Goal: Information Seeking & Learning: Learn about a topic

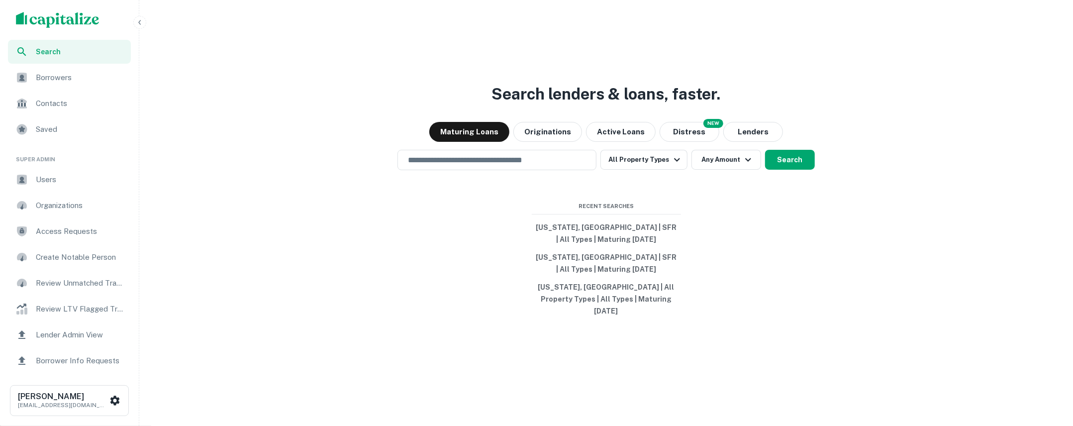
click at [140, 26] on button "button" at bounding box center [139, 22] width 13 height 13
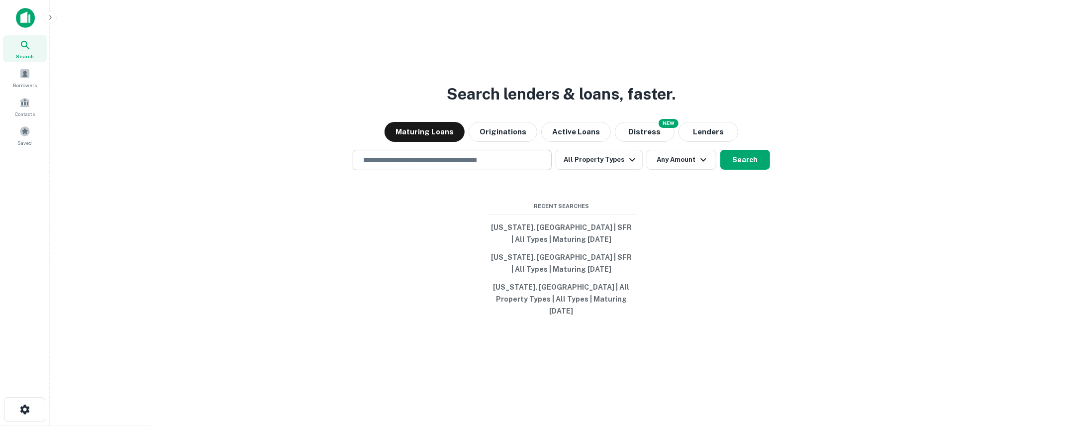
click at [409, 170] on div "​" at bounding box center [452, 160] width 199 height 20
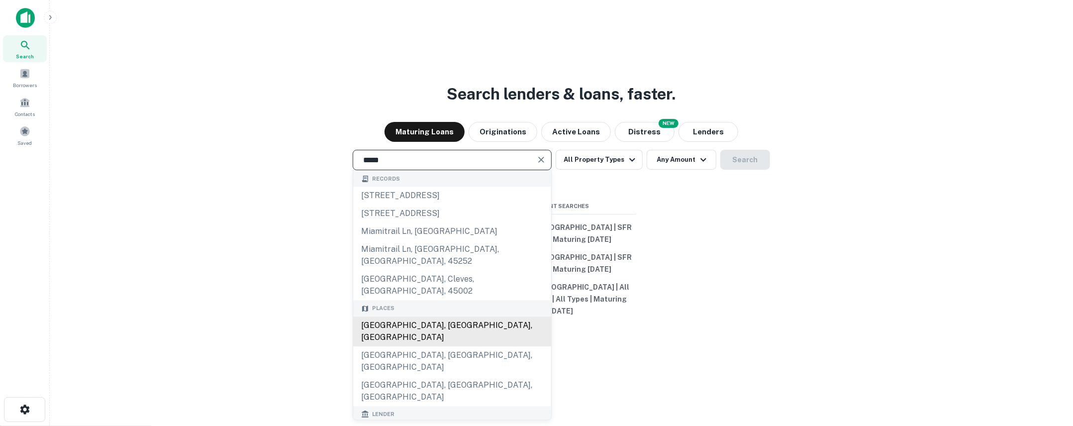
click at [387, 316] on div "Miami, FL, USA" at bounding box center [452, 331] width 198 height 30
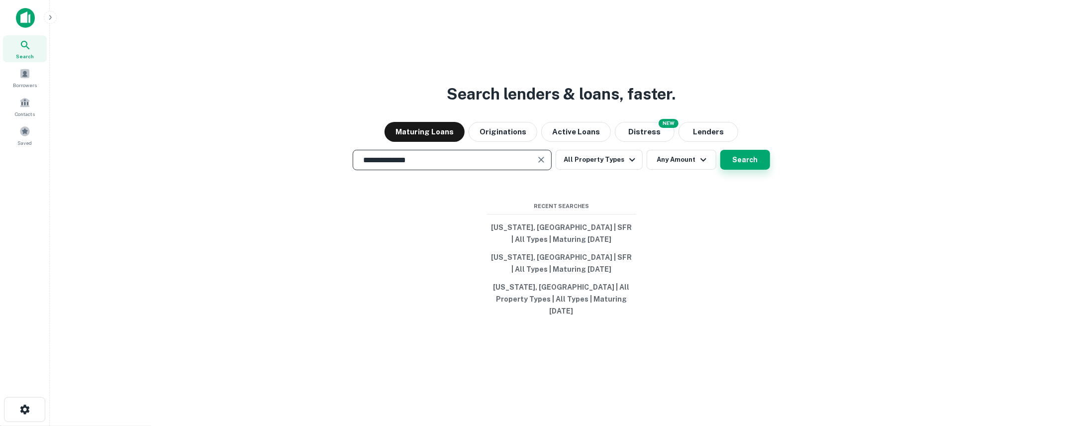
type input "**********"
click at [748, 168] on button "Search" at bounding box center [745, 160] width 50 height 20
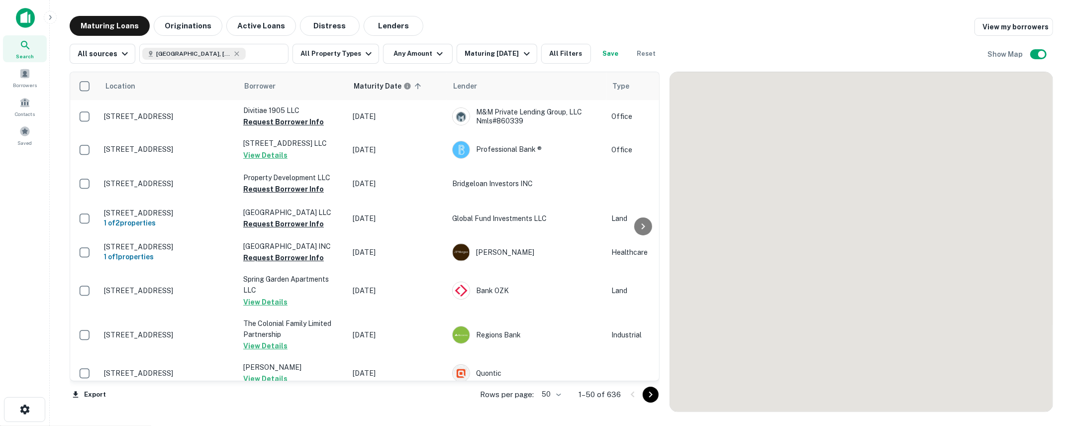
scroll to position [110, 0]
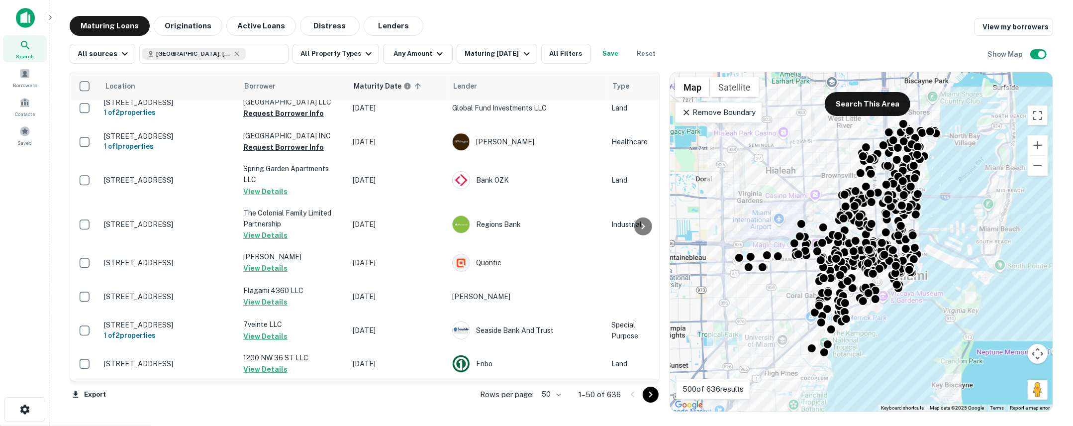
click at [687, 112] on icon at bounding box center [686, 112] width 10 height 10
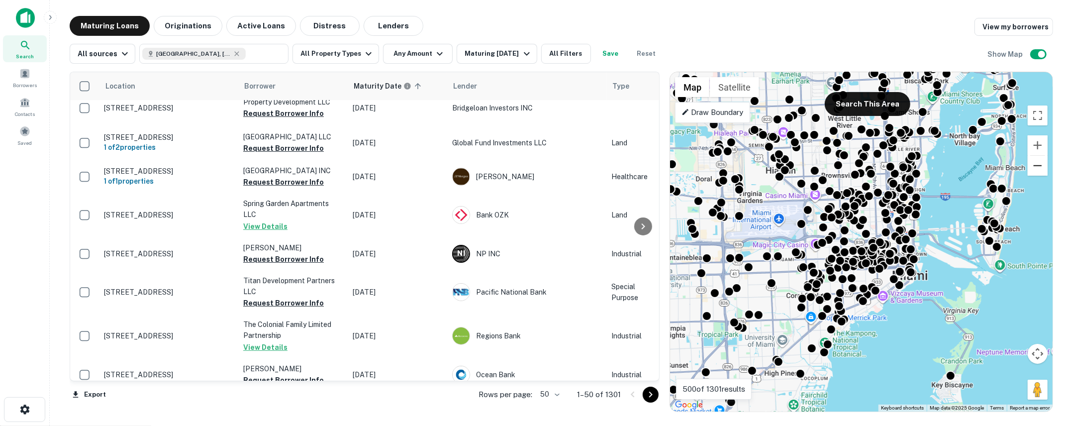
click at [1035, 166] on button "Zoom out" at bounding box center [1038, 166] width 20 height 20
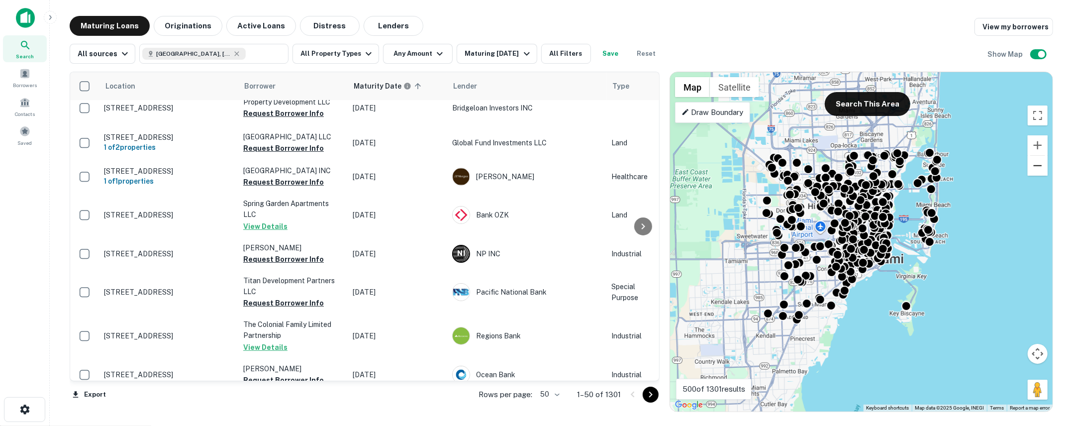
click at [1043, 168] on button "Zoom out" at bounding box center [1038, 166] width 20 height 20
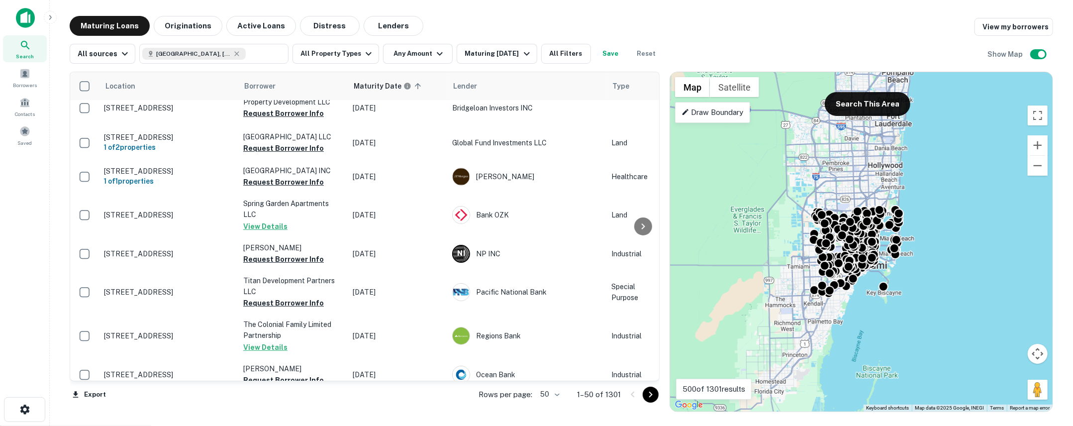
drag, startPoint x: 953, startPoint y: 162, endPoint x: 953, endPoint y: 179, distance: 16.4
click at [953, 179] on div "To activate drag with keyboard, press Alt + Enter. Once in keyboard drag state,…" at bounding box center [861, 241] width 382 height 339
click at [874, 111] on button "Search This Area" at bounding box center [868, 104] width 86 height 24
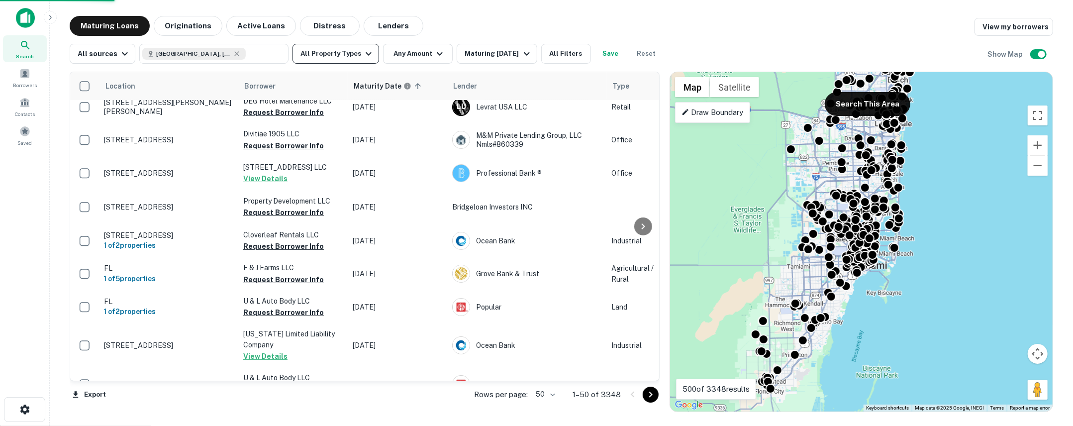
click at [363, 51] on icon "button" at bounding box center [369, 54] width 12 height 12
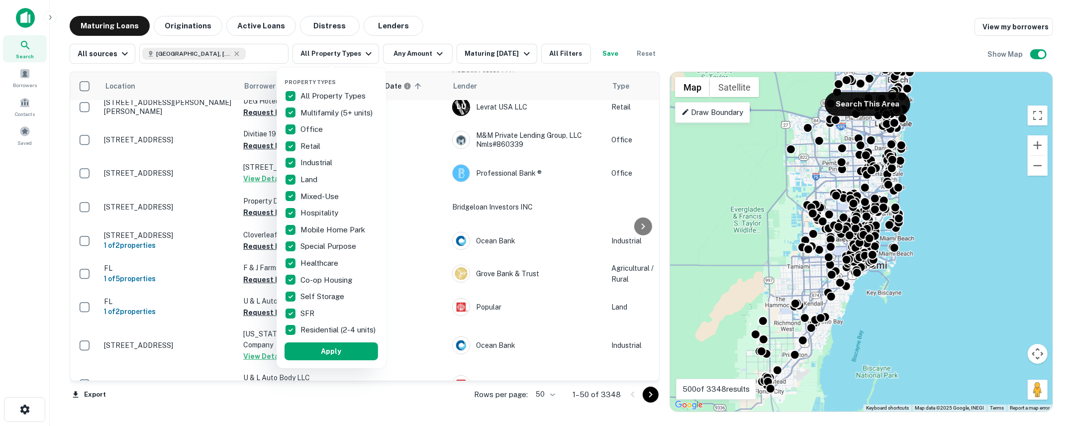
click at [313, 92] on p "All Property Types" at bounding box center [333, 96] width 67 height 12
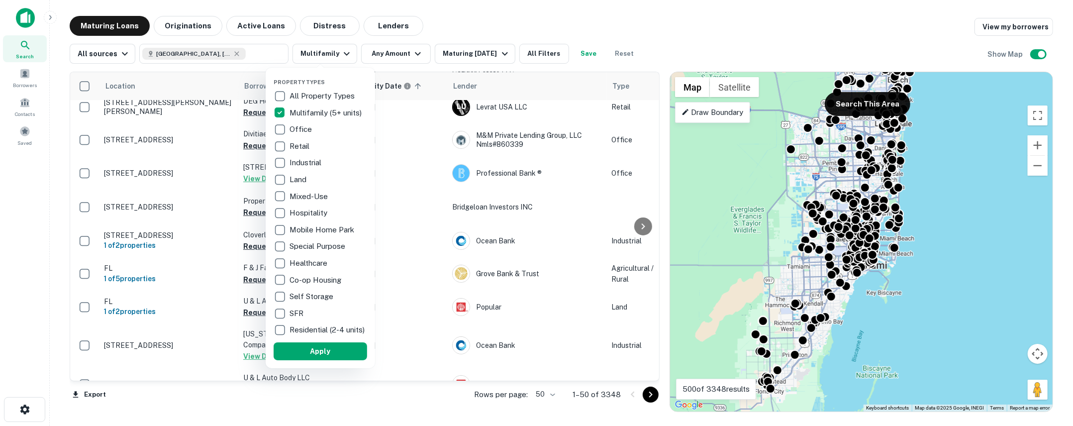
click at [304, 336] on p "Residential (2-4 units)" at bounding box center [327, 330] width 77 height 12
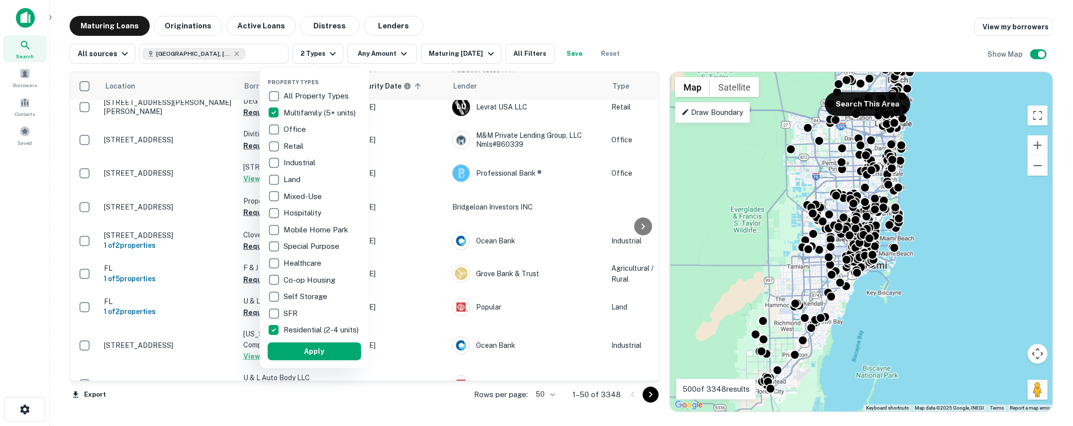
click at [287, 315] on p "SFR" at bounding box center [292, 313] width 16 height 12
click at [338, 358] on button "Apply" at bounding box center [315, 351] width 94 height 18
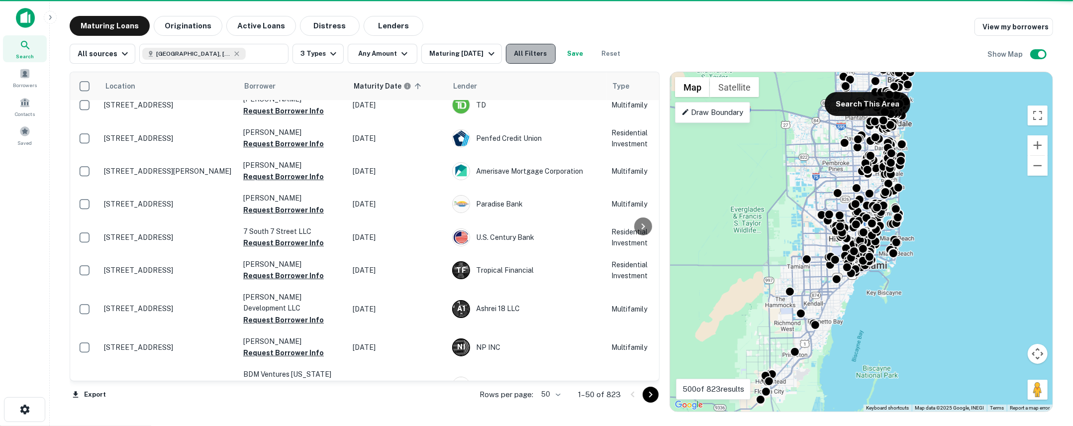
click at [534, 55] on button "All Filters" at bounding box center [531, 54] width 50 height 20
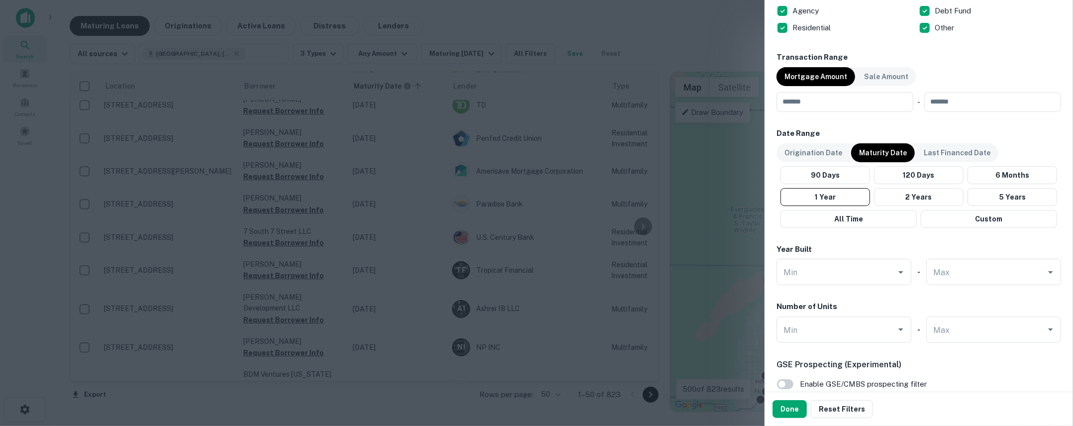
scroll to position [498, 0]
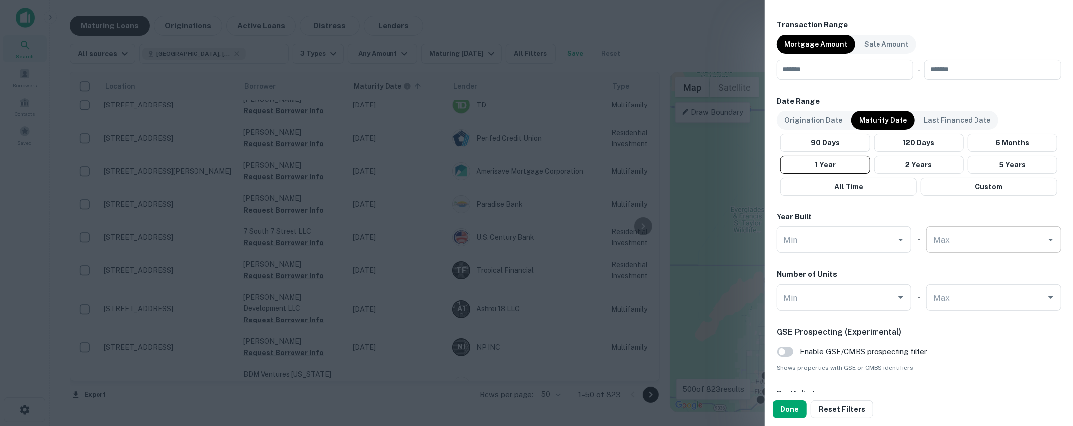
click at [960, 242] on input "Max" at bounding box center [986, 239] width 111 height 17
click at [959, 208] on div "Location Miami, FL, USA ​ Lender Name ​ Property Types All Property Types Multi…" at bounding box center [918, 31] width 284 height 929
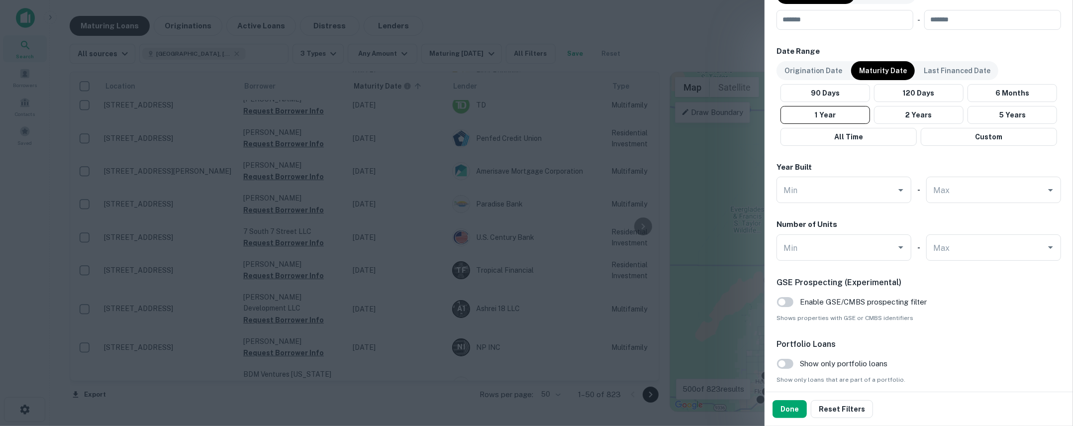
scroll to position [549, 0]
click at [955, 238] on input "Max" at bounding box center [986, 246] width 111 height 17
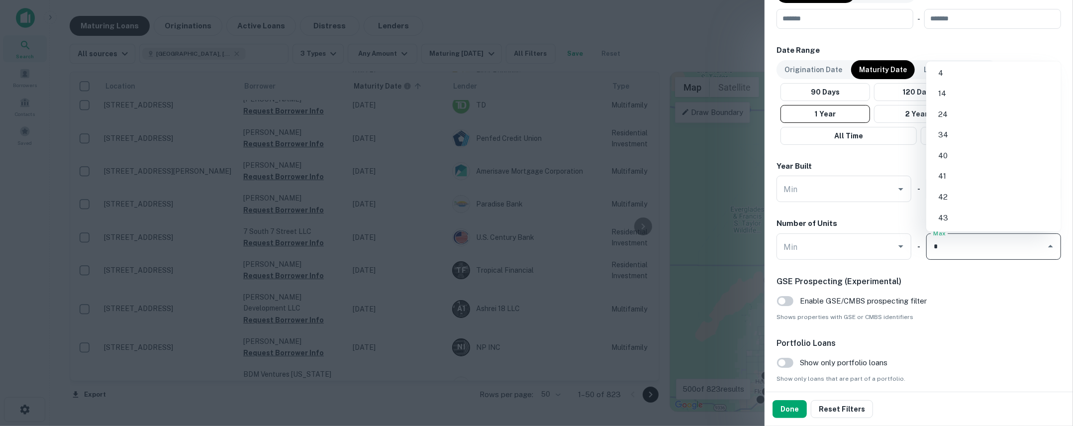
click at [954, 68] on li "4" at bounding box center [993, 73] width 127 height 18
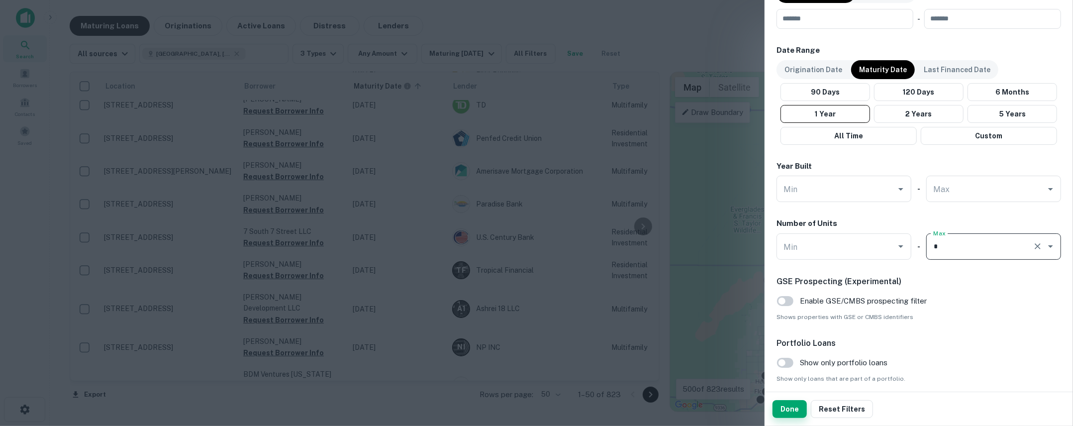
type input "*"
click at [793, 401] on button "Done" at bounding box center [789, 409] width 34 height 18
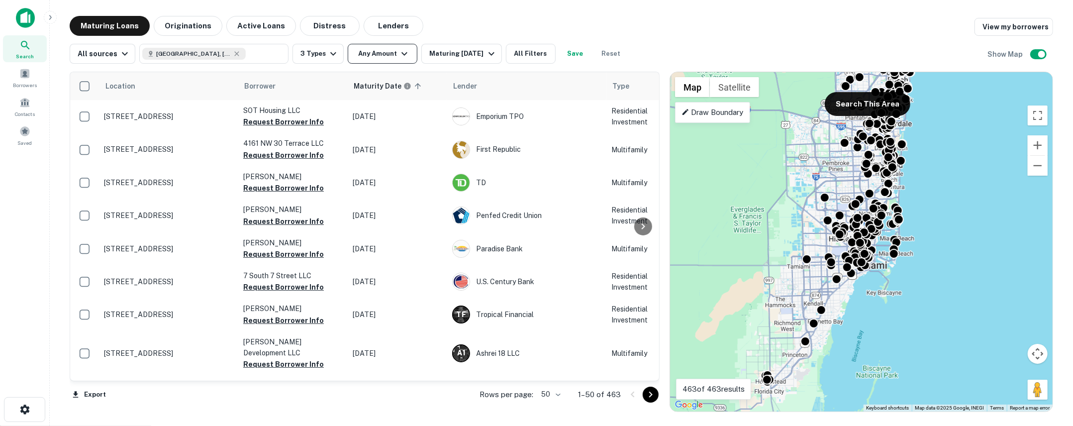
click at [399, 52] on icon "button" at bounding box center [404, 54] width 12 height 12
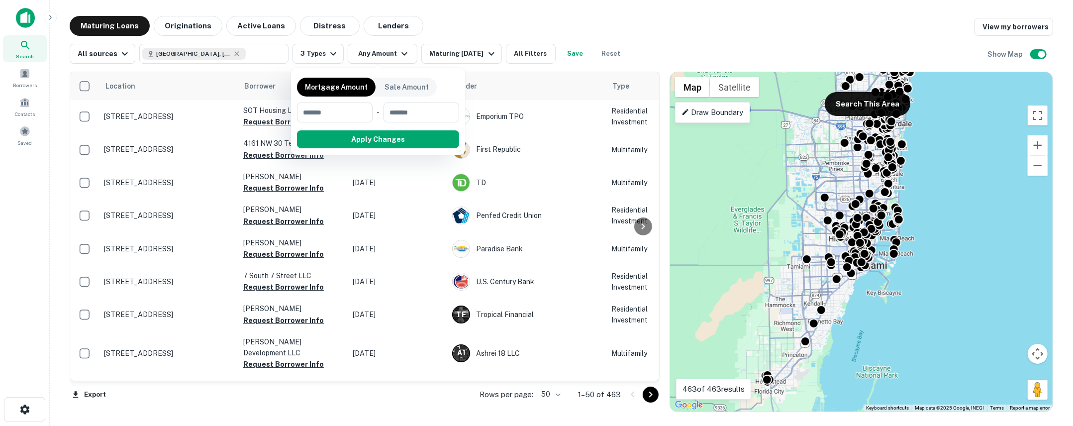
click at [454, 27] on div at bounding box center [536, 213] width 1073 height 426
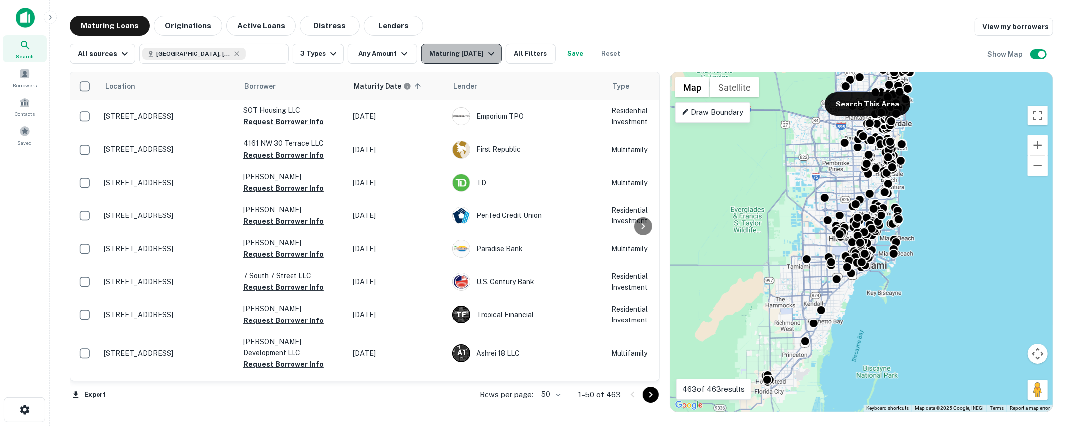
click at [482, 60] on button "Maturing [DATE]" at bounding box center [461, 54] width 80 height 20
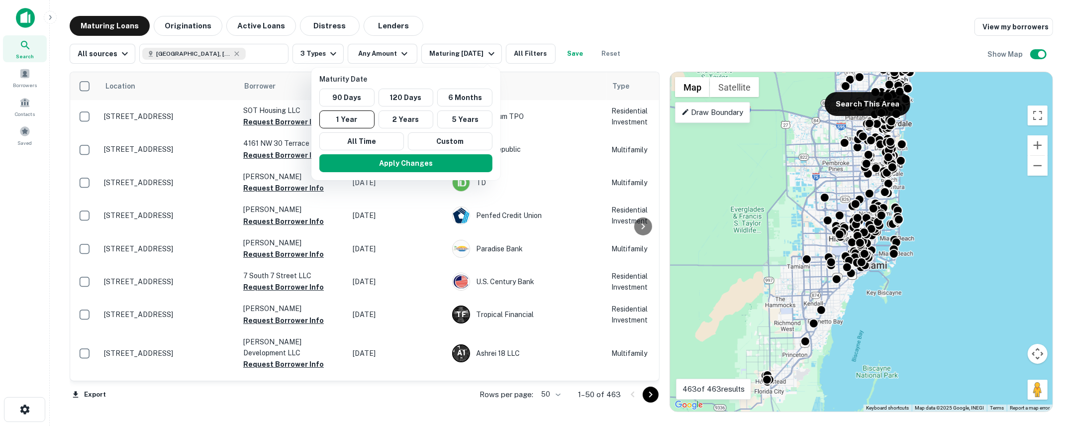
click at [656, 45] on div at bounding box center [536, 213] width 1073 height 426
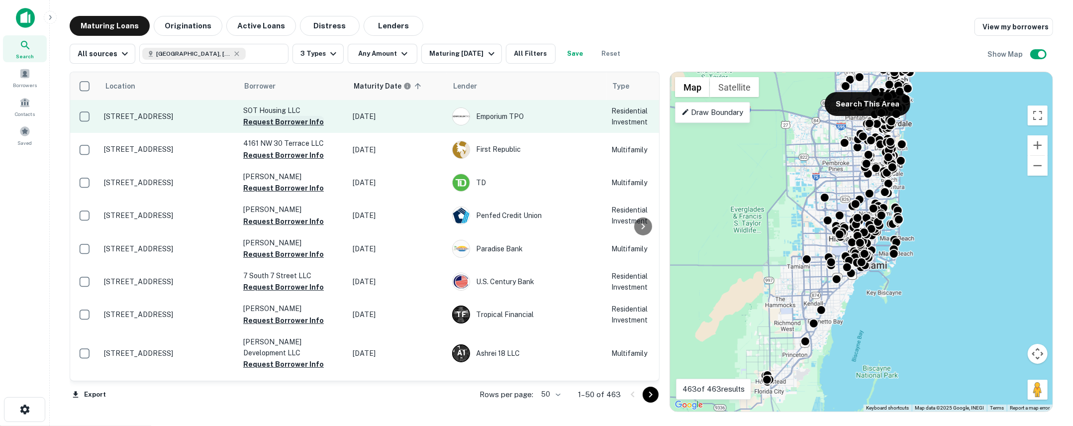
click at [309, 123] on button "Request Borrower Info" at bounding box center [283, 122] width 81 height 12
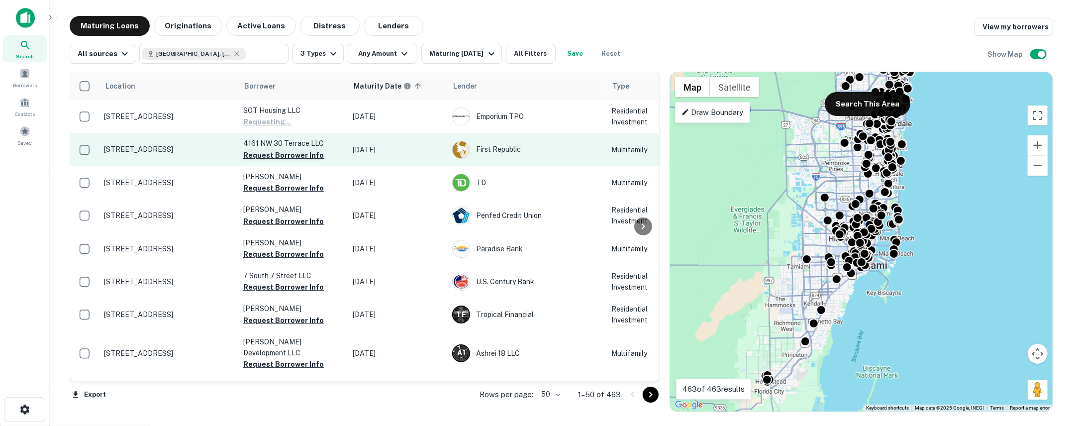
click at [301, 151] on button "Request Borrower Info" at bounding box center [283, 155] width 81 height 12
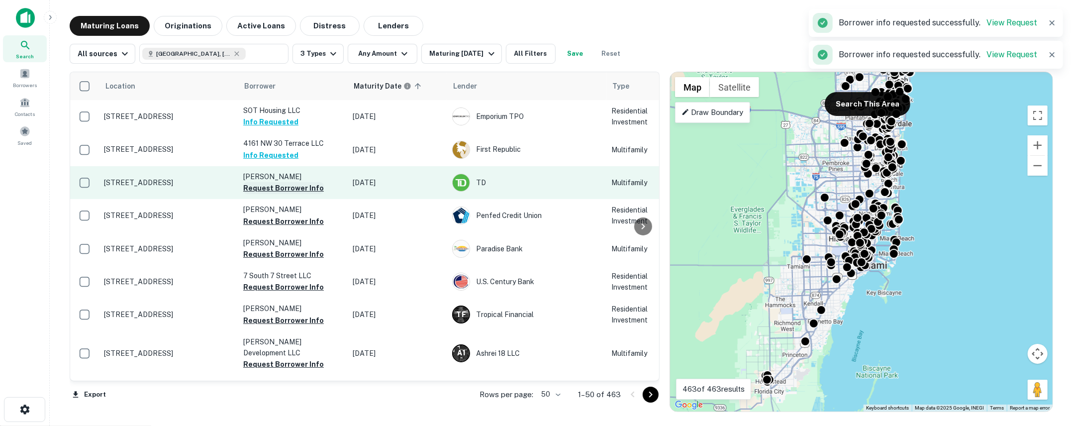
click at [292, 192] on button "Request Borrower Info" at bounding box center [283, 188] width 81 height 12
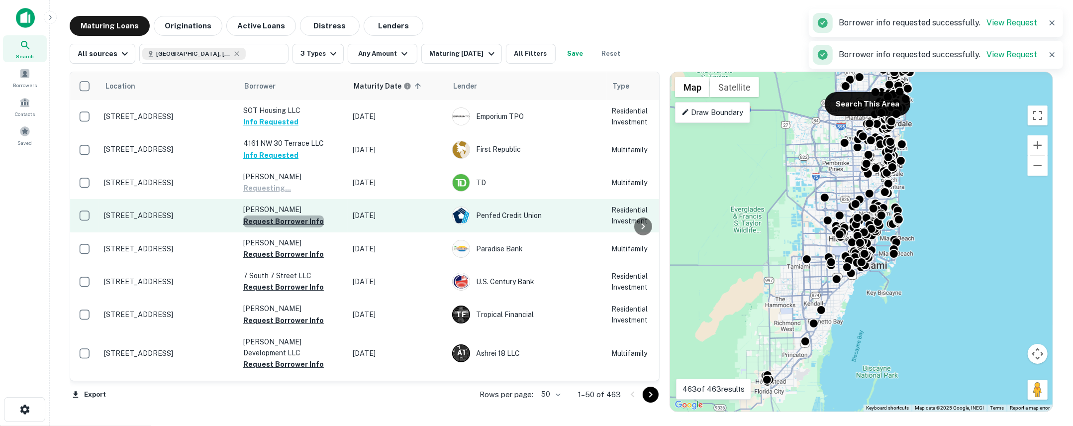
click at [291, 218] on button "Request Borrower Info" at bounding box center [283, 221] width 81 height 12
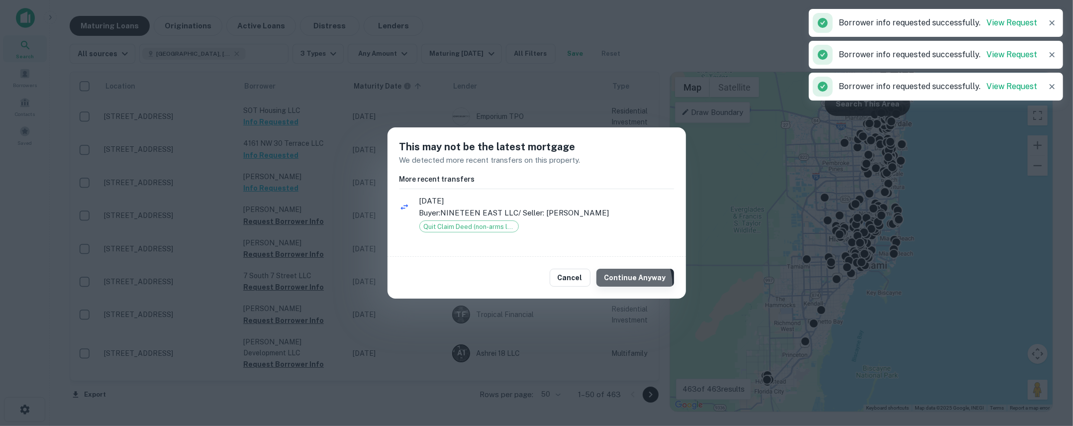
click at [613, 285] on button "Continue Anyway" at bounding box center [635, 278] width 78 height 18
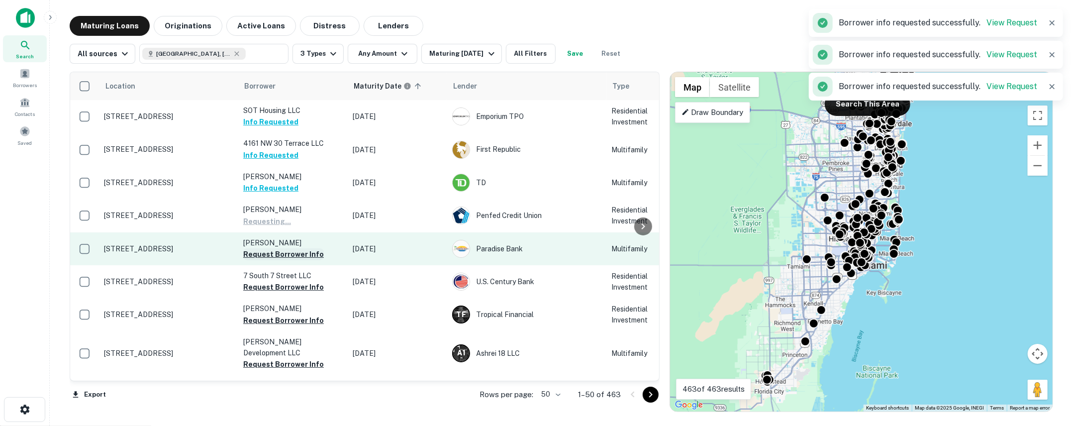
click at [278, 256] on button "Request Borrower Info" at bounding box center [283, 254] width 81 height 12
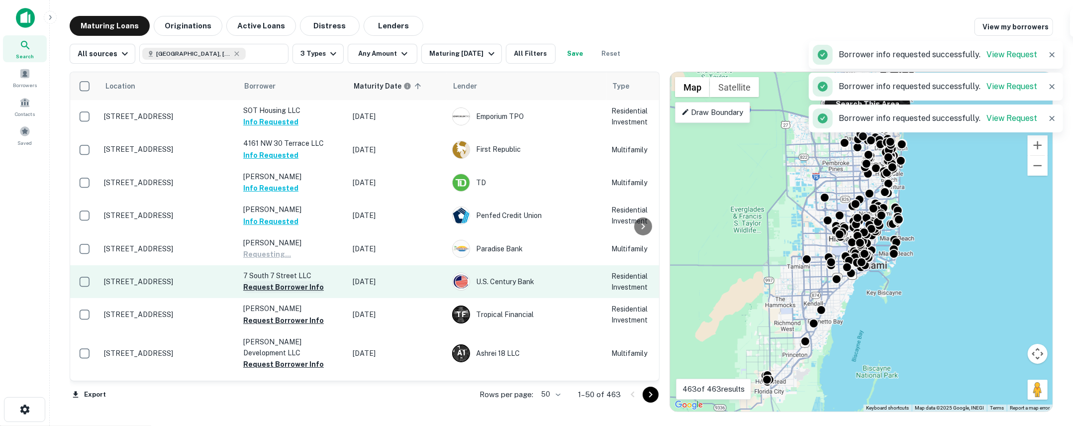
click at [279, 286] on button "Request Borrower Info" at bounding box center [283, 287] width 81 height 12
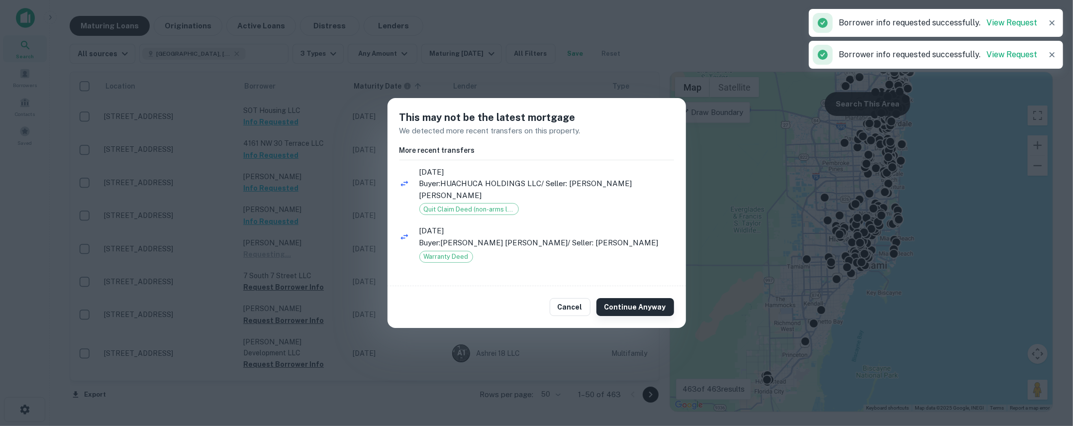
click at [623, 308] on button "Continue Anyway" at bounding box center [635, 307] width 78 height 18
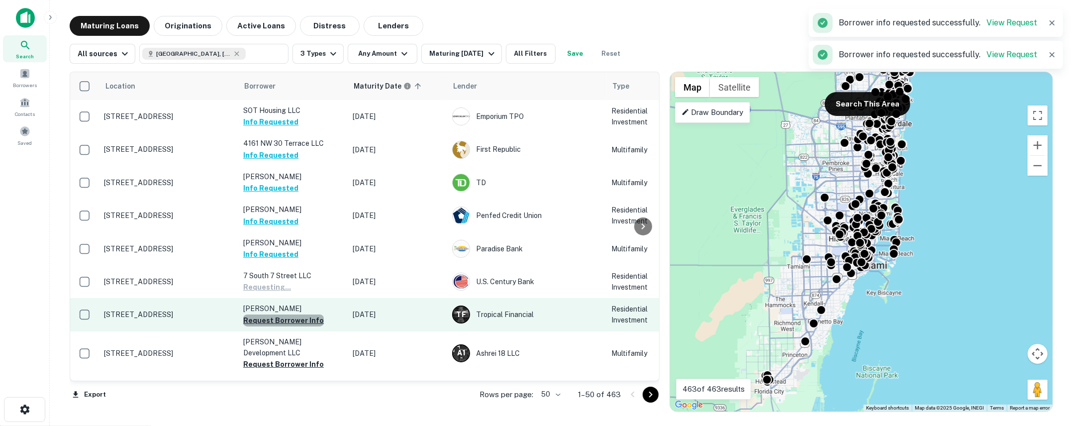
click at [305, 325] on button "Request Borrower Info" at bounding box center [283, 320] width 81 height 12
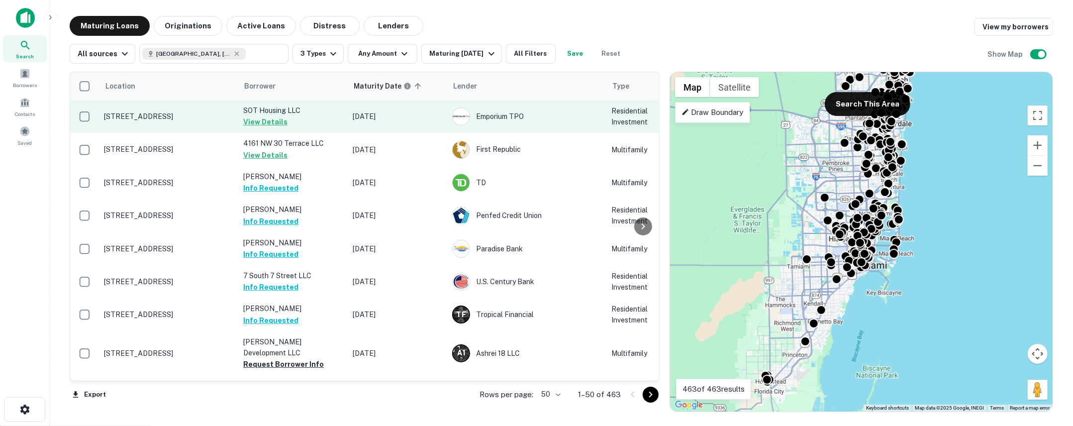
click at [316, 117] on td "SOT Housing LLC View Details" at bounding box center [292, 116] width 109 height 33
click at [268, 123] on button "View Details" at bounding box center [265, 122] width 44 height 12
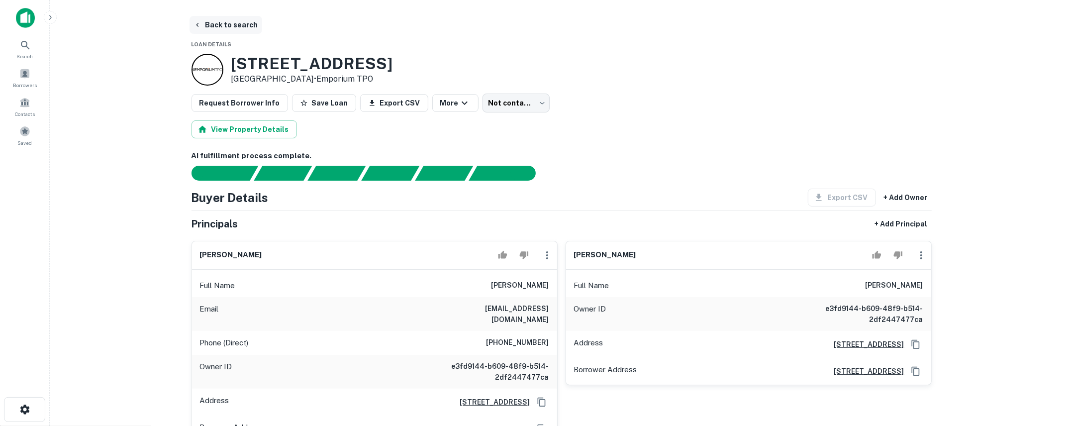
click at [236, 31] on button "Back to search" at bounding box center [225, 25] width 73 height 18
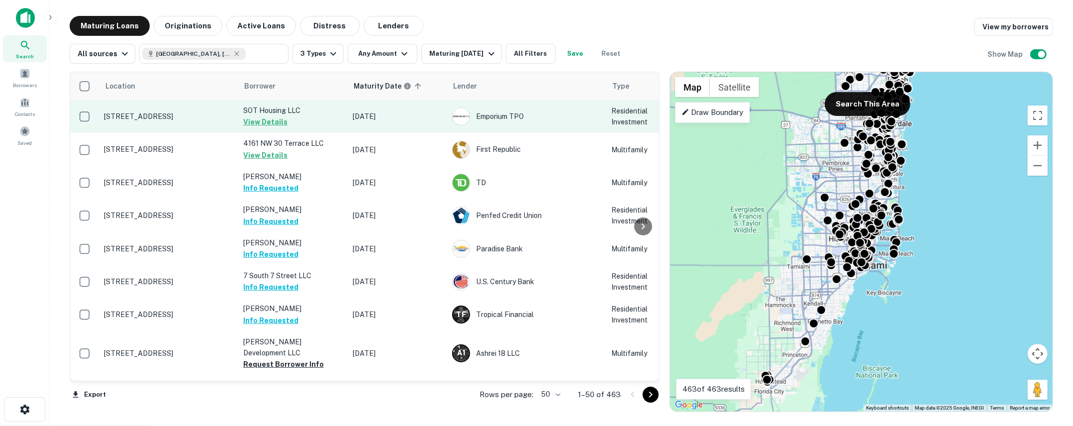
click at [227, 113] on p "3931 Sw 51st St Fort Lauderdale, FL33312" at bounding box center [168, 116] width 129 height 9
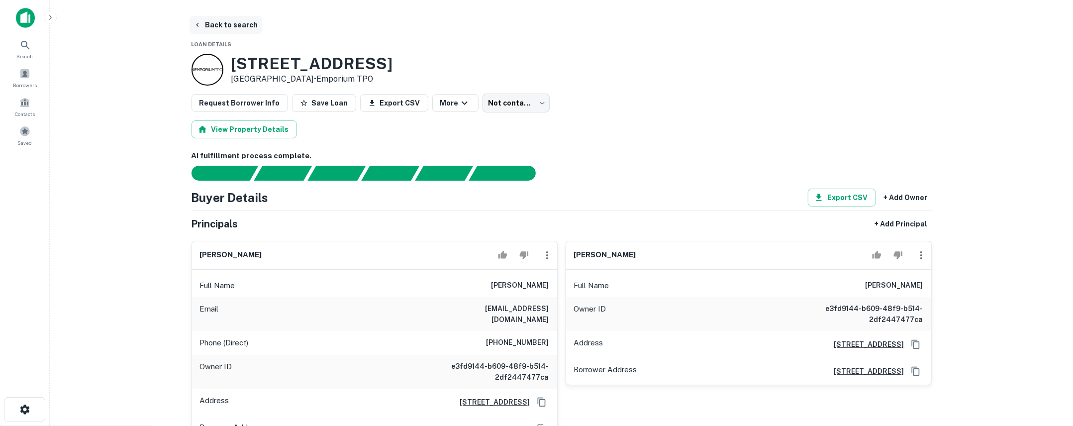
click at [225, 28] on button "Back to search" at bounding box center [225, 25] width 73 height 18
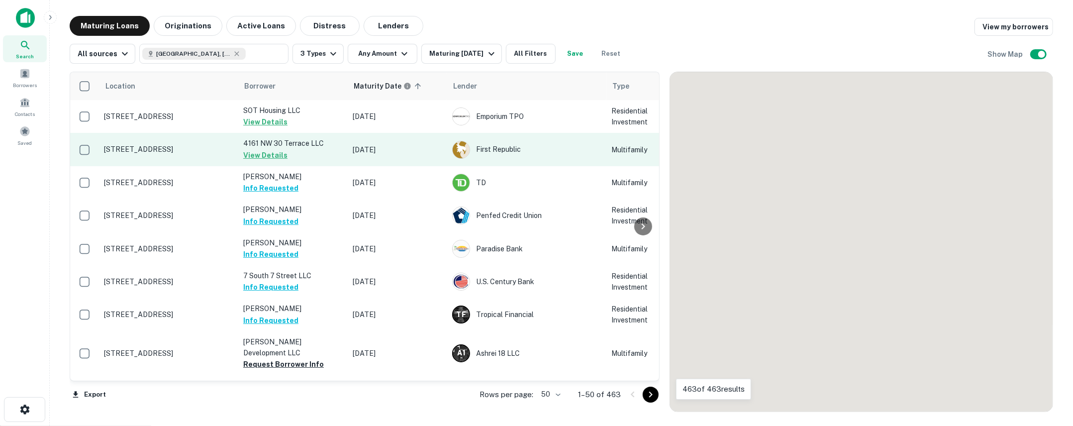
click at [338, 156] on td "4161 NW 30 Terrace LLC View Details" at bounding box center [292, 149] width 109 height 33
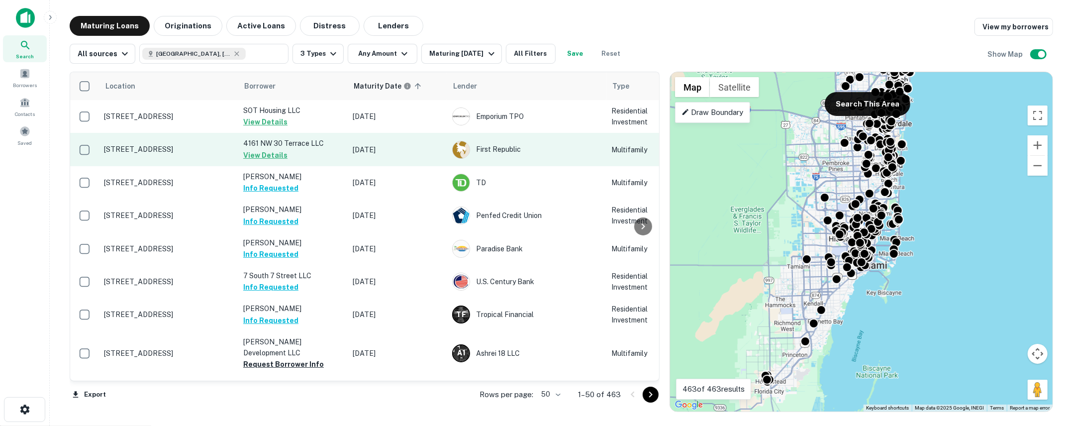
click at [270, 152] on button "View Details" at bounding box center [265, 155] width 44 height 12
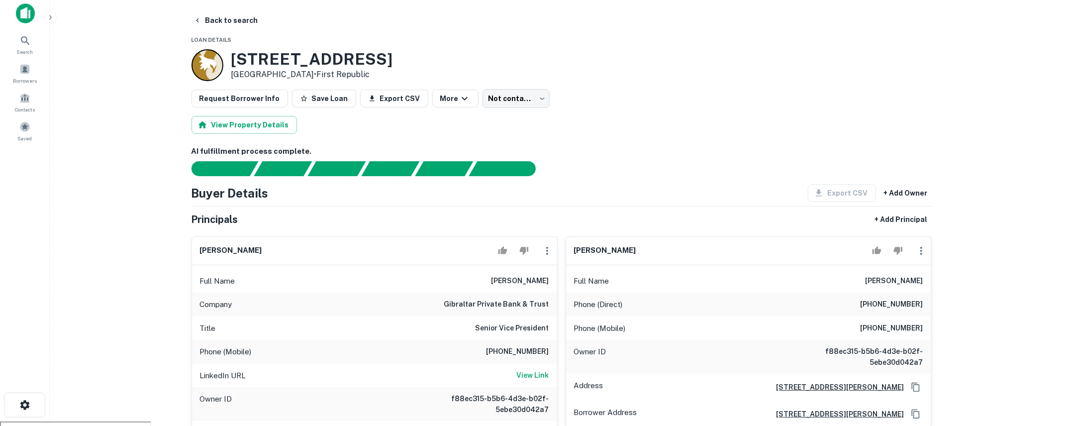
scroll to position [0, 0]
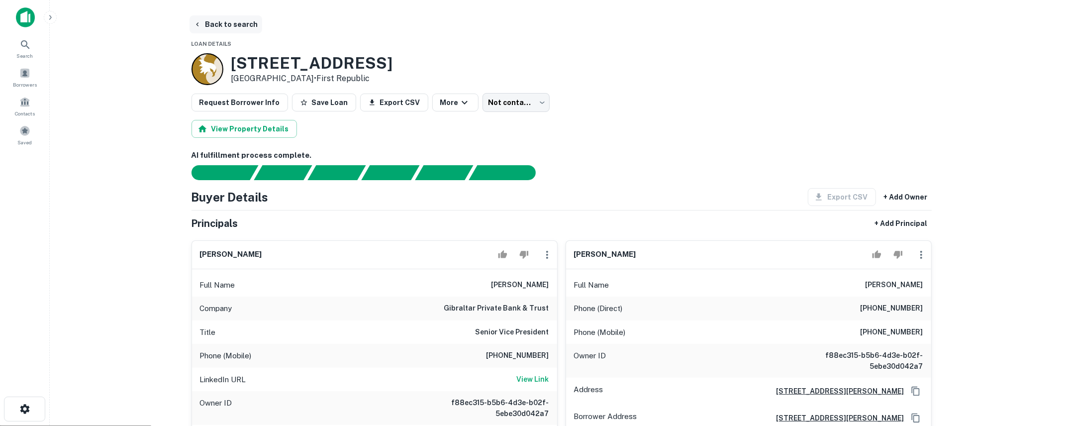
click at [235, 19] on button "Back to search" at bounding box center [225, 24] width 73 height 18
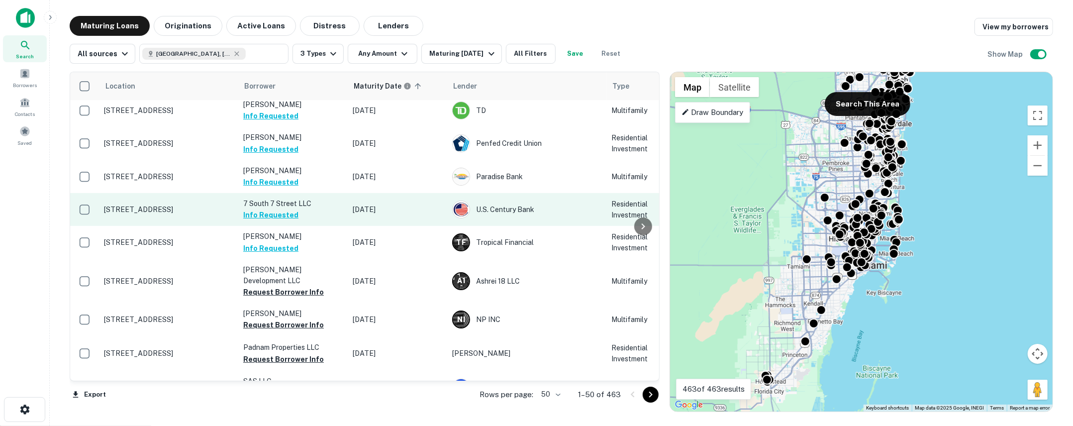
scroll to position [86, 0]
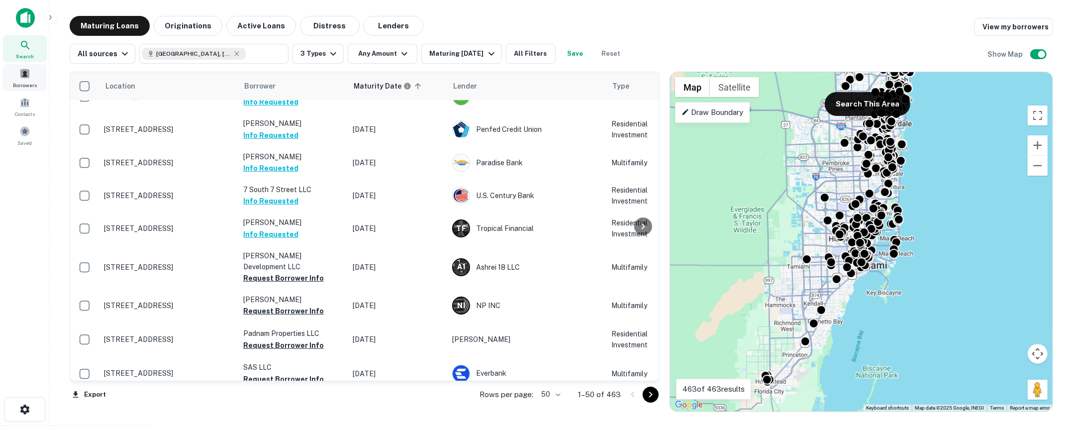
click at [23, 73] on span at bounding box center [24, 73] width 11 height 11
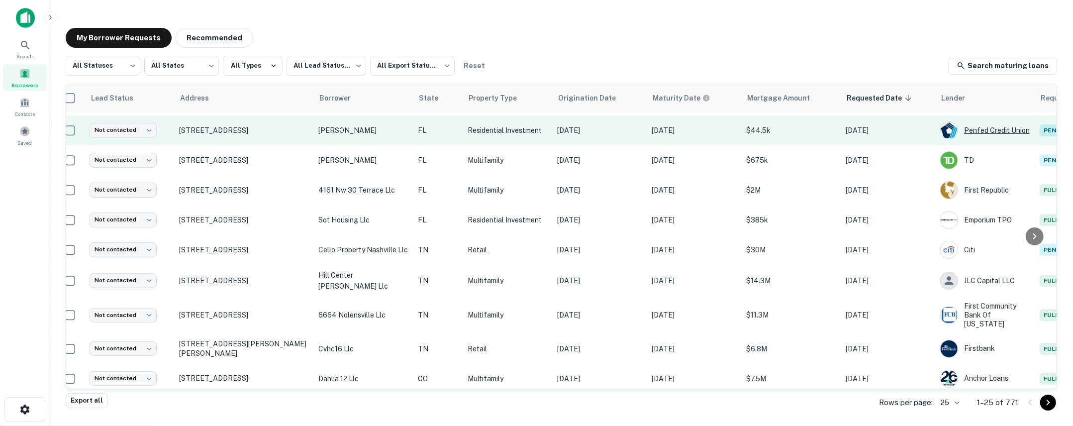
scroll to position [86, 78]
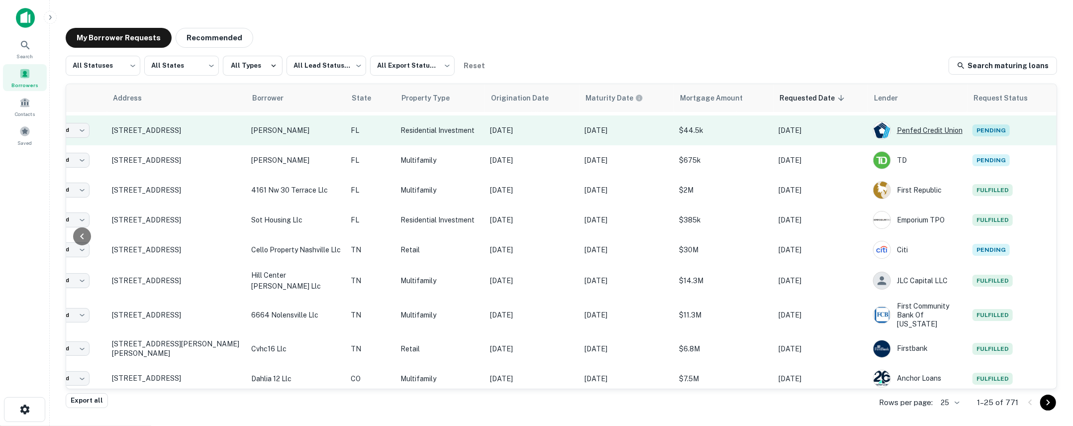
click at [929, 130] on div "Penfed Credit Union" at bounding box center [918, 130] width 90 height 18
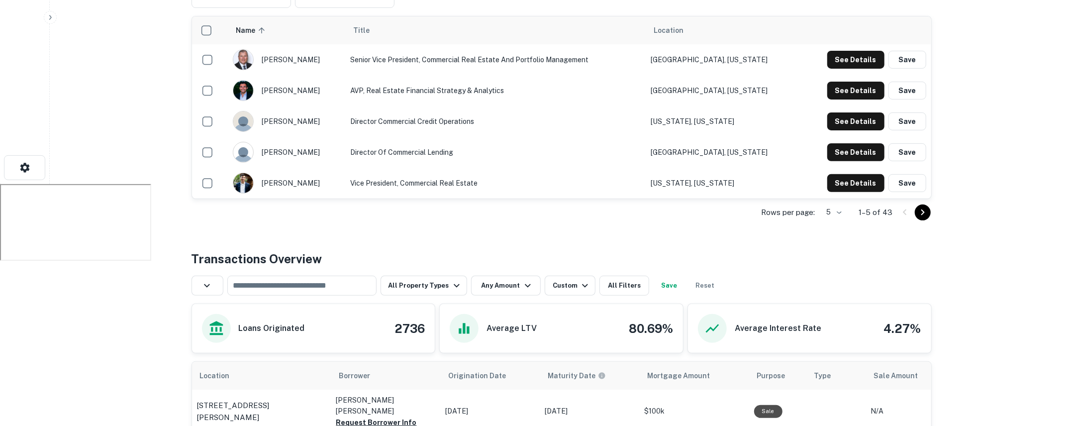
scroll to position [133, 0]
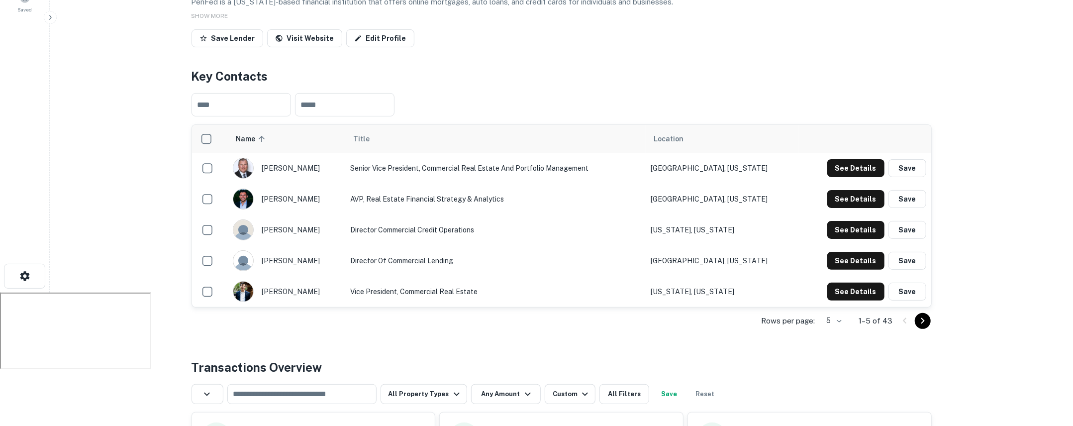
click at [752, 172] on td "Monroe, Connecticut" at bounding box center [723, 168] width 154 height 31
click at [867, 167] on button "See Details" at bounding box center [855, 168] width 57 height 18
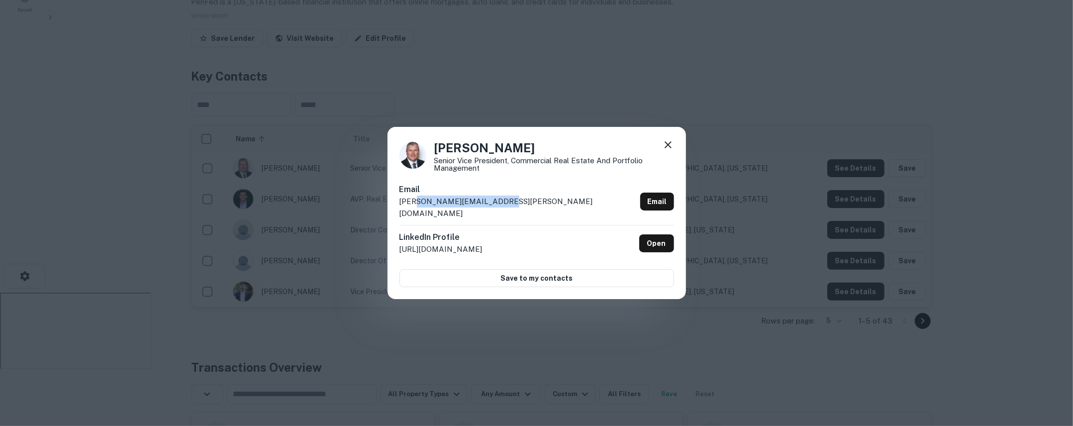
drag, startPoint x: 531, startPoint y: 213, endPoint x: 415, endPoint y: 209, distance: 116.4
click at [415, 209] on div "Email bob.mcgunnigle@penfed.org Email" at bounding box center [536, 204] width 275 height 41
click at [582, 227] on div "LinkedIn Profile http://www.linkedin.com/in/bobmcgunnigle Open" at bounding box center [536, 243] width 275 height 36
click at [655, 59] on div "Bob McGunnigle Senior Vice President, Commercial Real Estate and Portfolio Mana…" at bounding box center [536, 213] width 1073 height 426
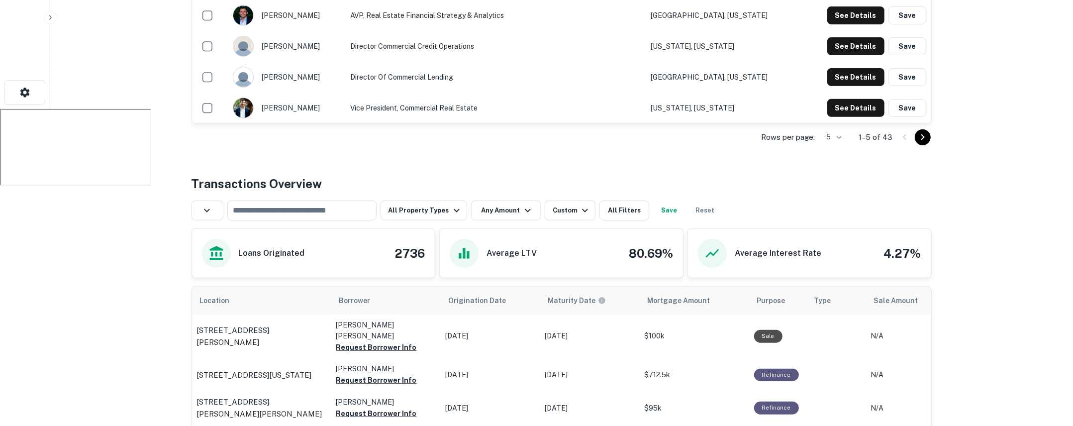
scroll to position [337, 0]
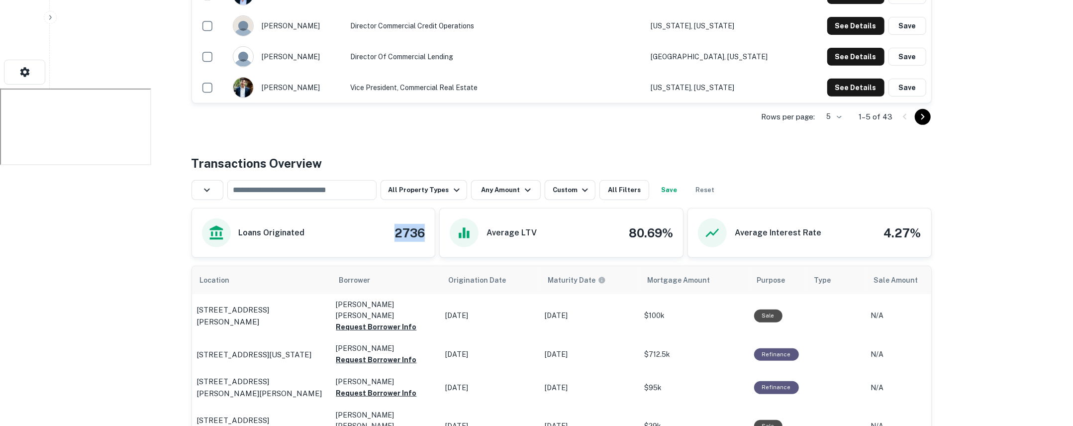
drag, startPoint x: 386, startPoint y: 233, endPoint x: 437, endPoint y: 232, distance: 50.7
click at [437, 232] on div "Loans Originated 2736 Average LTV 80.69% Average Interest Rate 4.27%" at bounding box center [561, 233] width 740 height 50
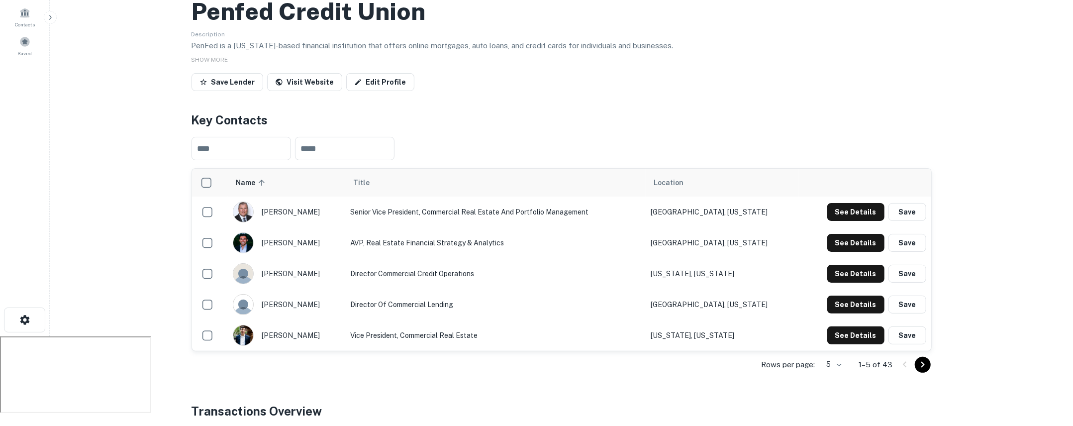
scroll to position [0, 0]
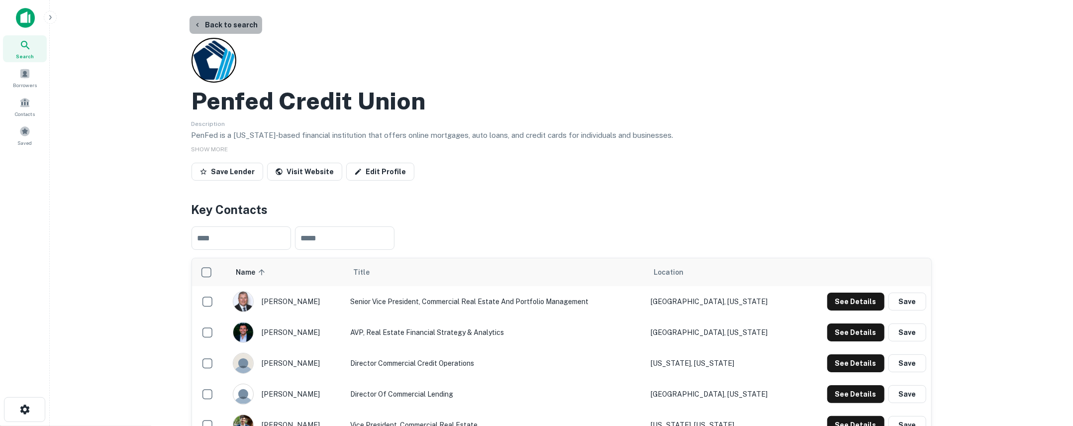
click at [232, 21] on button "Back to search" at bounding box center [225, 25] width 73 height 18
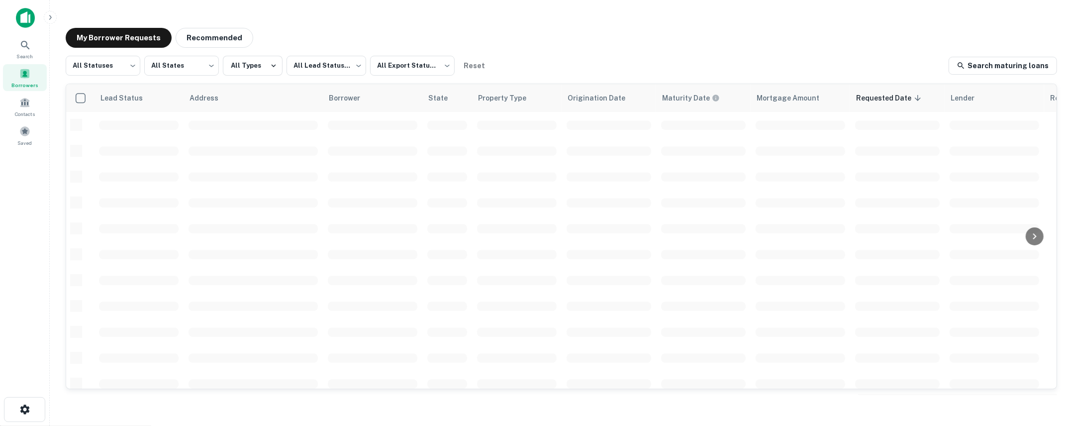
scroll to position [86, 0]
click at [29, 50] on icon at bounding box center [25, 45] width 12 height 12
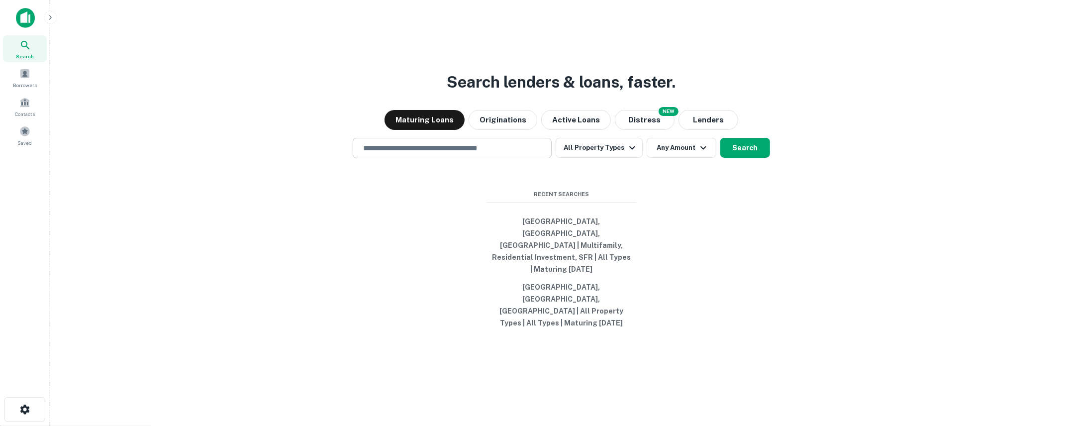
click at [506, 154] on input "text" at bounding box center [452, 147] width 190 height 11
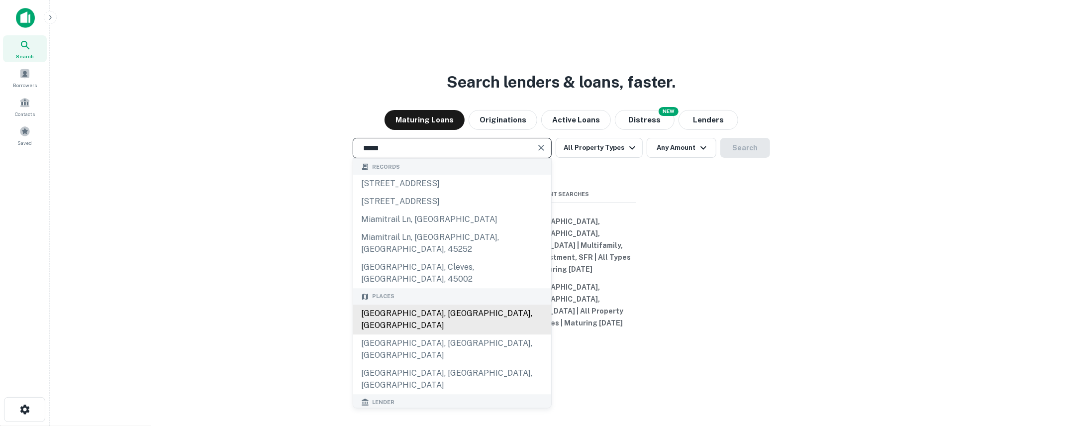
click at [398, 313] on div "[GEOGRAPHIC_DATA], [GEOGRAPHIC_DATA], [GEOGRAPHIC_DATA]" at bounding box center [452, 319] width 198 height 30
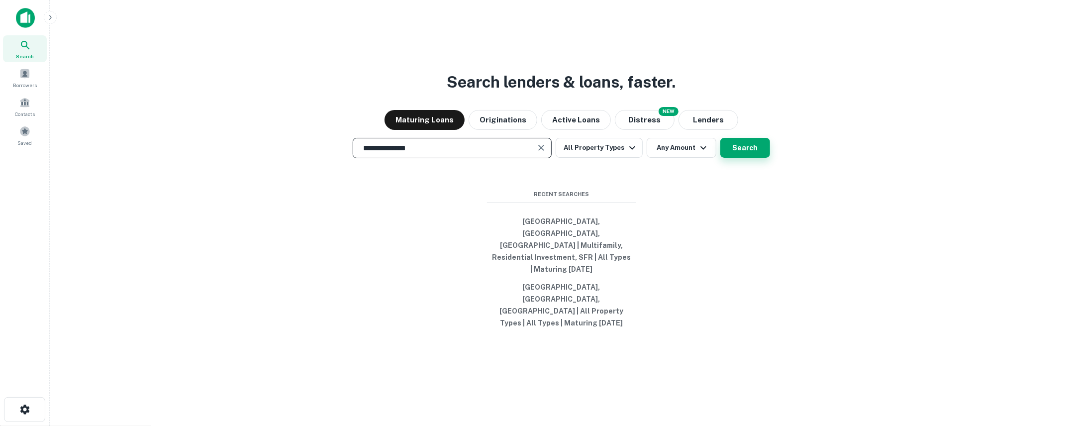
type input "**********"
click at [759, 158] on button "Search" at bounding box center [745, 148] width 50 height 20
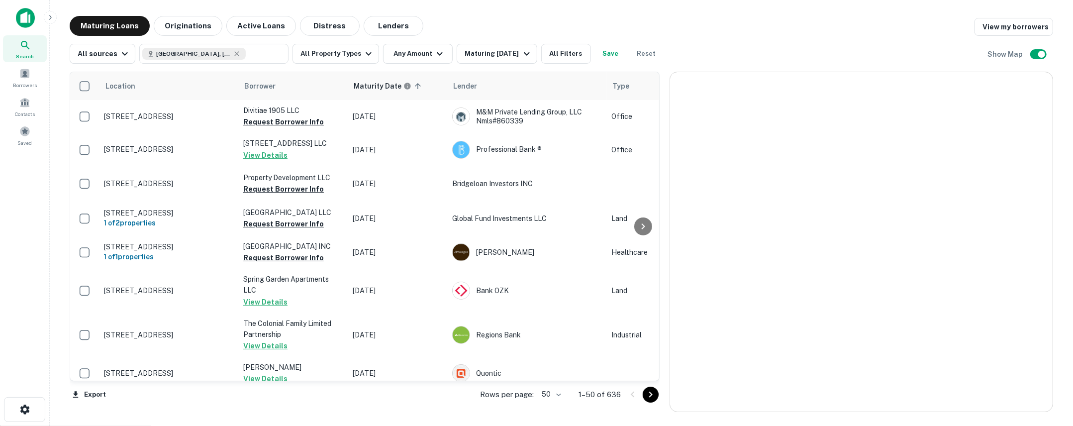
scroll to position [86, 0]
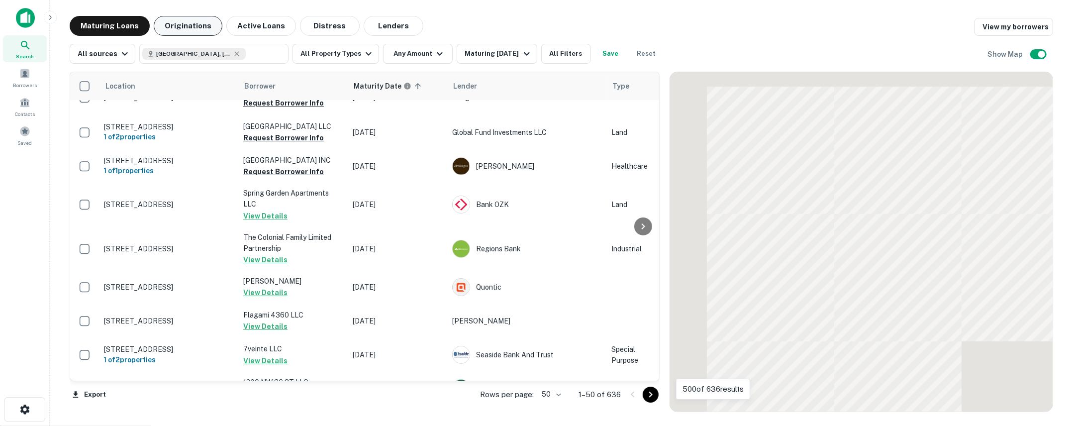
click at [184, 25] on button "Originations" at bounding box center [188, 26] width 69 height 20
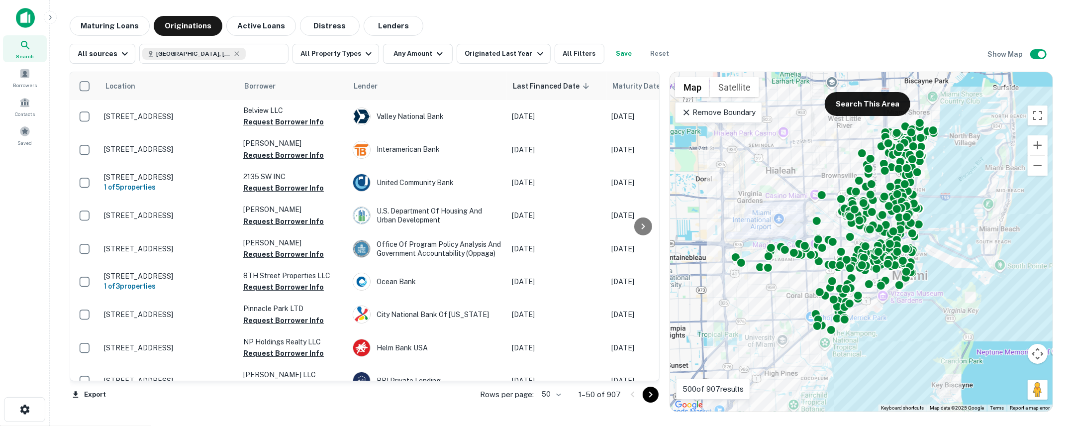
click at [685, 113] on icon at bounding box center [686, 112] width 10 height 10
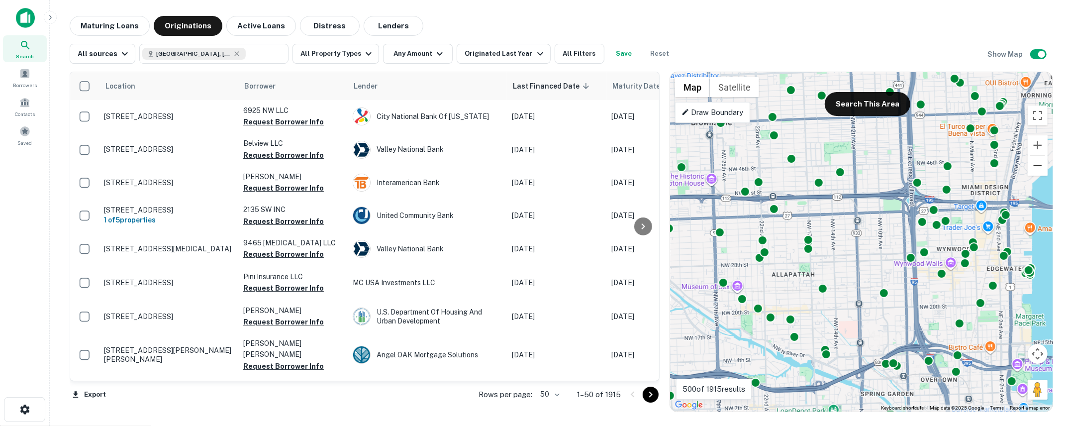
click at [1039, 165] on button "Zoom out" at bounding box center [1038, 166] width 20 height 20
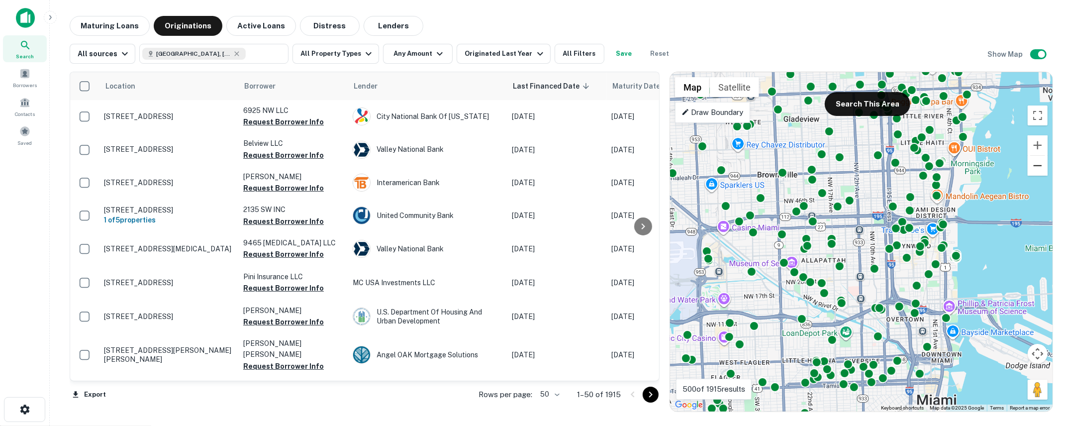
click at [1039, 165] on button "Zoom out" at bounding box center [1038, 166] width 20 height 20
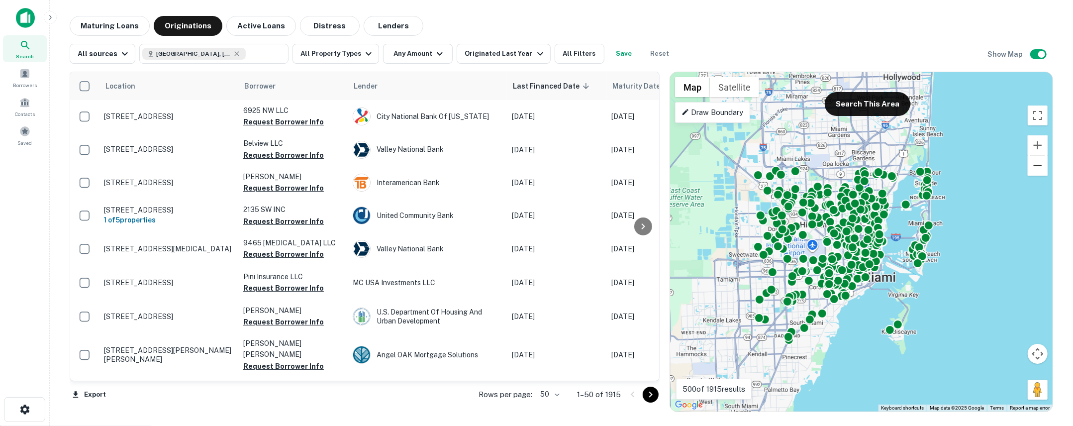
click at [1039, 171] on button "Zoom out" at bounding box center [1038, 166] width 20 height 20
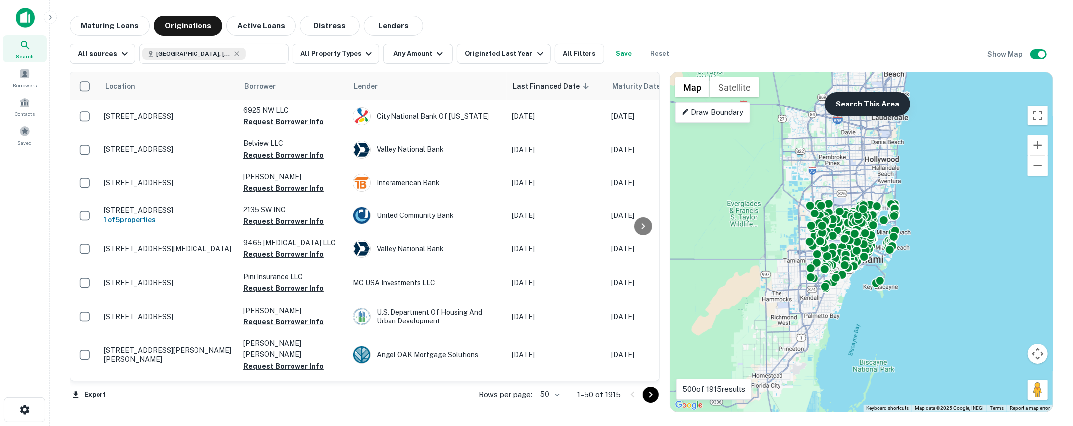
click at [873, 109] on button "Search This Area" at bounding box center [868, 104] width 86 height 24
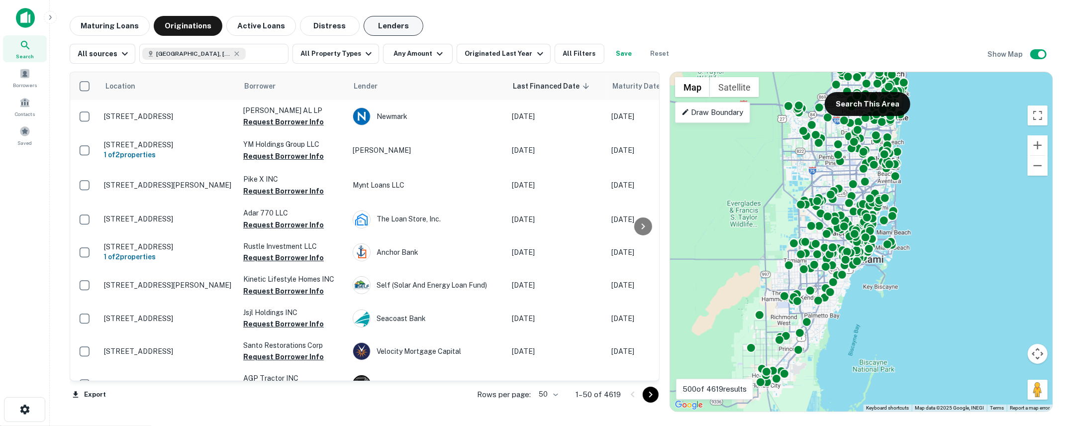
click at [374, 30] on button "Lenders" at bounding box center [394, 26] width 60 height 20
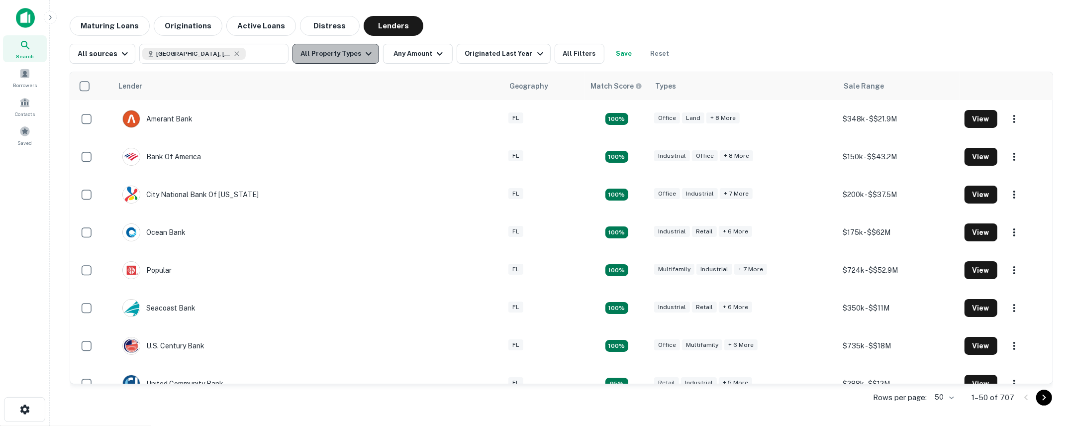
click at [363, 56] on icon "button" at bounding box center [369, 54] width 12 height 12
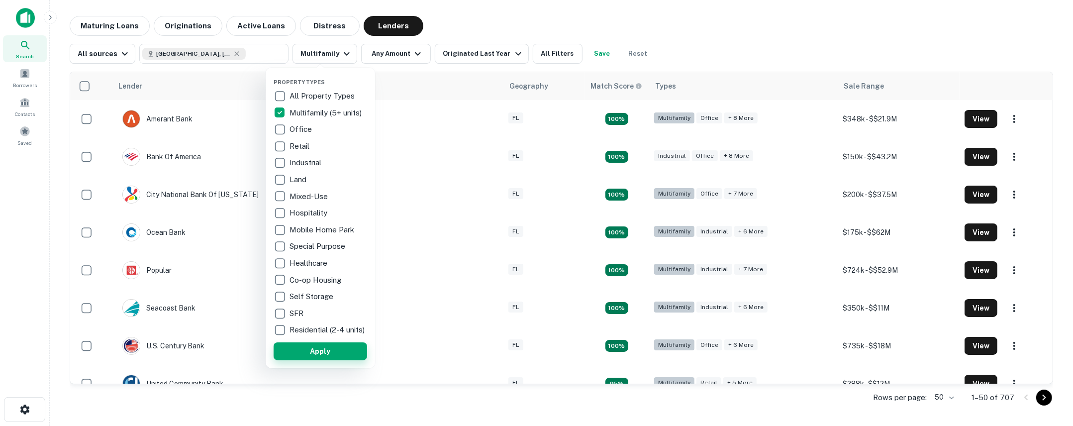
click at [320, 360] on button "Apply" at bounding box center [321, 351] width 94 height 18
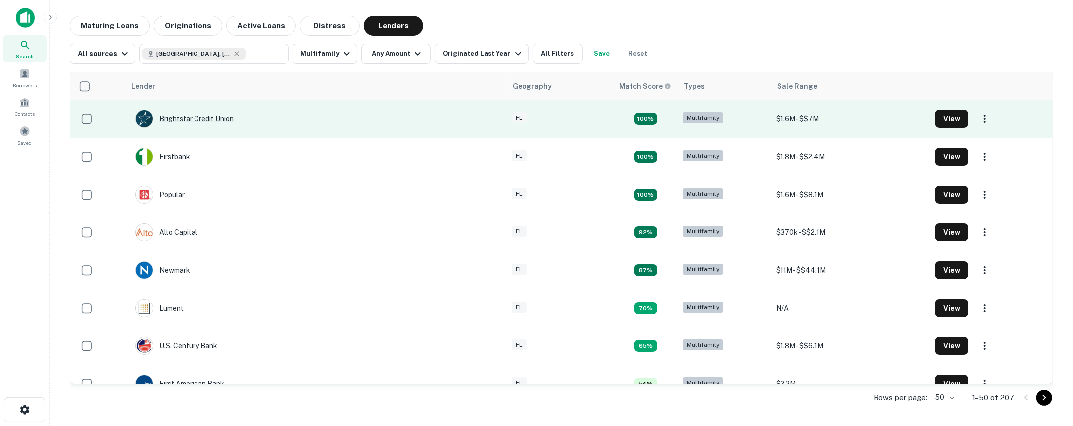
click at [205, 119] on div "Brightstar Credit Union" at bounding box center [184, 119] width 98 height 18
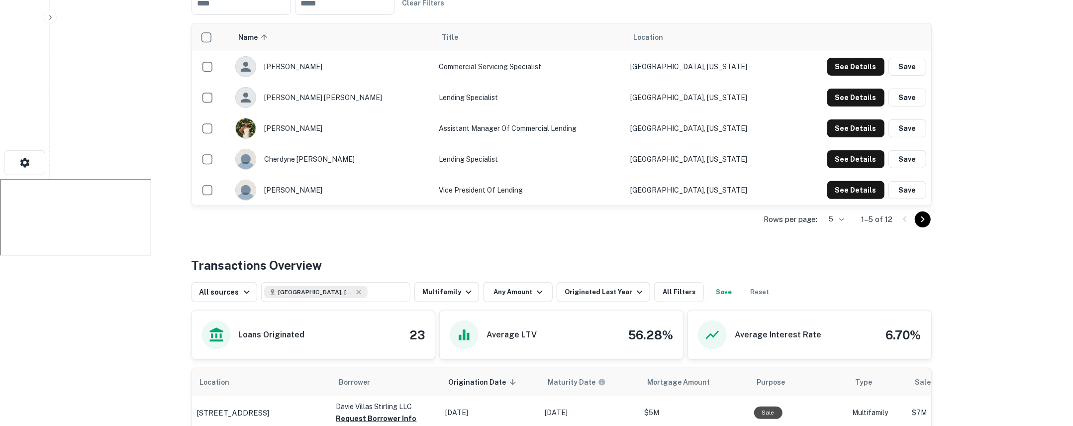
scroll to position [426, 0]
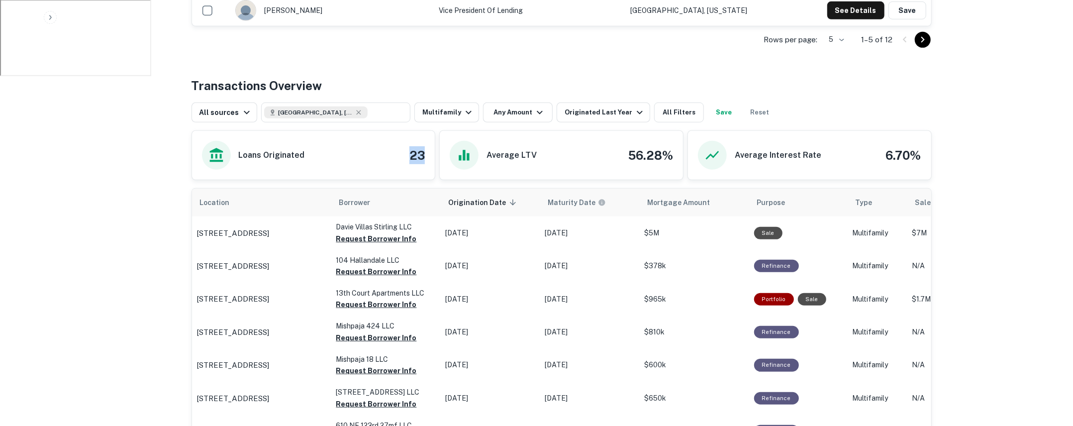
drag, startPoint x: 409, startPoint y: 142, endPoint x: 431, endPoint y: 142, distance: 21.4
click at [431, 142] on div "Loans Originated 23" at bounding box center [313, 155] width 243 height 49
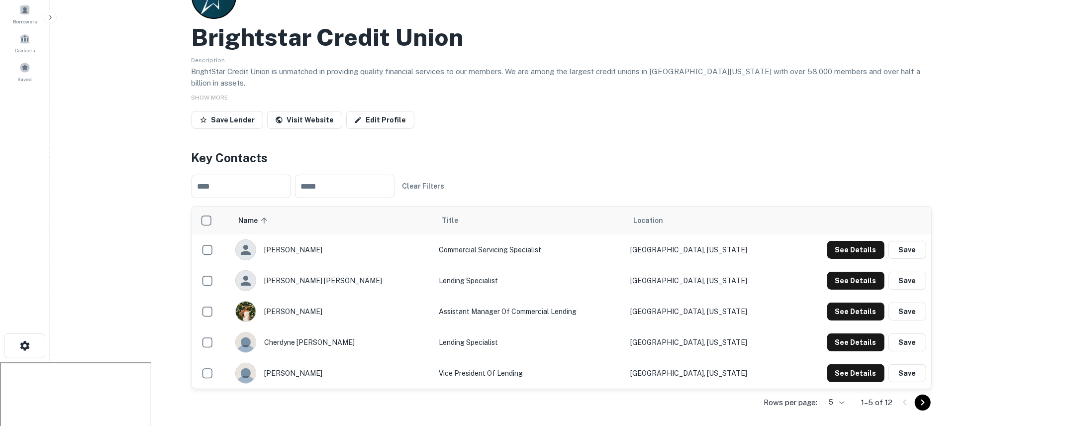
scroll to position [0, 0]
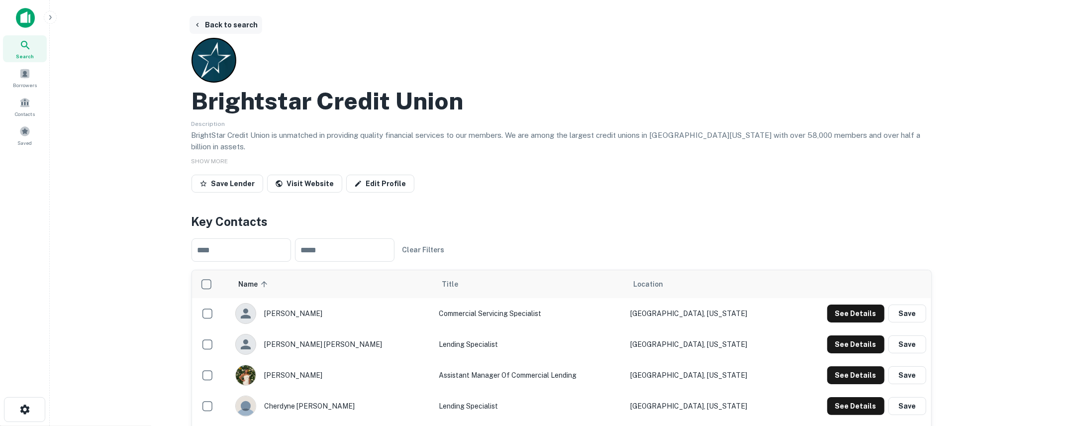
click at [228, 21] on button "Back to search" at bounding box center [225, 25] width 73 height 18
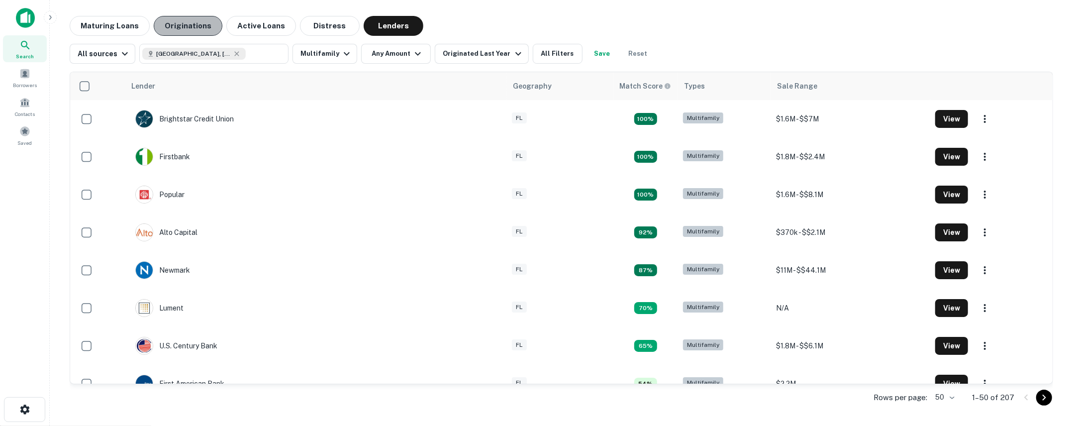
click at [182, 31] on button "Originations" at bounding box center [188, 26] width 69 height 20
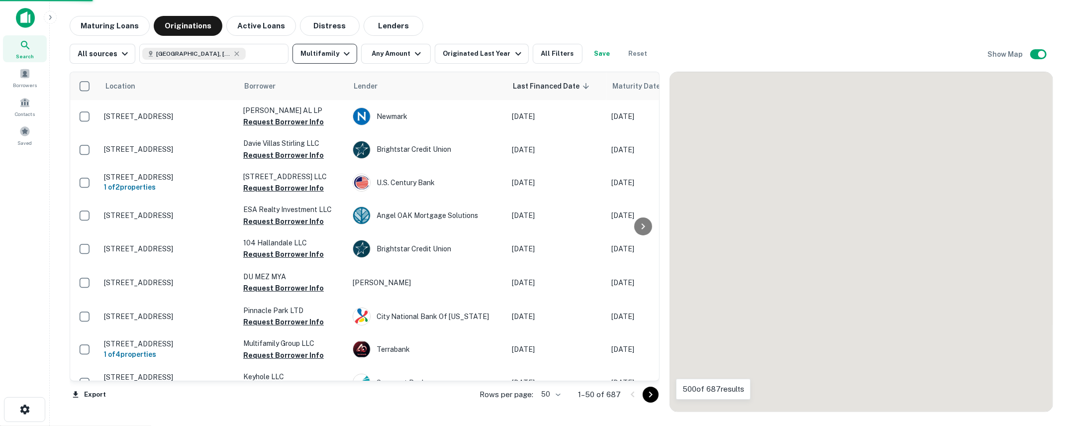
click at [344, 54] on icon "button" at bounding box center [347, 53] width 6 height 3
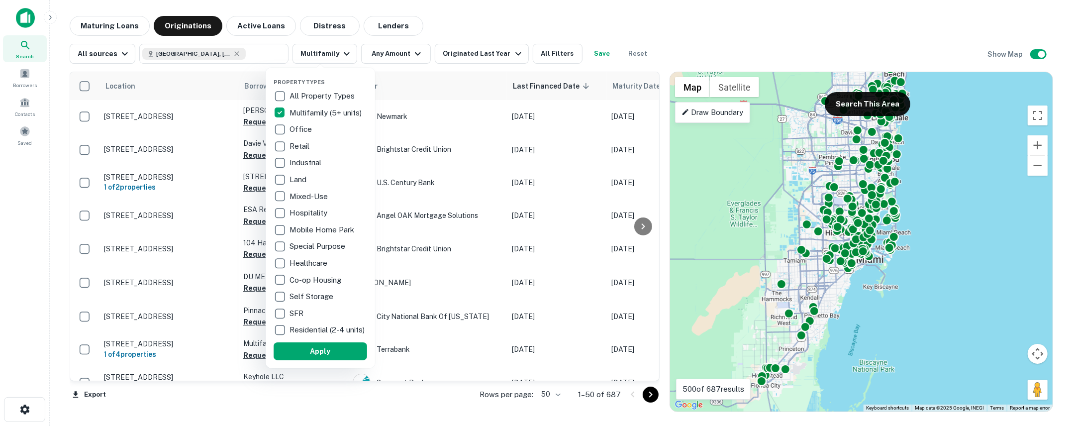
click at [460, 32] on div at bounding box center [536, 213] width 1073 height 426
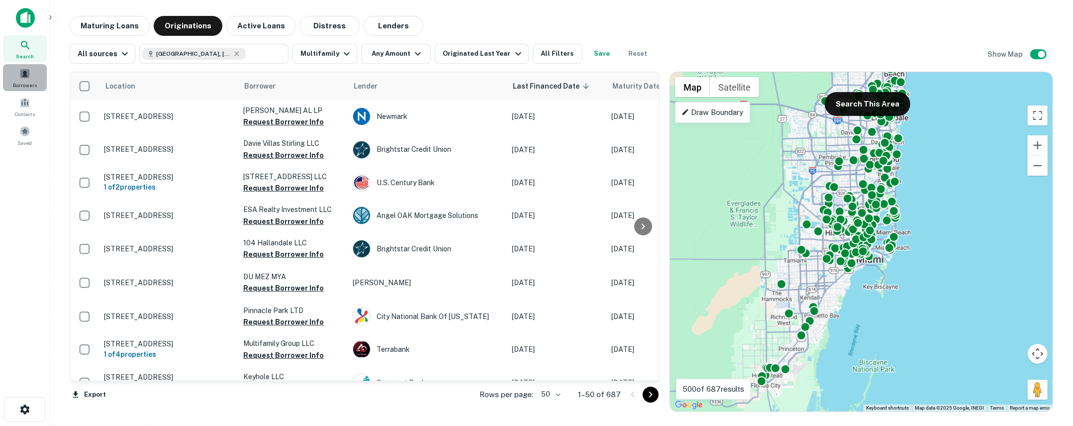
click at [8, 70] on div "Borrowers" at bounding box center [25, 77] width 44 height 27
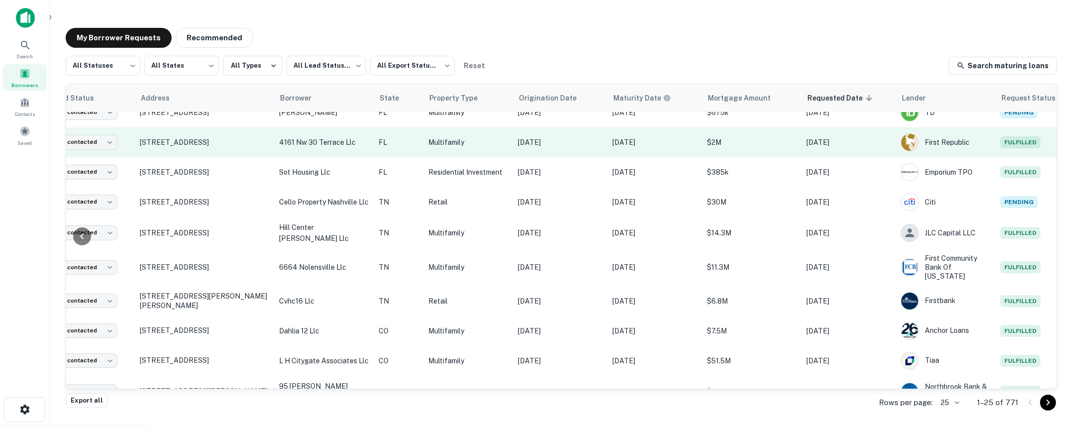
scroll to position [134, 56]
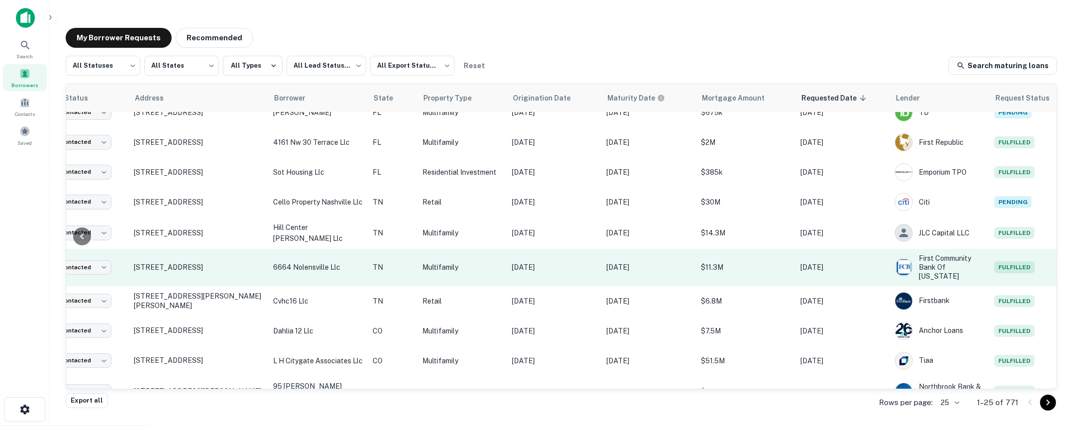
click at [570, 262] on p "Oct 03, 2023" at bounding box center [554, 267] width 85 height 11
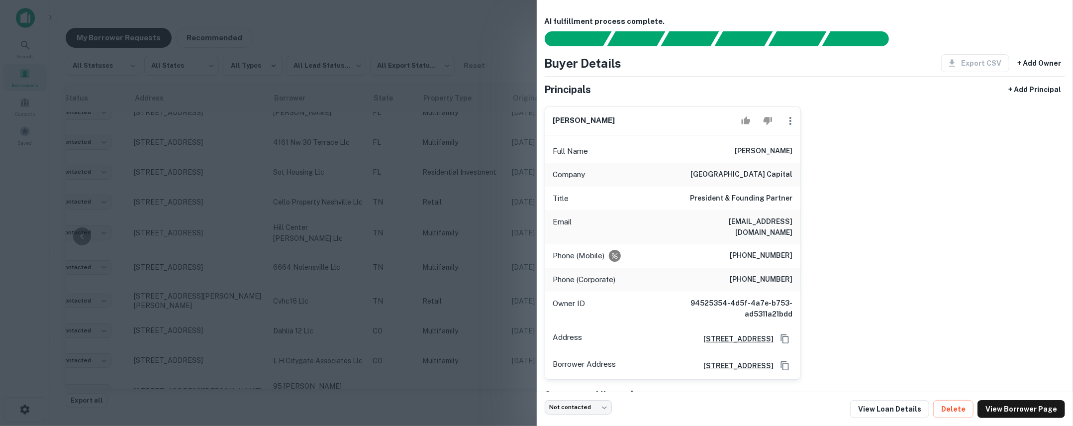
scroll to position [33, 0]
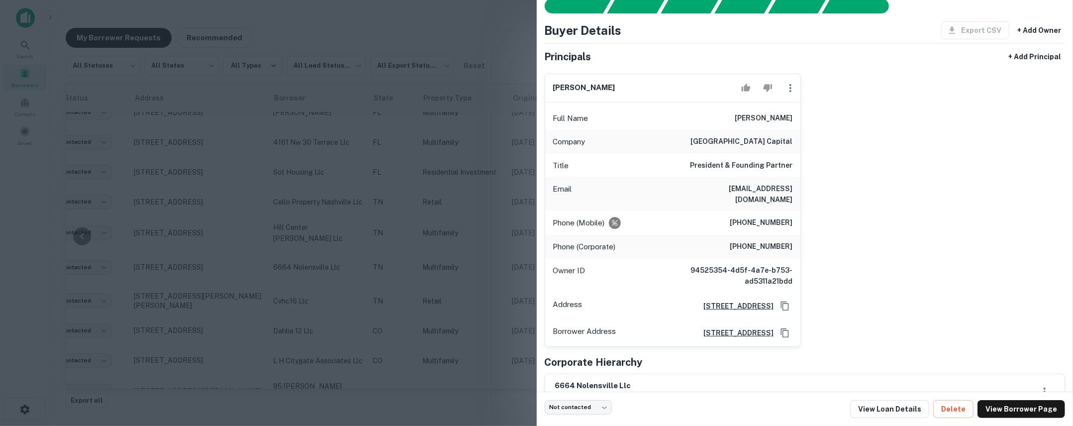
click at [740, 190] on h6 "ben@ramstoncapital.com" at bounding box center [732, 194] width 119 height 22
click at [607, 405] on body "Search Borrowers Contacts Saved My Borrower Requests Recommended All Statuses *…" at bounding box center [536, 213] width 1073 height 426
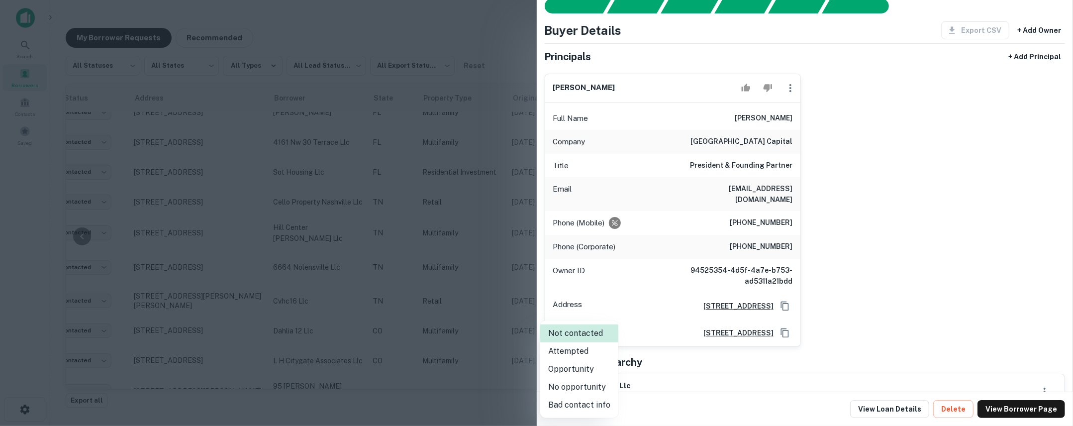
click at [677, 365] on div at bounding box center [536, 213] width 1073 height 426
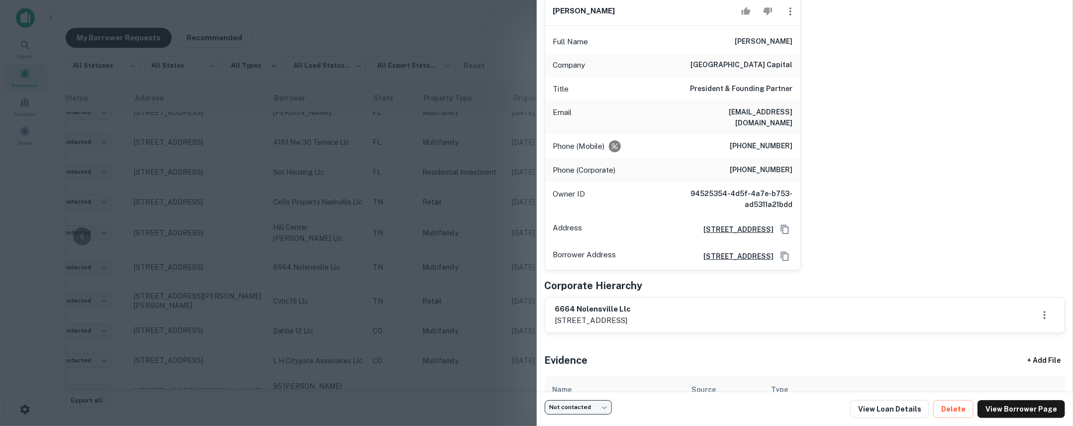
scroll to position [182, 0]
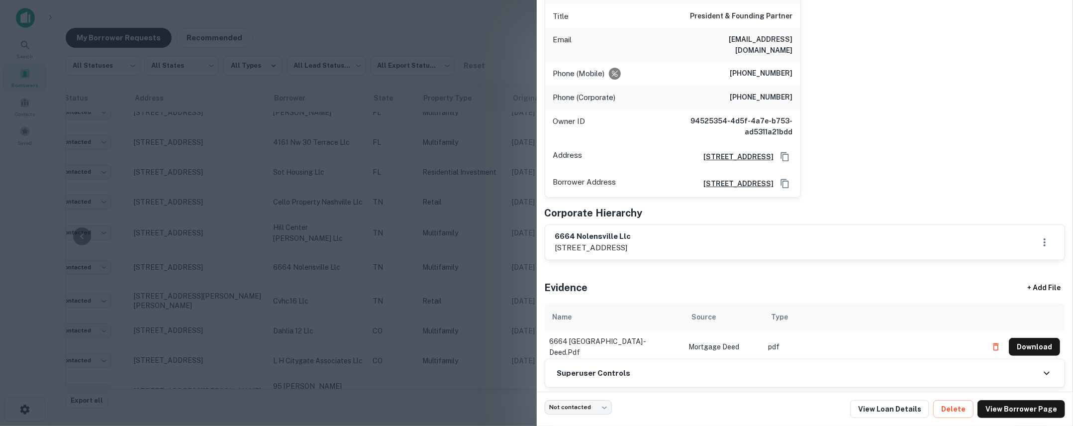
click at [348, 273] on div at bounding box center [536, 213] width 1073 height 426
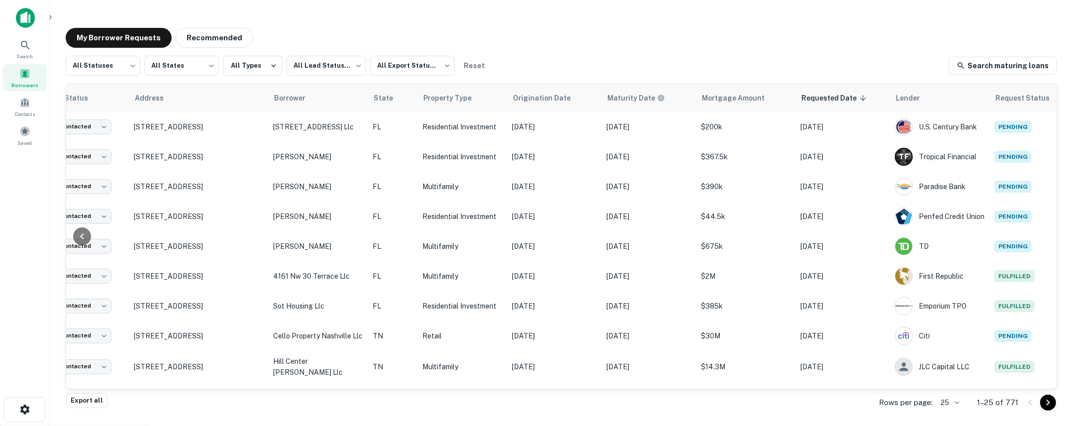
scroll to position [0, 0]
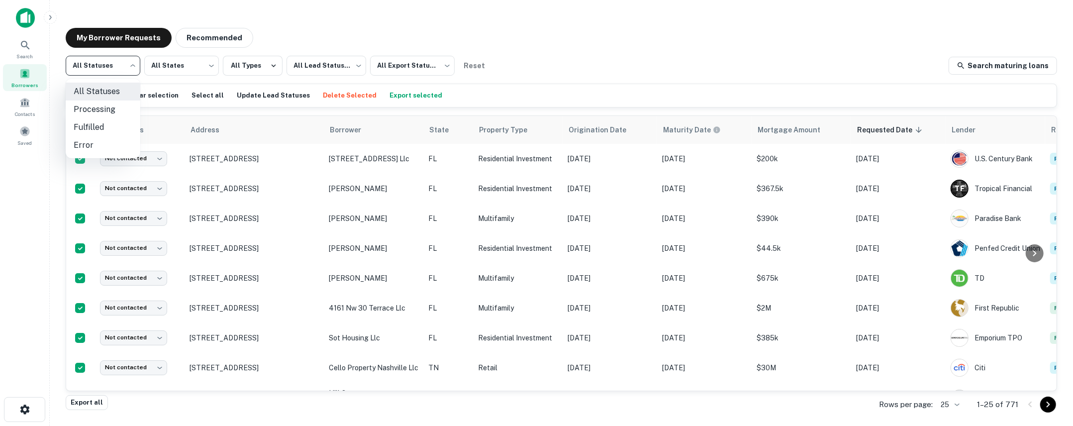
click at [134, 64] on body "Search Borrowers Contacts Saved My Borrower Requests Recommended All Statuses *…" at bounding box center [536, 213] width 1073 height 426
click at [552, 57] on div at bounding box center [536, 213] width 1073 height 426
click at [120, 71] on body "Search Borrowers Contacts Saved My Borrower Requests Recommended All Statuses *…" at bounding box center [536, 213] width 1073 height 426
click at [111, 126] on li "Fulfilled" at bounding box center [103, 127] width 75 height 18
type input "*********"
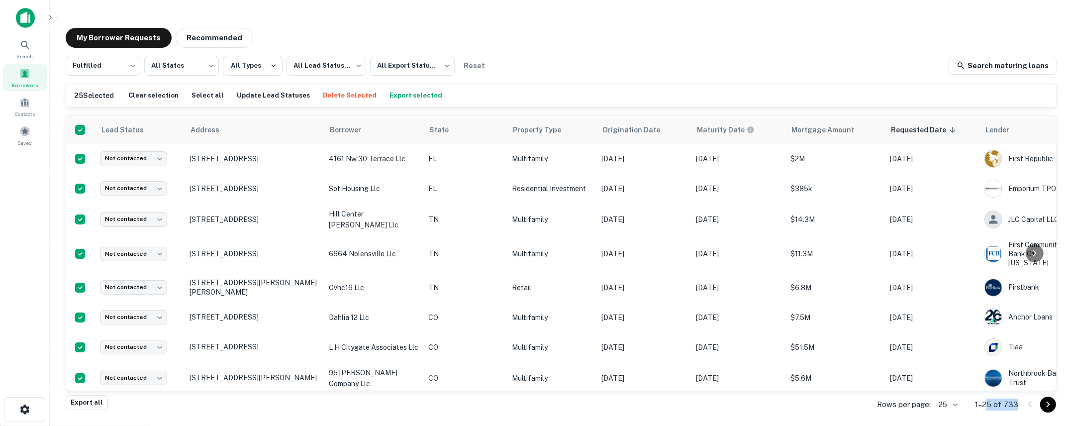
drag, startPoint x: 1019, startPoint y: 404, endPoint x: 990, endPoint y: 407, distance: 28.5
click at [990, 407] on div "Rows per page: 25 ** 1–25 of 733" at bounding box center [961, 404] width 192 height 27
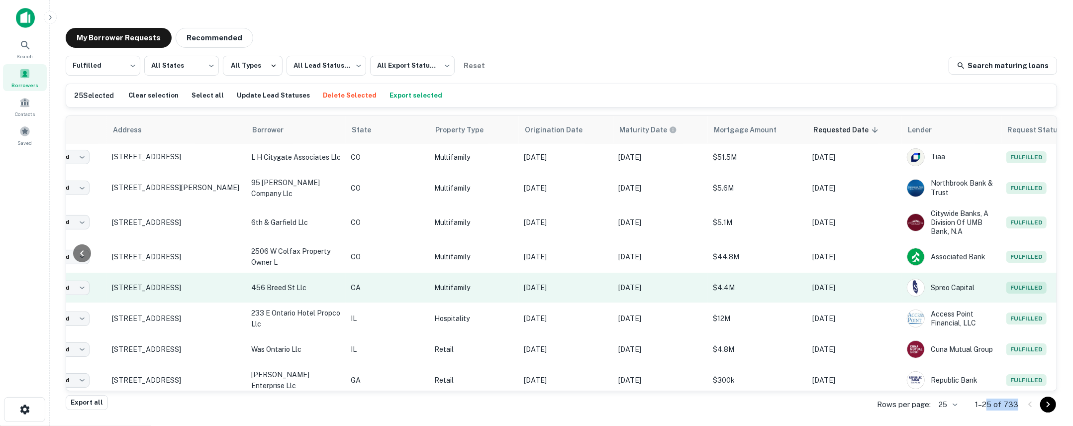
scroll to position [190, 0]
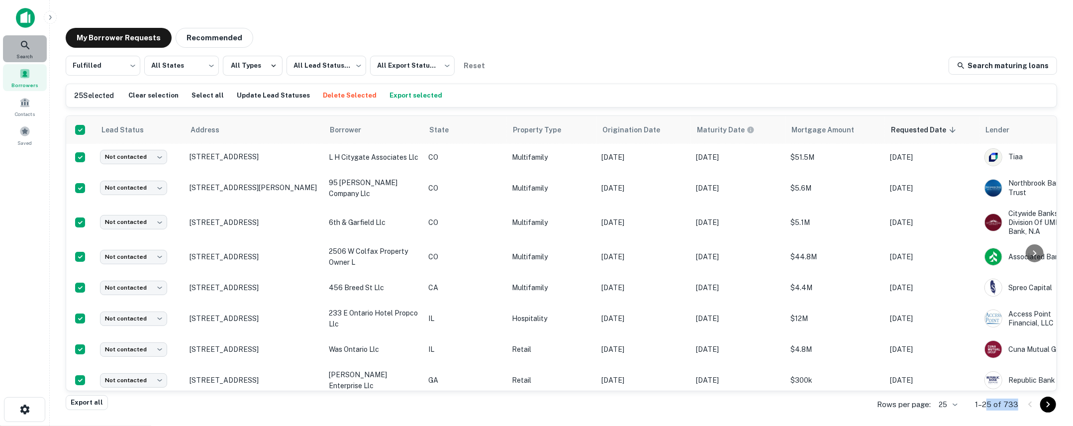
click at [30, 52] on span "Search" at bounding box center [25, 56] width 16 height 8
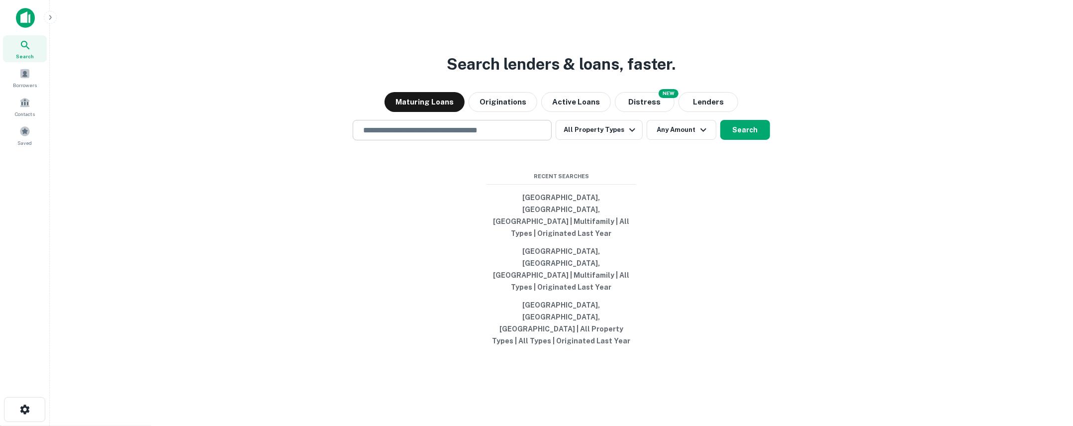
click at [394, 140] on div "​" at bounding box center [452, 130] width 199 height 20
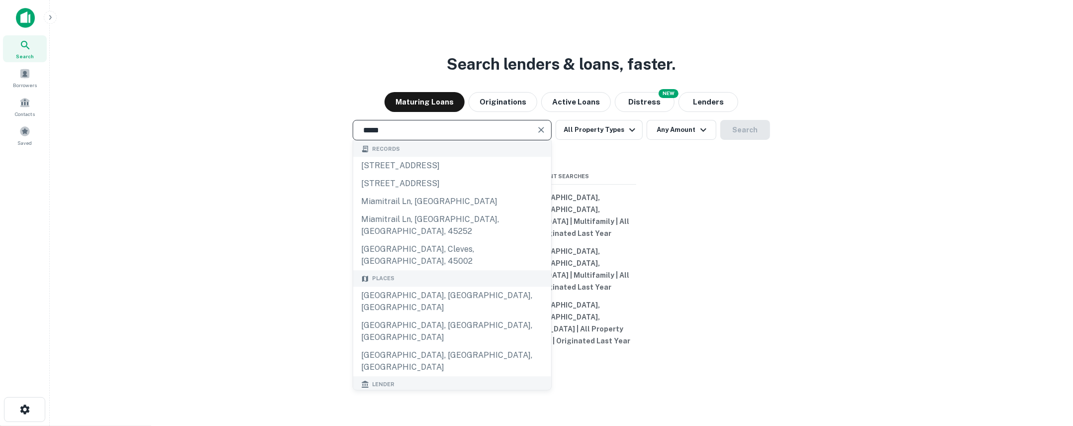
scroll to position [20, 0]
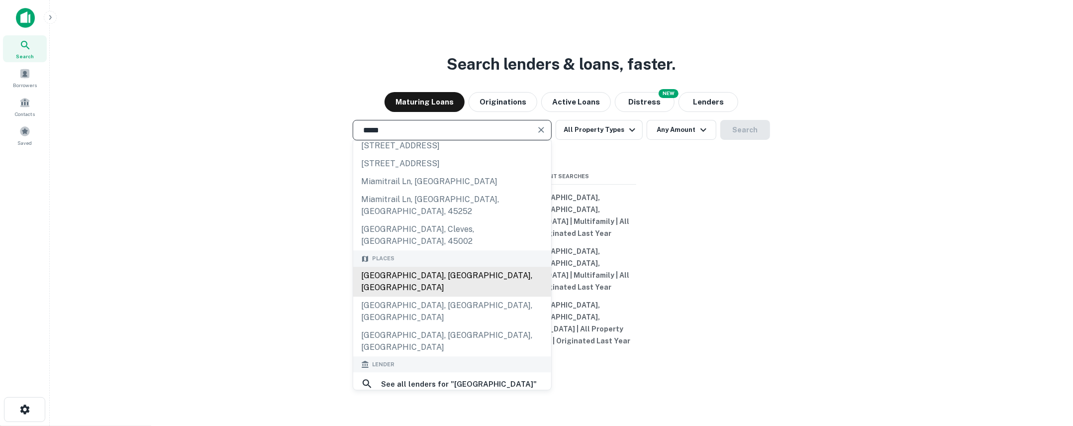
click at [412, 282] on div "[GEOGRAPHIC_DATA], [GEOGRAPHIC_DATA], [GEOGRAPHIC_DATA]" at bounding box center [452, 282] width 198 height 30
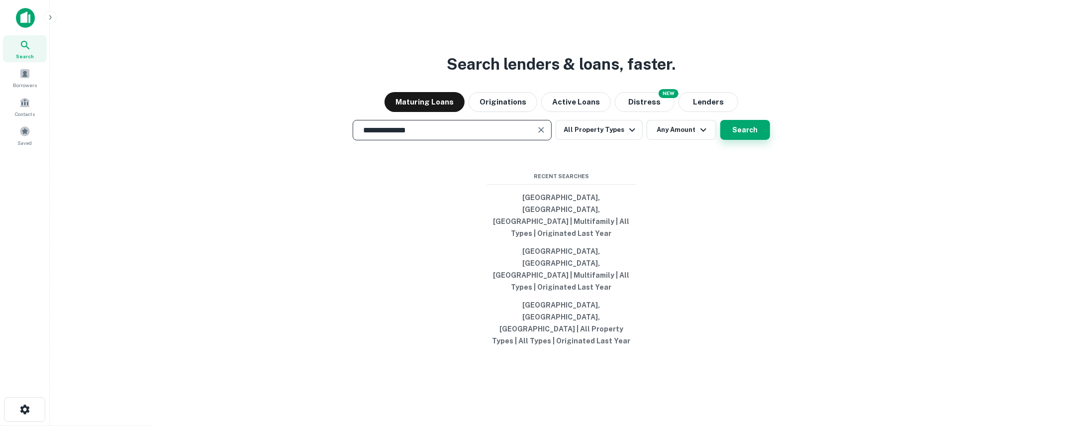
type input "**********"
click at [763, 140] on button "Search" at bounding box center [745, 130] width 50 height 20
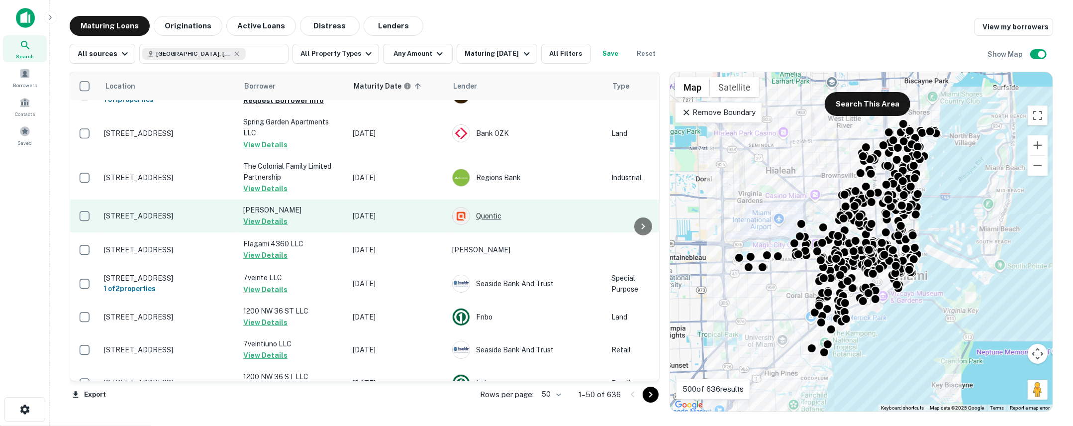
scroll to position [157, 0]
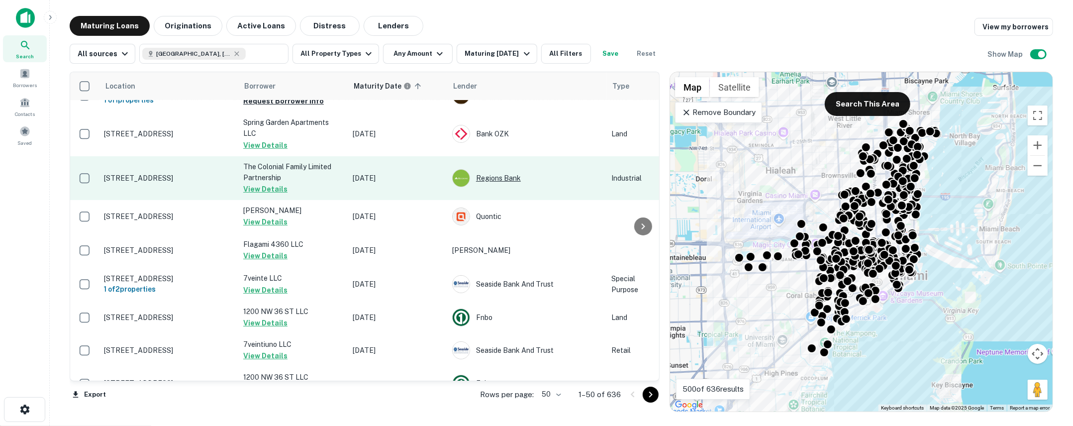
click at [494, 186] on div "Regions Bank" at bounding box center [526, 178] width 149 height 18
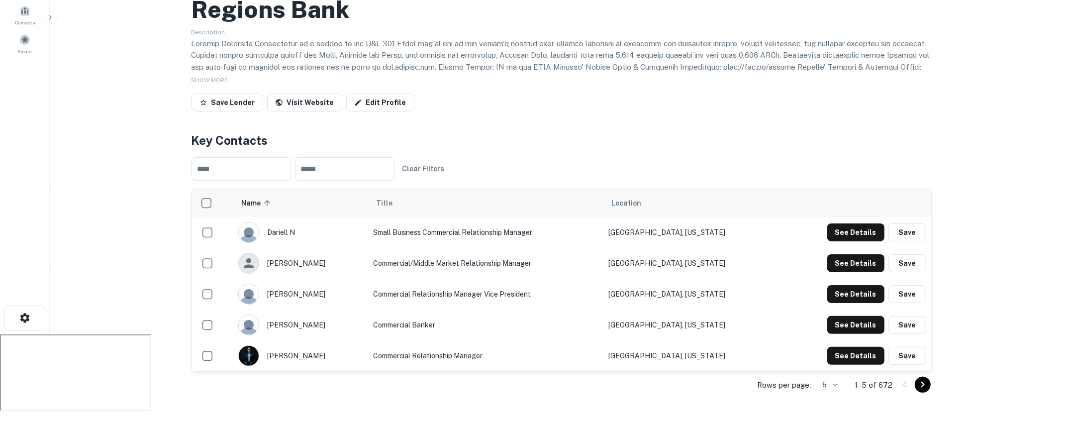
scroll to position [94, 0]
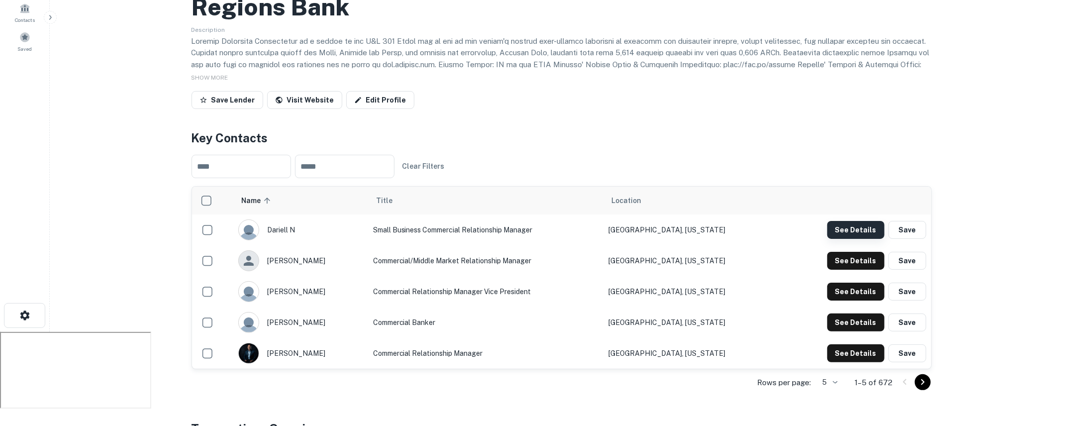
click at [855, 227] on button "See Details" at bounding box center [855, 230] width 57 height 18
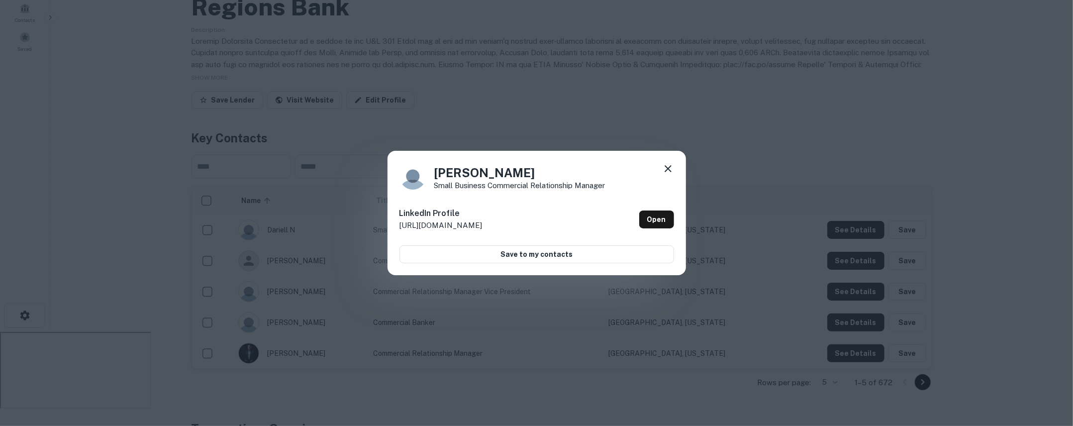
click at [665, 167] on icon at bounding box center [667, 168] width 7 height 7
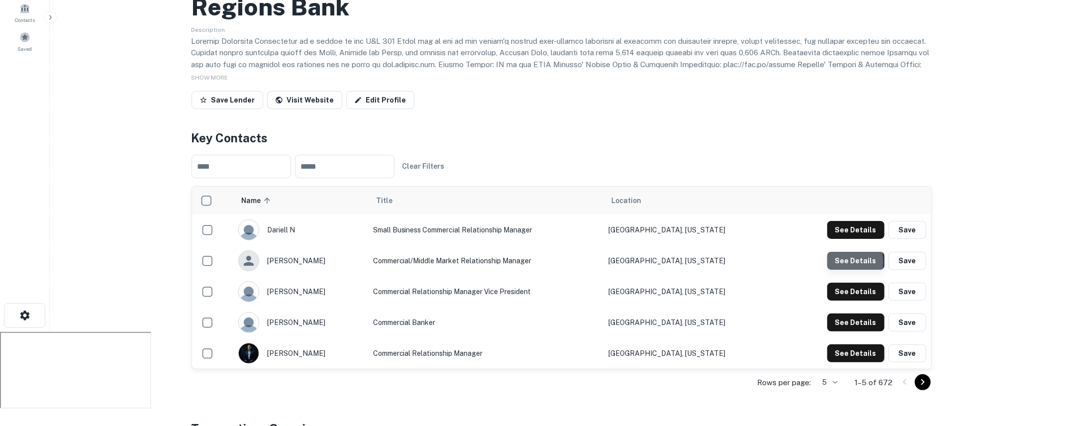
click at [835, 261] on button "See Details" at bounding box center [855, 261] width 57 height 18
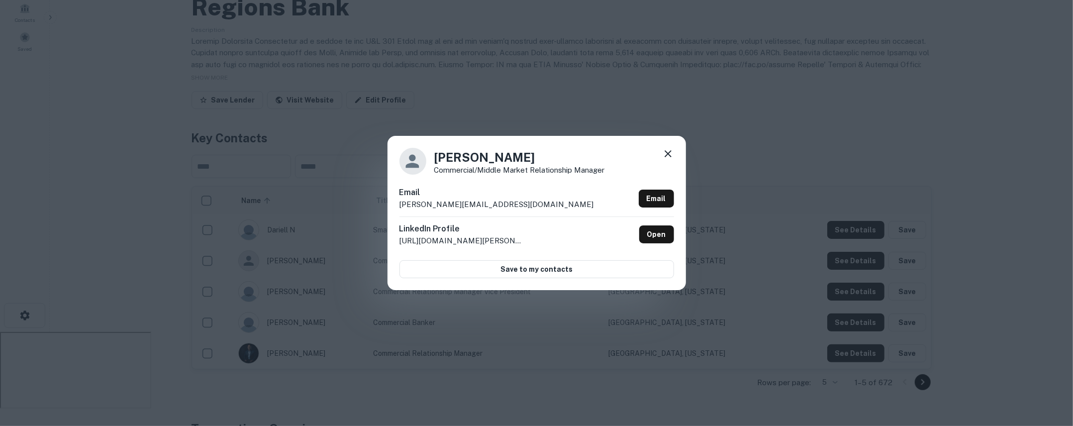
click at [486, 205] on p "[PERSON_NAME][EMAIL_ADDRESS][DOMAIN_NAME]" at bounding box center [496, 204] width 194 height 12
drag, startPoint x: 506, startPoint y: 205, endPoint x: 401, endPoint y: 202, distance: 105.5
click at [401, 202] on div "Email [PERSON_NAME][EMAIL_ADDRESS][DOMAIN_NAME] Email" at bounding box center [536, 202] width 275 height 30
click at [667, 155] on icon at bounding box center [667, 153] width 7 height 7
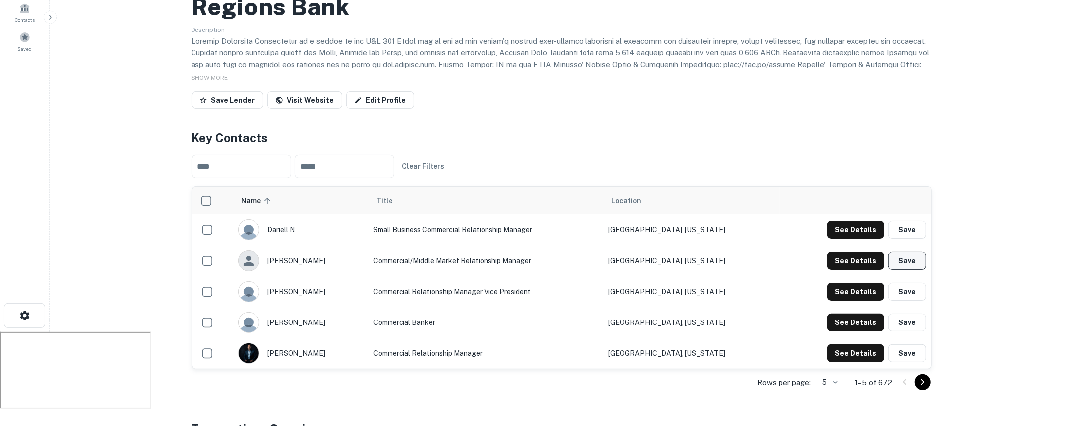
click at [910, 257] on button "Save" at bounding box center [907, 261] width 38 height 18
click at [869, 290] on button "See Details" at bounding box center [855, 292] width 57 height 18
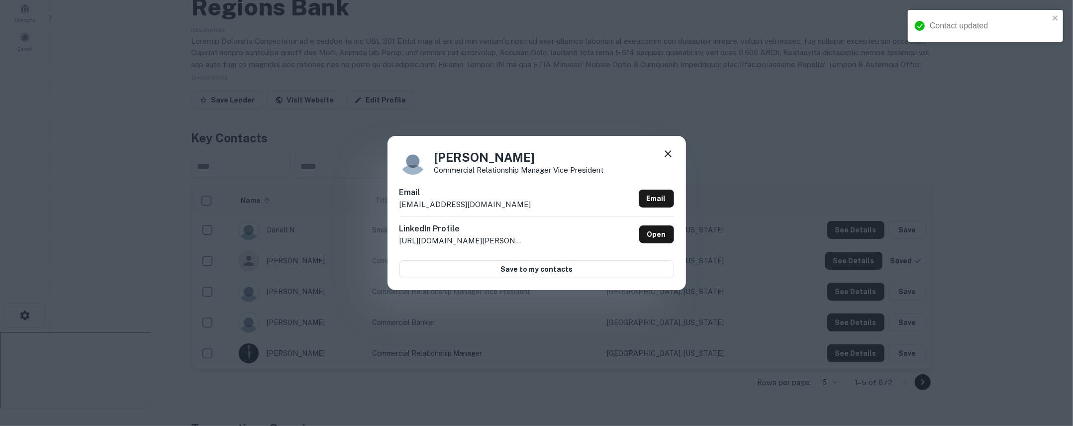
click at [800, 287] on div "[PERSON_NAME] Commercial Relationship Manager Vice President Email [PERSON_NAME…" at bounding box center [536, 213] width 1073 height 426
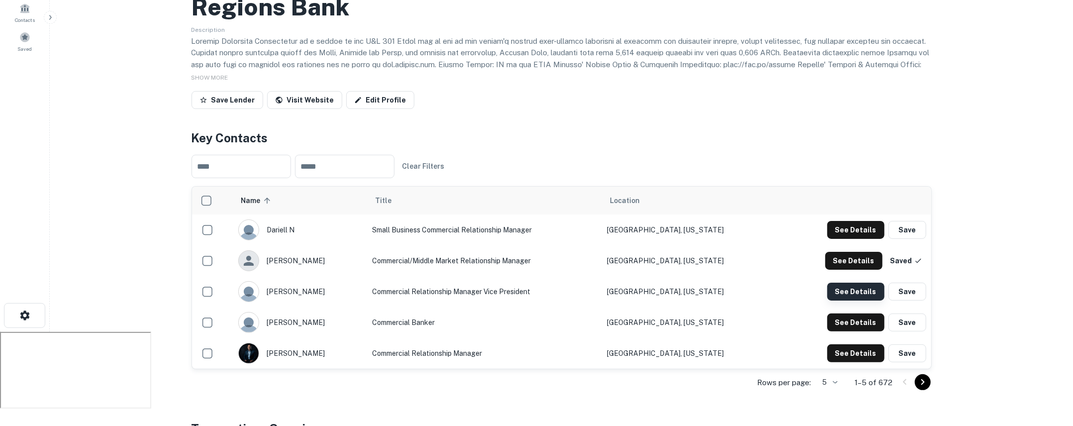
click at [855, 289] on button "See Details" at bounding box center [855, 292] width 57 height 18
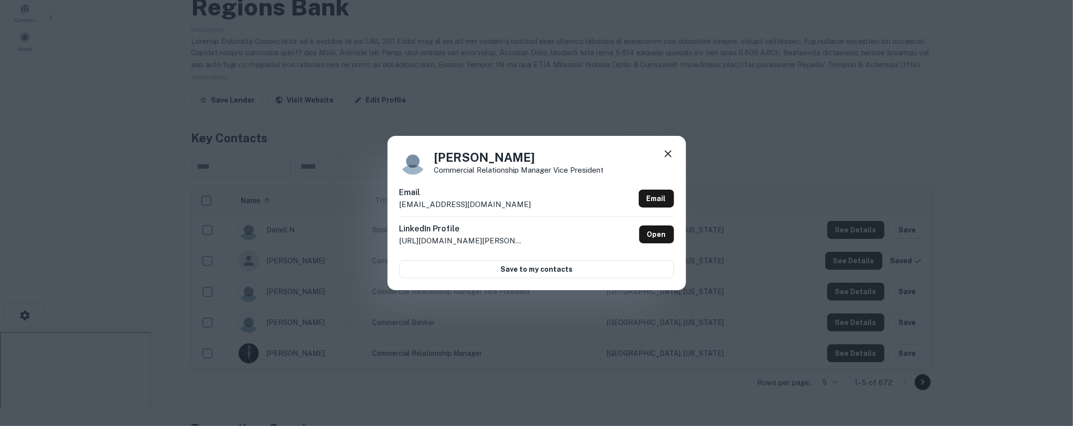
click at [789, 288] on div "[PERSON_NAME] Commercial Relationship Manager Vice President Email [PERSON_NAME…" at bounding box center [536, 213] width 1073 height 426
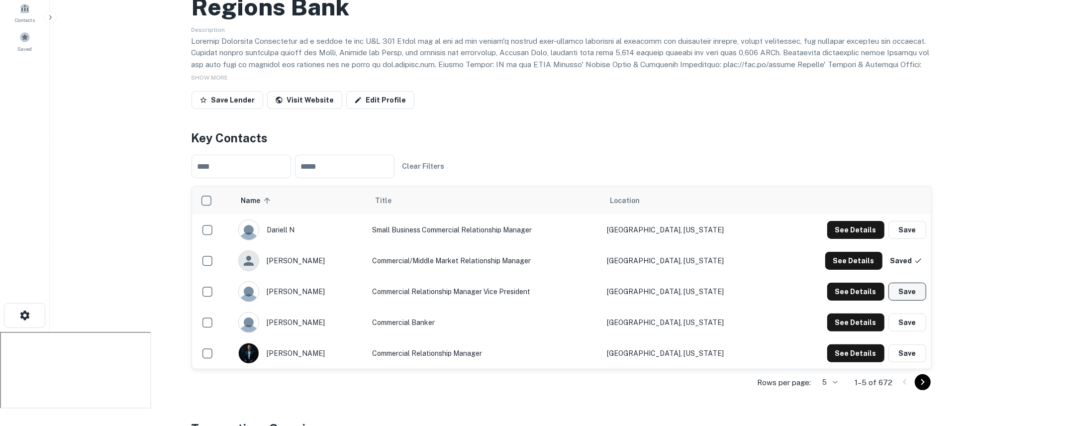
click at [903, 293] on button "Save" at bounding box center [907, 292] width 38 height 18
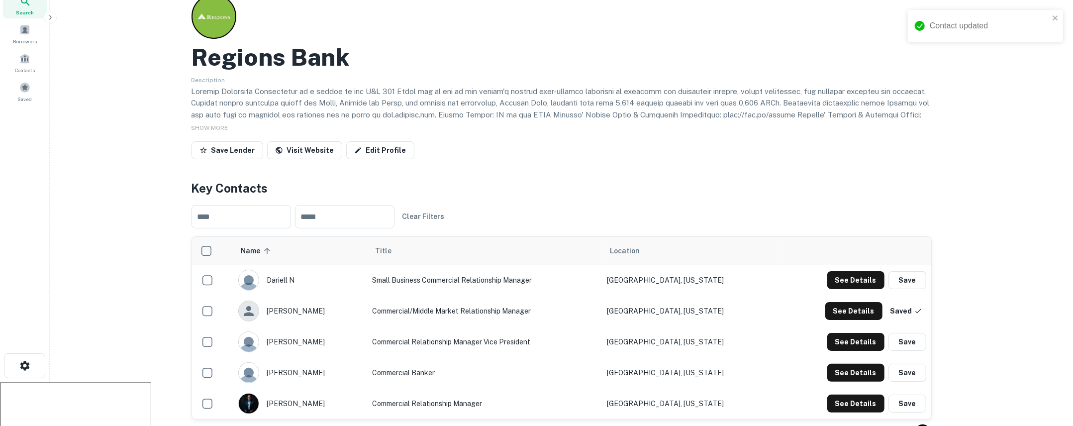
scroll to position [0, 0]
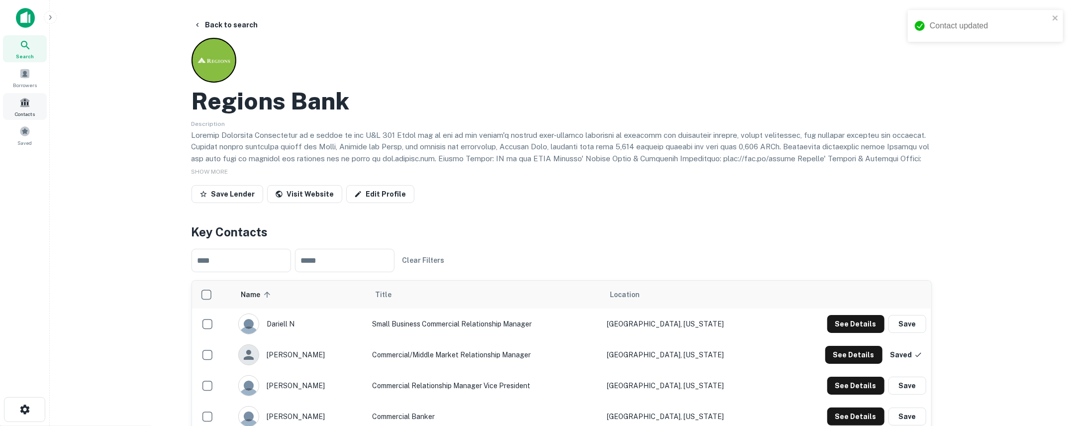
click at [24, 105] on span at bounding box center [24, 102] width 11 height 11
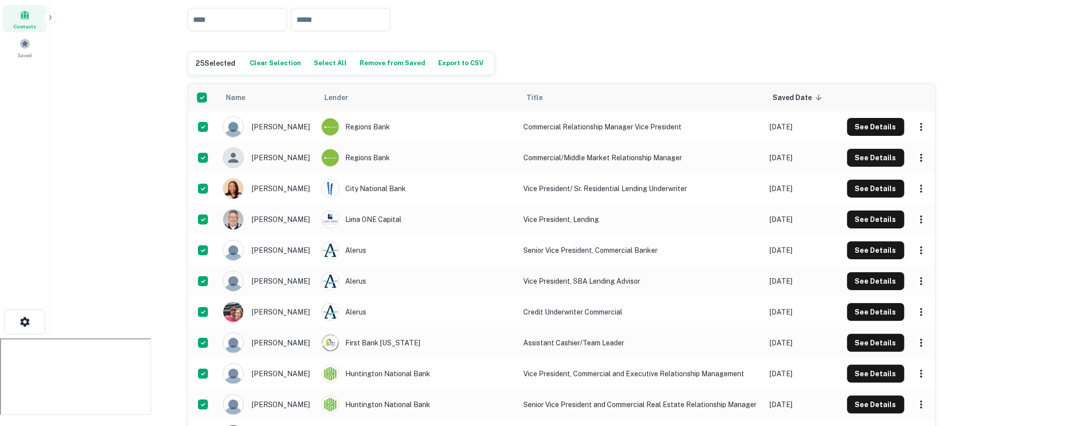
scroll to position [81, 0]
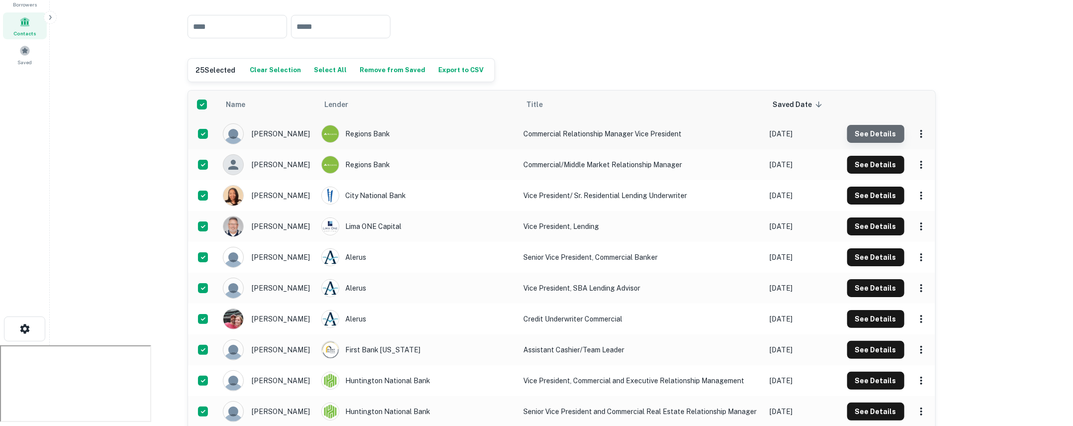
click at [880, 131] on button "See Details" at bounding box center [875, 134] width 57 height 18
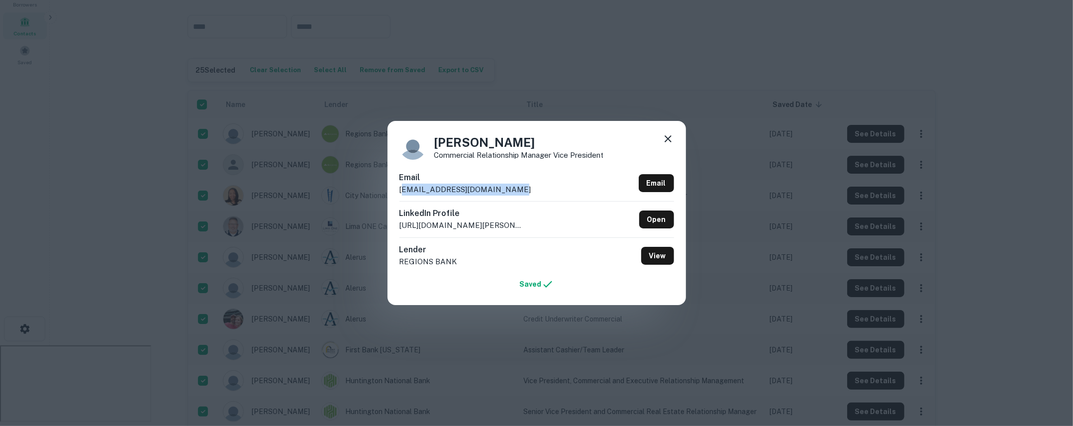
drag, startPoint x: 504, startPoint y: 191, endPoint x: 402, endPoint y: 185, distance: 102.1
click at [402, 185] on div "Email [EMAIL_ADDRESS][DOMAIN_NAME] Email" at bounding box center [536, 187] width 275 height 30
click at [493, 182] on h6 "Email" at bounding box center [465, 178] width 132 height 12
drag, startPoint x: 508, startPoint y: 191, endPoint x: 421, endPoint y: 193, distance: 87.6
click at [421, 193] on div "Email [EMAIL_ADDRESS][DOMAIN_NAME] Email" at bounding box center [536, 187] width 275 height 30
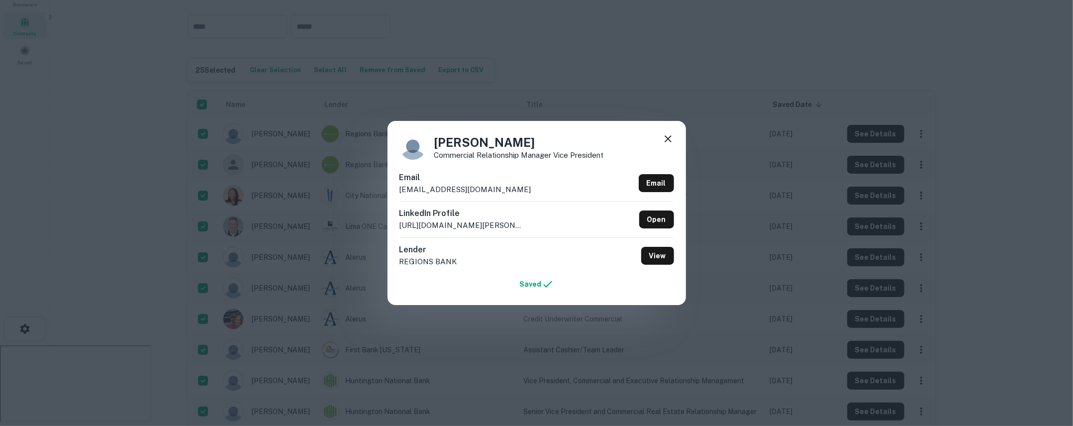
click at [512, 214] on h6 "LinkedIn Profile" at bounding box center [461, 213] width 124 height 12
click at [666, 144] on icon at bounding box center [668, 139] width 12 height 12
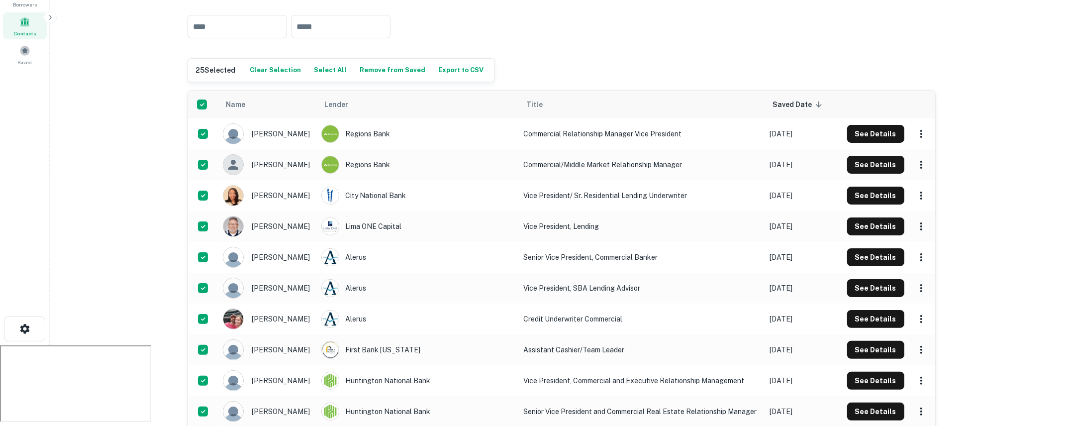
scroll to position [0, 0]
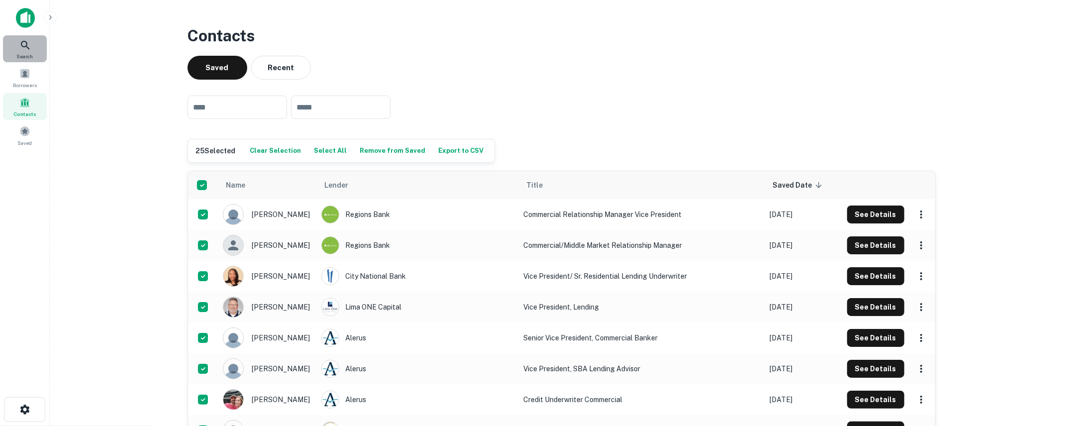
click at [21, 56] on span "Search" at bounding box center [25, 56] width 16 height 8
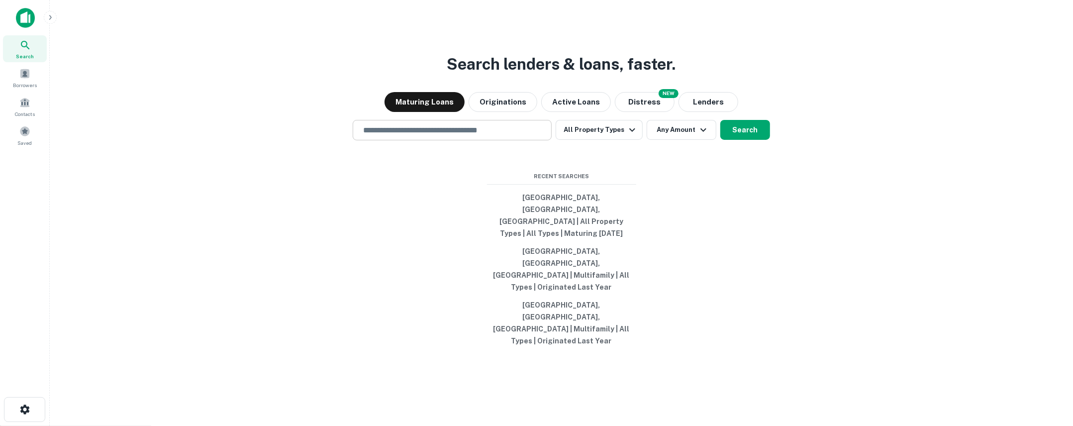
click at [423, 136] on input "text" at bounding box center [452, 129] width 190 height 11
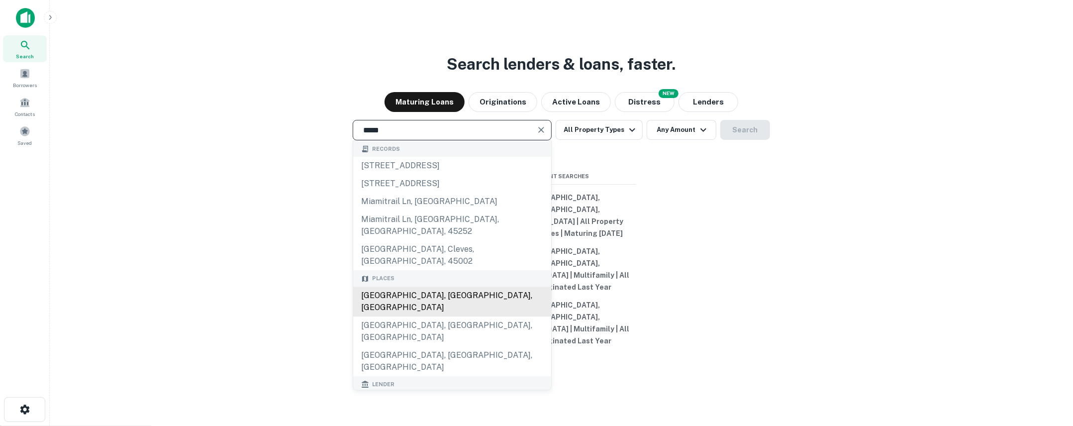
click at [485, 308] on div "[GEOGRAPHIC_DATA], [GEOGRAPHIC_DATA], [GEOGRAPHIC_DATA]" at bounding box center [452, 301] width 198 height 30
type input "**********"
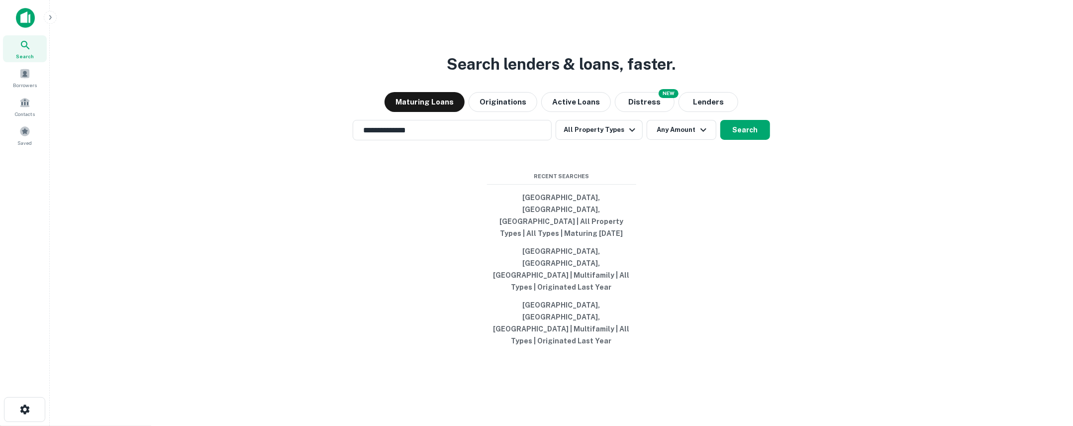
click at [733, 155] on div "**********" at bounding box center [561, 237] width 1007 height 426
click at [736, 140] on button "Search" at bounding box center [745, 130] width 50 height 20
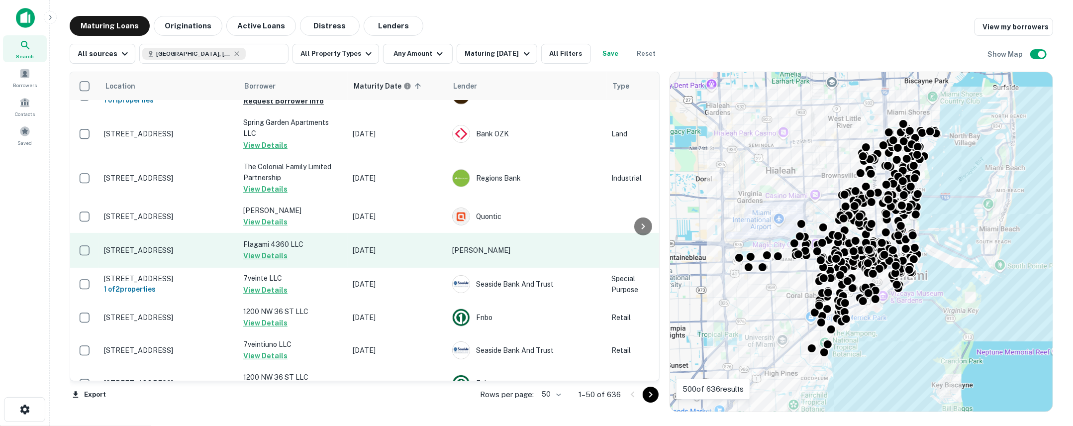
scroll to position [127, 0]
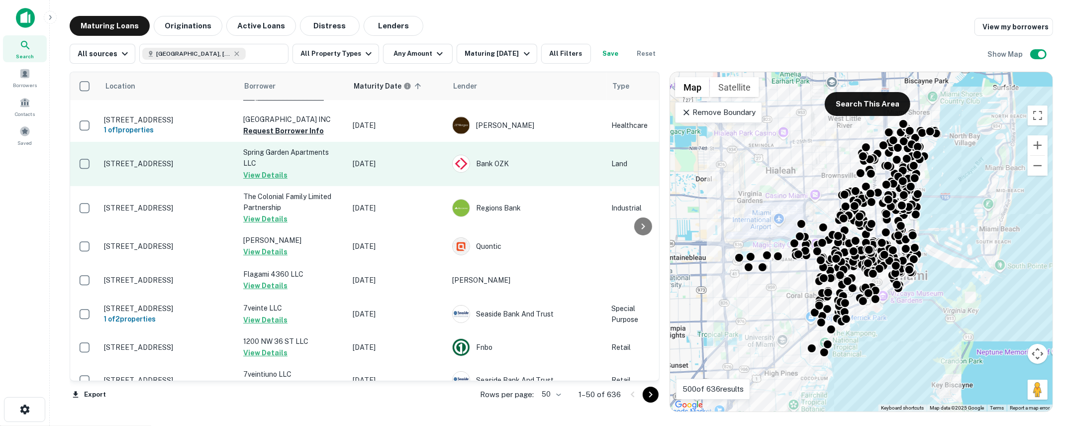
click at [179, 179] on td "[STREET_ADDRESS]" at bounding box center [168, 164] width 139 height 44
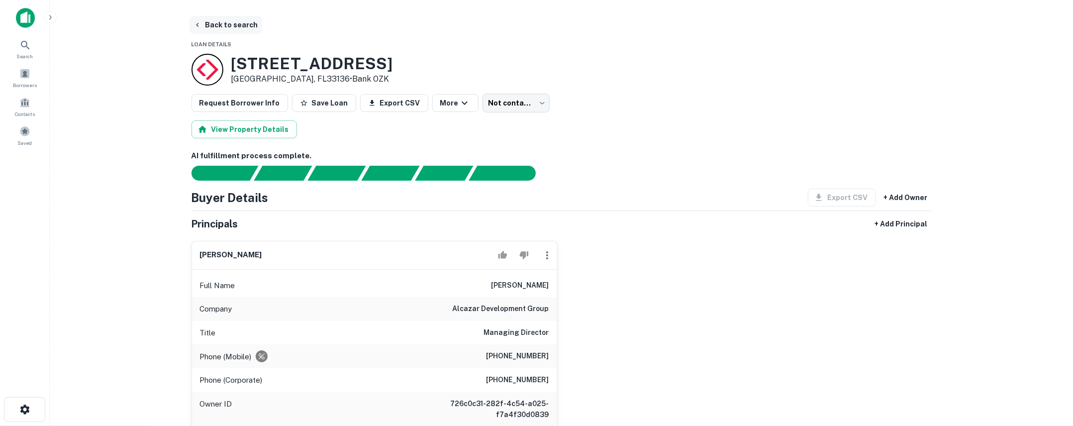
click at [231, 21] on button "Back to search" at bounding box center [225, 25] width 73 height 18
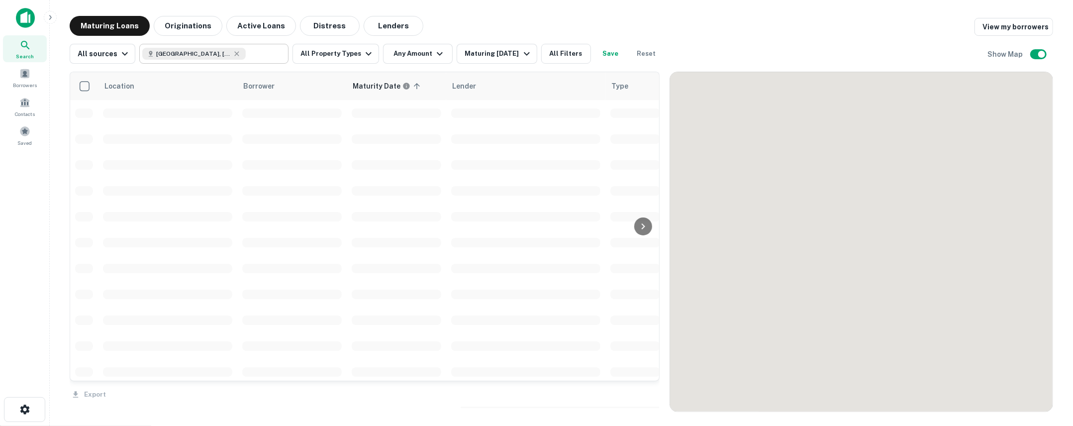
scroll to position [127, 0]
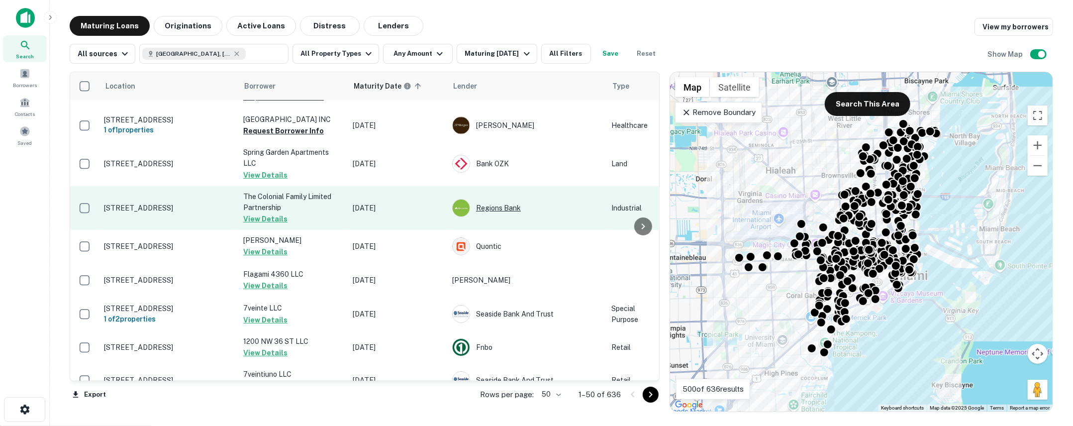
click at [501, 211] on div "Regions Bank" at bounding box center [526, 208] width 149 height 18
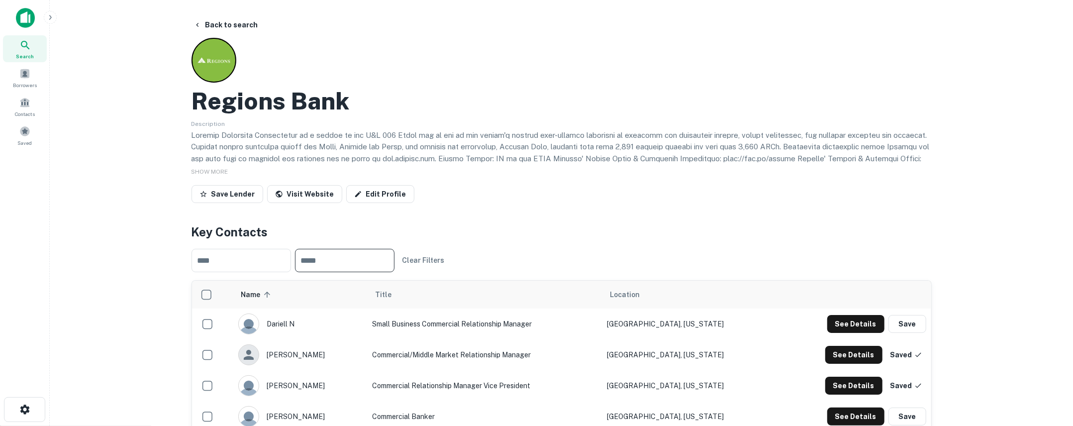
click at [378, 262] on input "text" at bounding box center [344, 260] width 99 height 23
type input "*******"
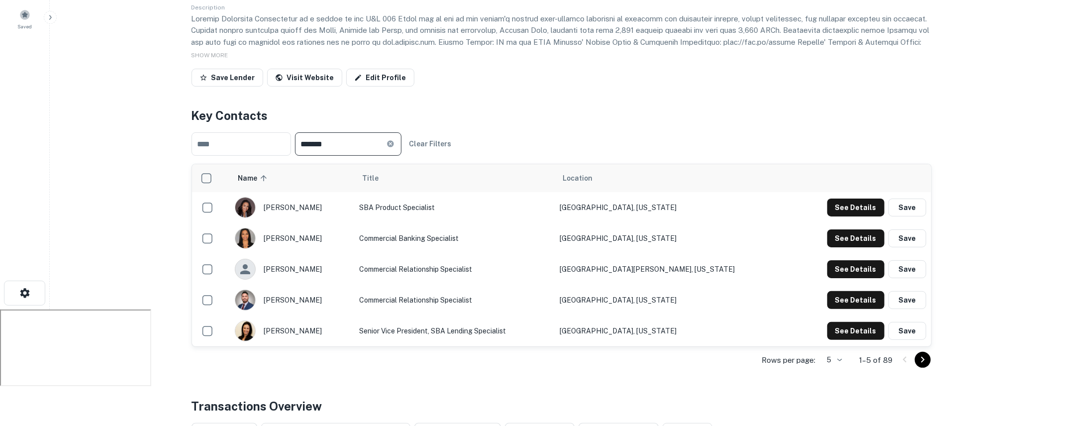
scroll to position [125, 0]
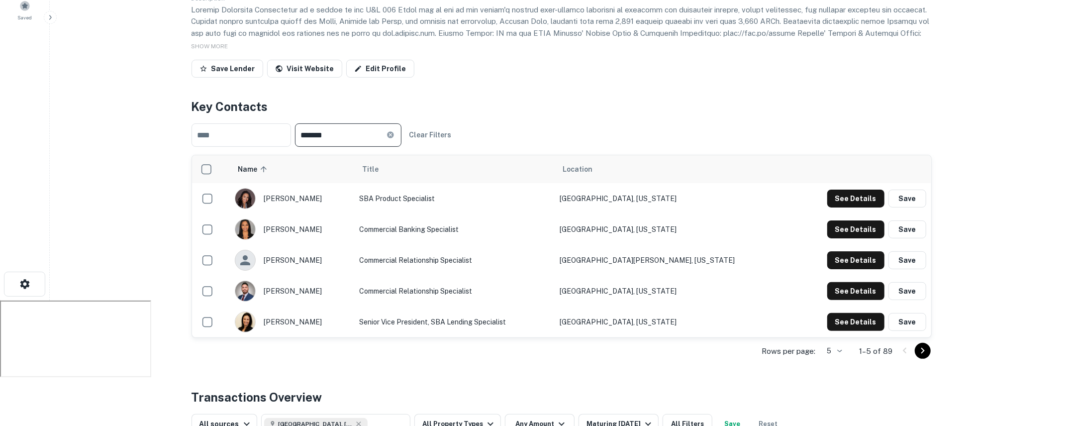
click at [843, 300] on body "Search Borrowers Contacts Saved Back to search Regions Bank Description SHOW MO…" at bounding box center [536, 88] width 1073 height 426
click at [837, 406] on li "50" at bounding box center [833, 405] width 26 height 18
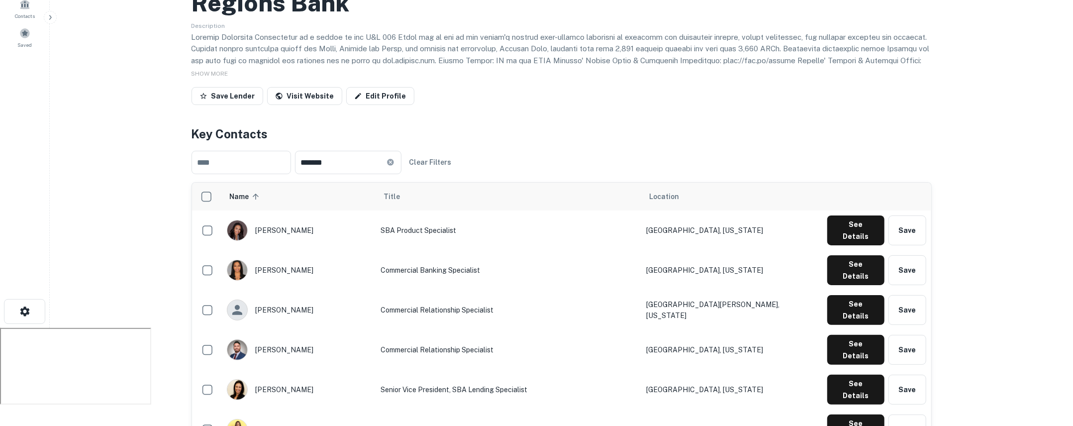
scroll to position [0, 0]
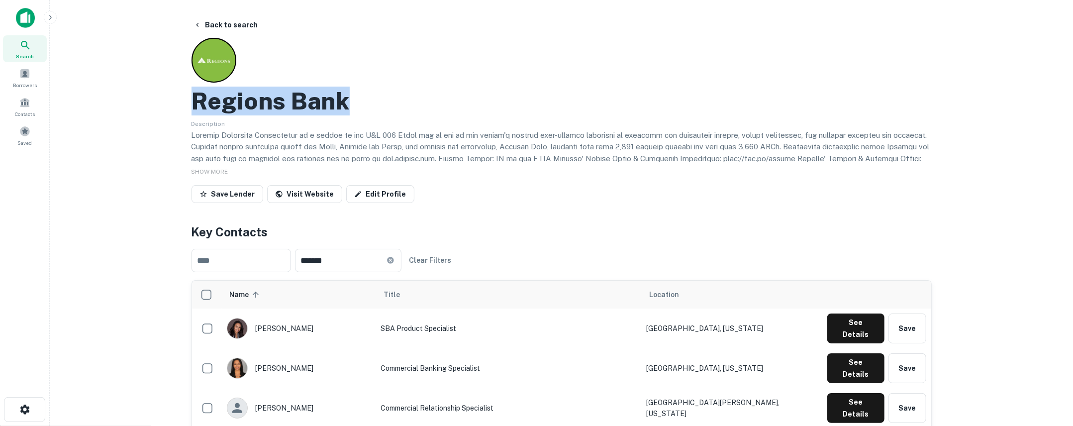
drag, startPoint x: 349, startPoint y: 101, endPoint x: 199, endPoint y: 104, distance: 149.7
click at [199, 104] on div "Regions Bank" at bounding box center [561, 101] width 740 height 29
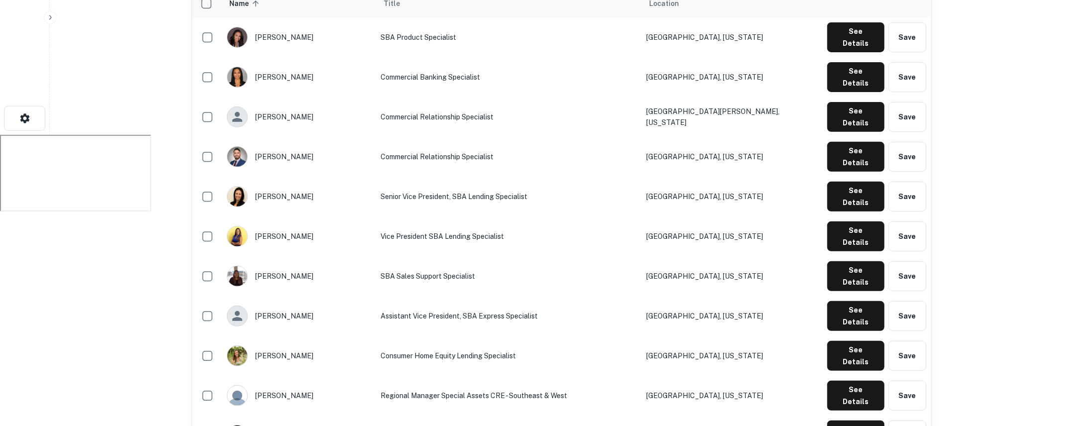
scroll to position [121, 0]
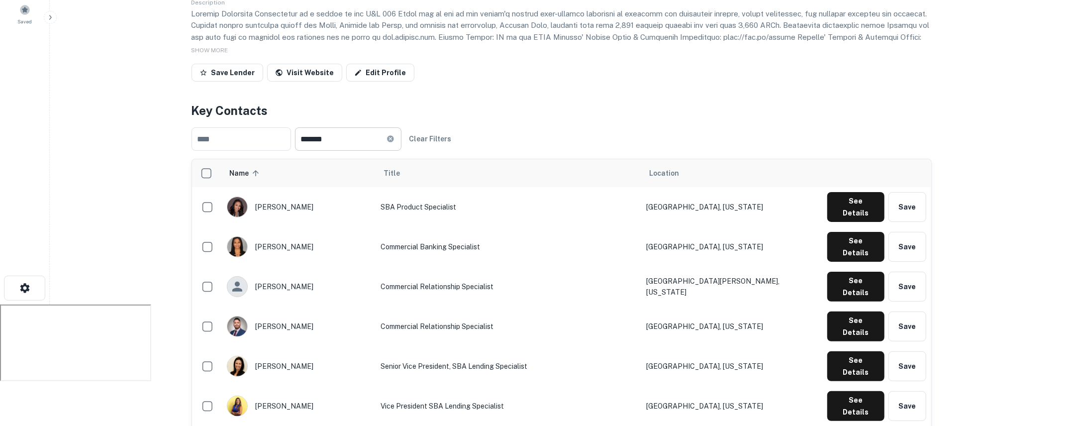
click at [363, 132] on input "*******" at bounding box center [341, 138] width 92 height 23
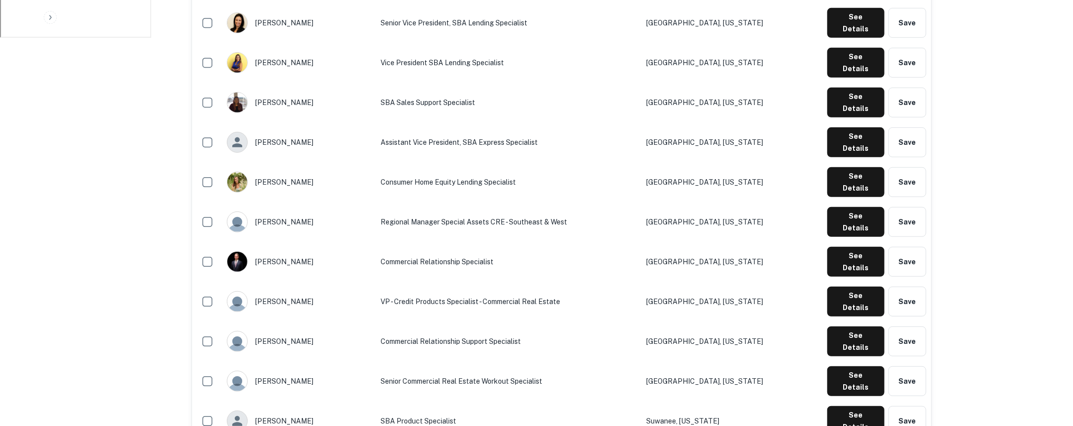
scroll to position [0, 0]
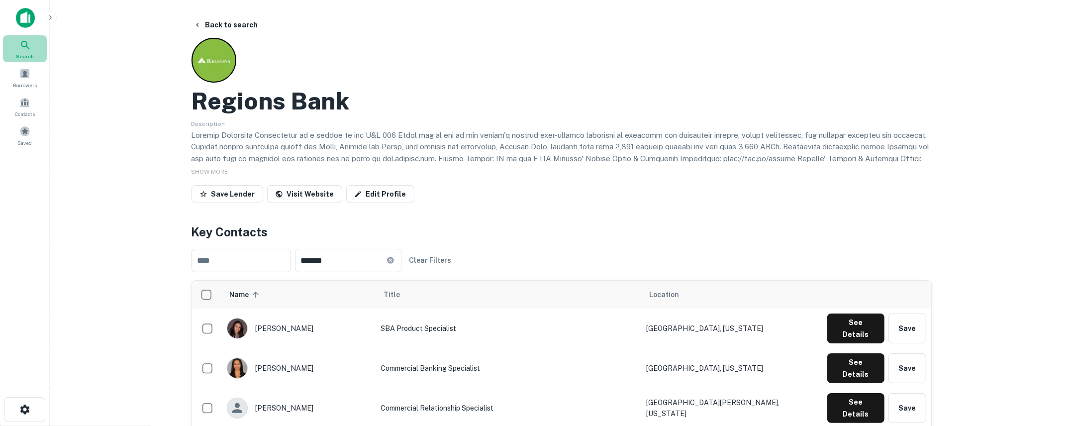
click at [32, 49] on div "Search" at bounding box center [25, 48] width 44 height 27
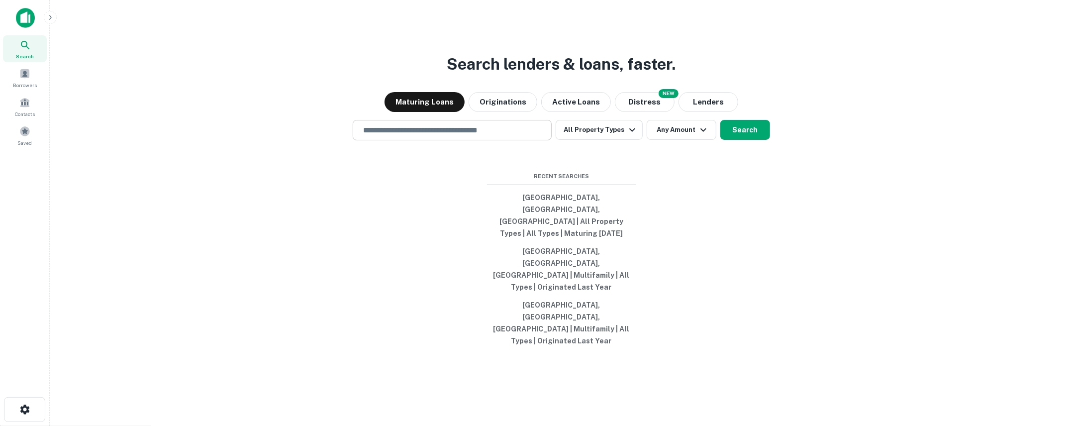
click at [513, 140] on div "​" at bounding box center [452, 130] width 199 height 20
click at [24, 142] on span "Saved" at bounding box center [25, 143] width 14 height 8
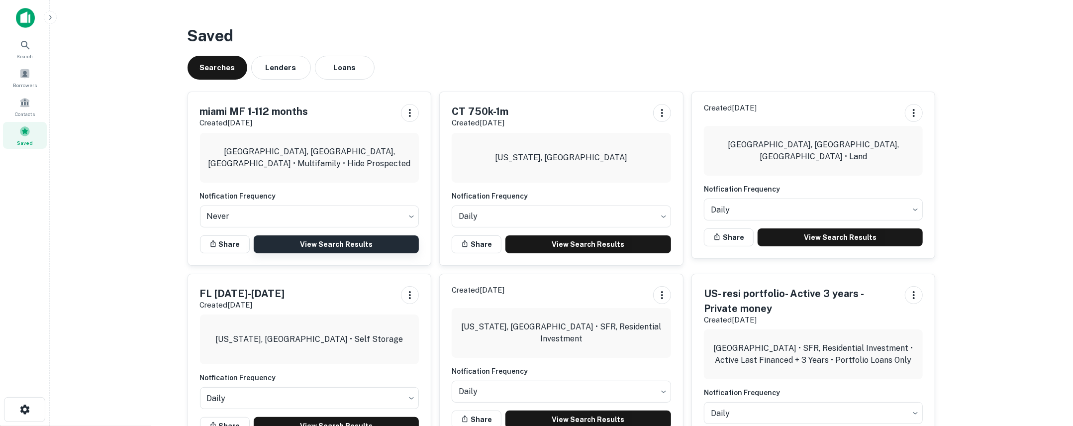
click at [336, 244] on link "View Search Results" at bounding box center [337, 244] width 166 height 18
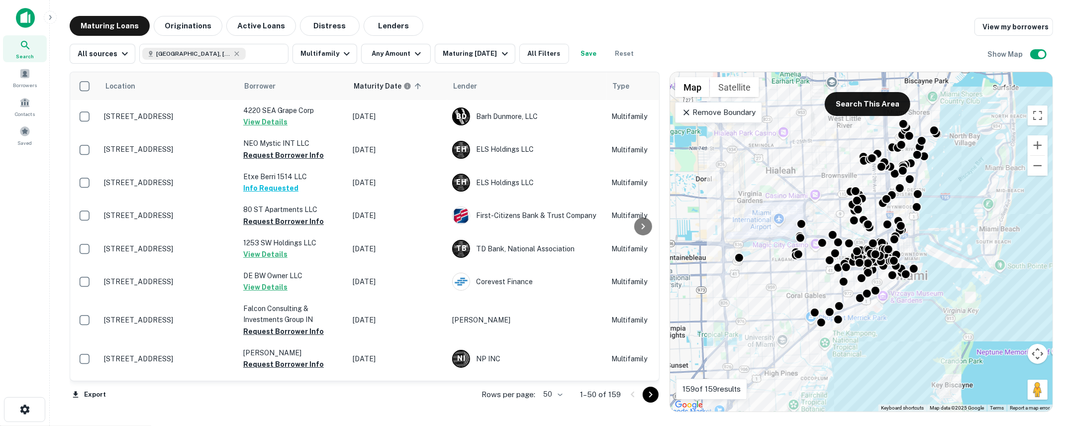
click at [555, 398] on body "Search Borrowers Contacts Saved Maturing Loans Originations Active Loans Distre…" at bounding box center [536, 213] width 1073 height 426
click at [553, 369] on li "25" at bounding box center [553, 369] width 29 height 18
click at [485, 60] on button "Maturing [DATE]" at bounding box center [475, 54] width 80 height 20
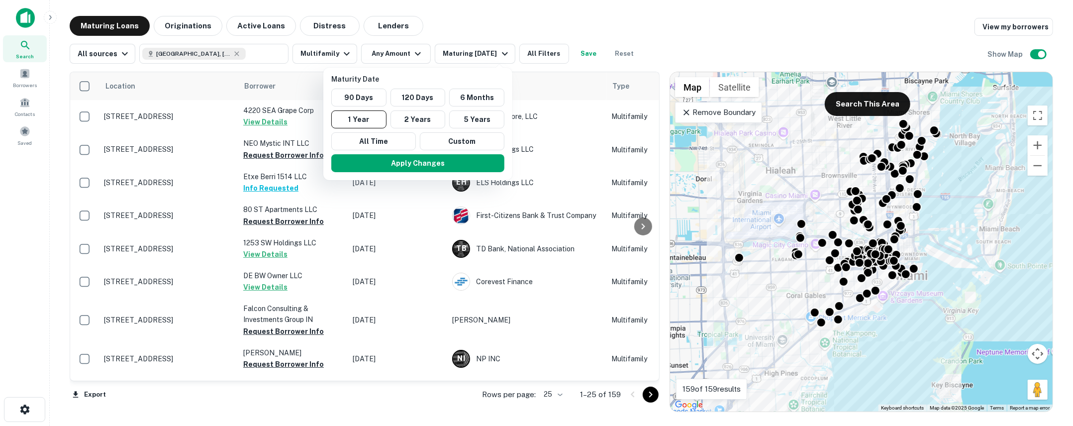
click at [485, 22] on div at bounding box center [536, 213] width 1073 height 426
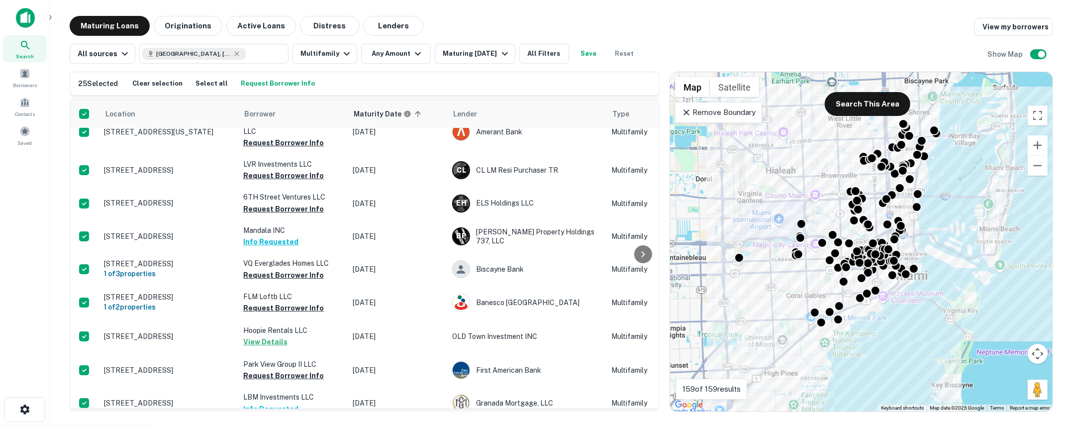
scroll to position [36, 0]
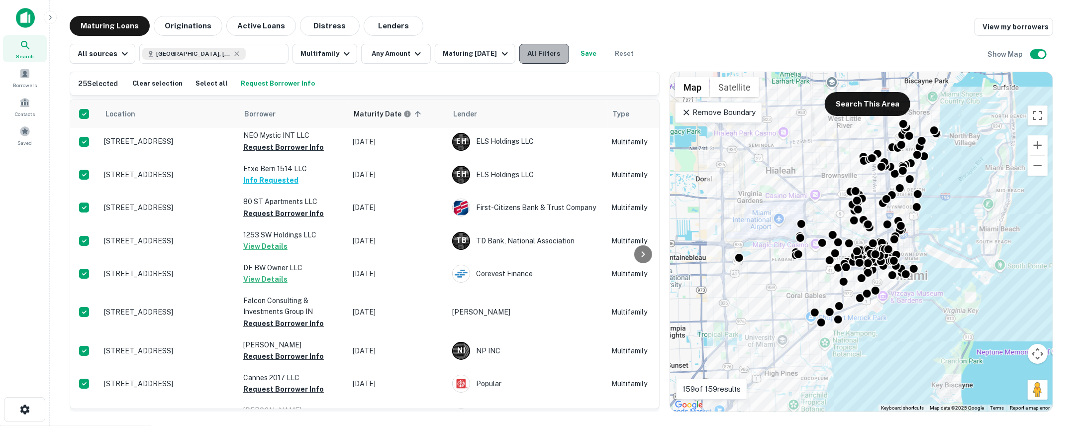
click at [540, 54] on button "All Filters" at bounding box center [544, 54] width 50 height 20
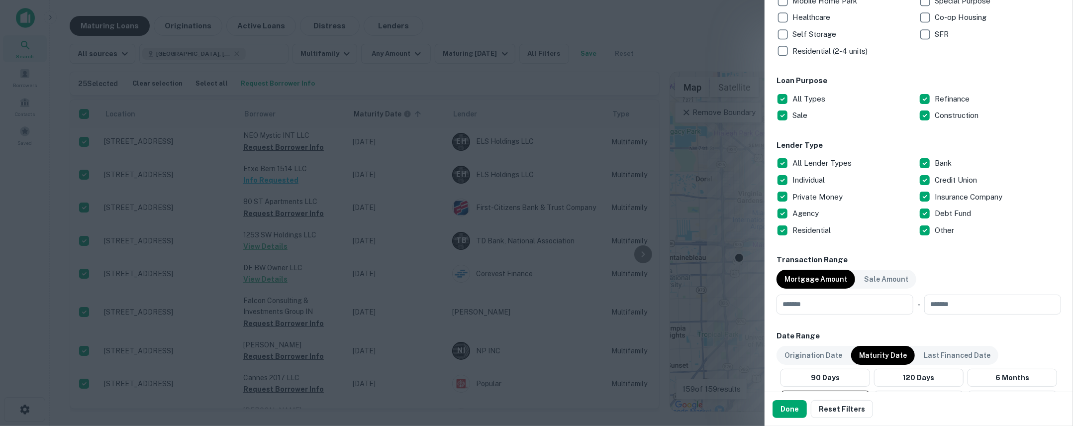
scroll to position [648, 0]
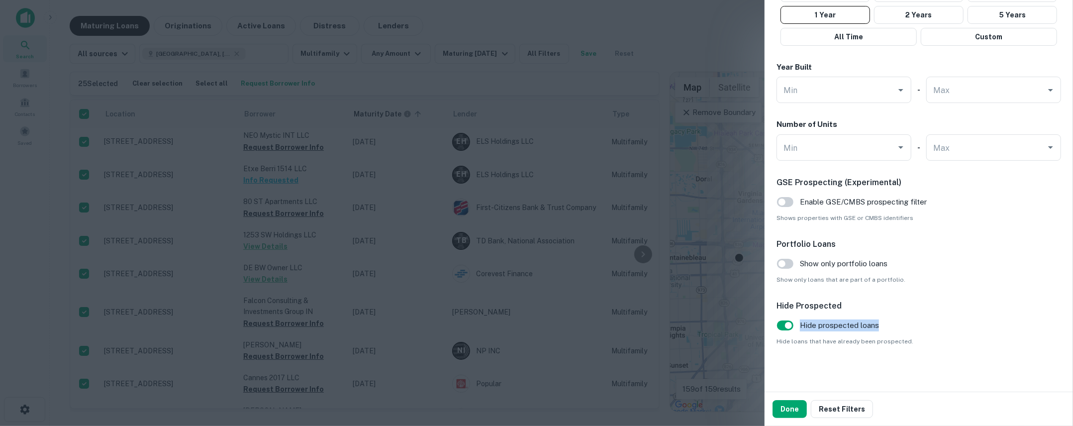
click at [797, 323] on label "Hide prospected loans" at bounding box center [825, 325] width 108 height 19
click at [642, 190] on div at bounding box center [536, 213] width 1073 height 426
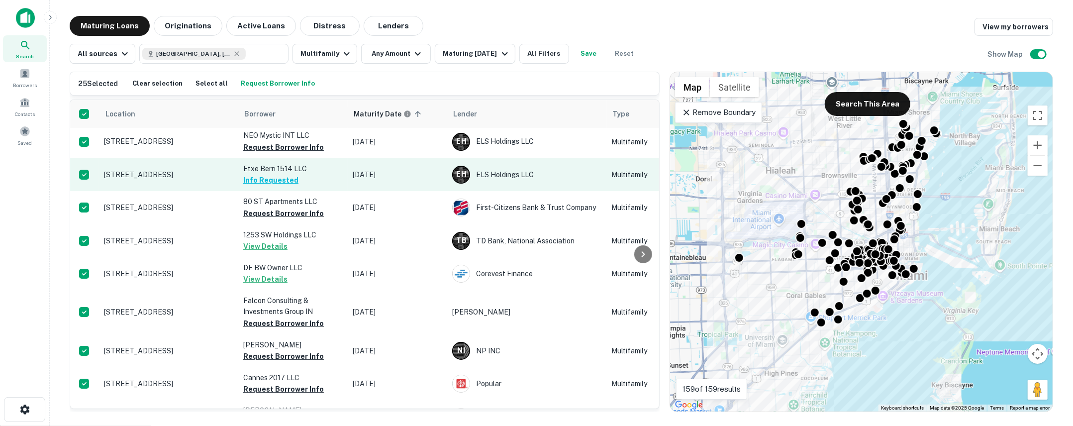
scroll to position [0, 0]
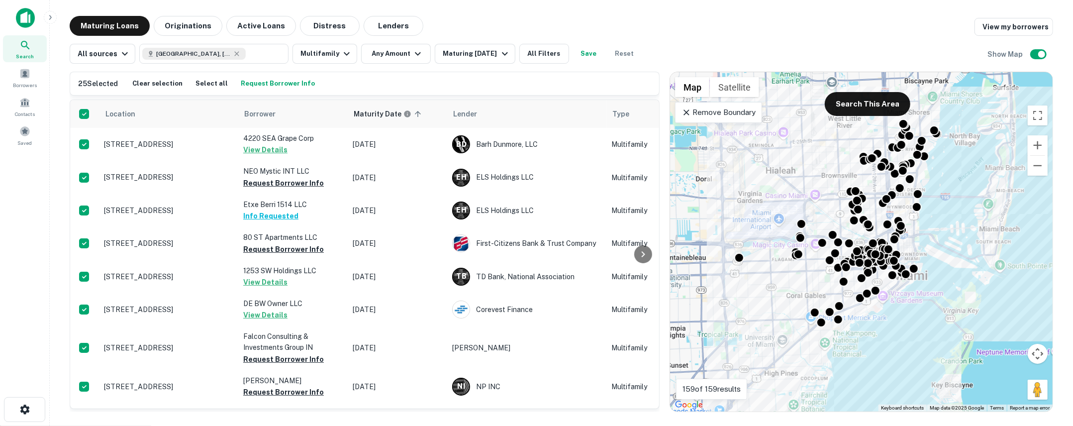
click at [24, 12] on img at bounding box center [25, 18] width 19 height 20
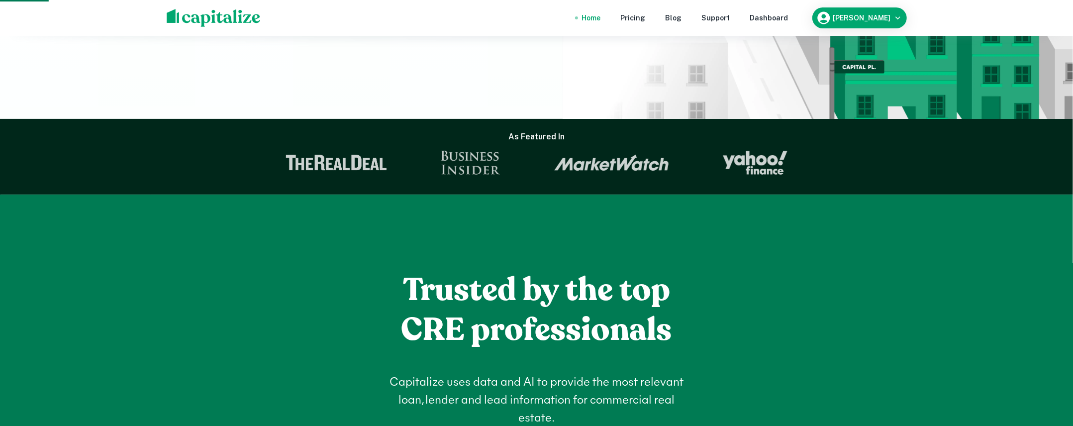
scroll to position [263, 0]
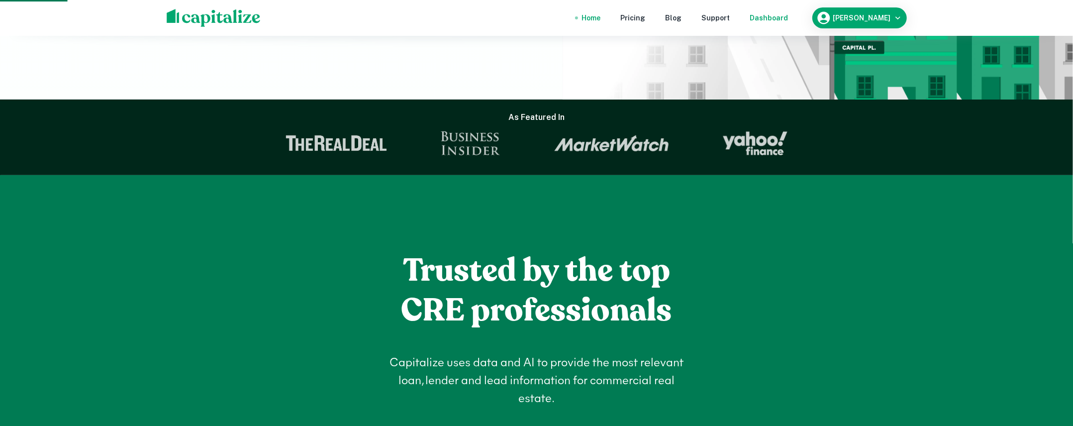
click at [784, 17] on div "Dashboard" at bounding box center [769, 17] width 38 height 11
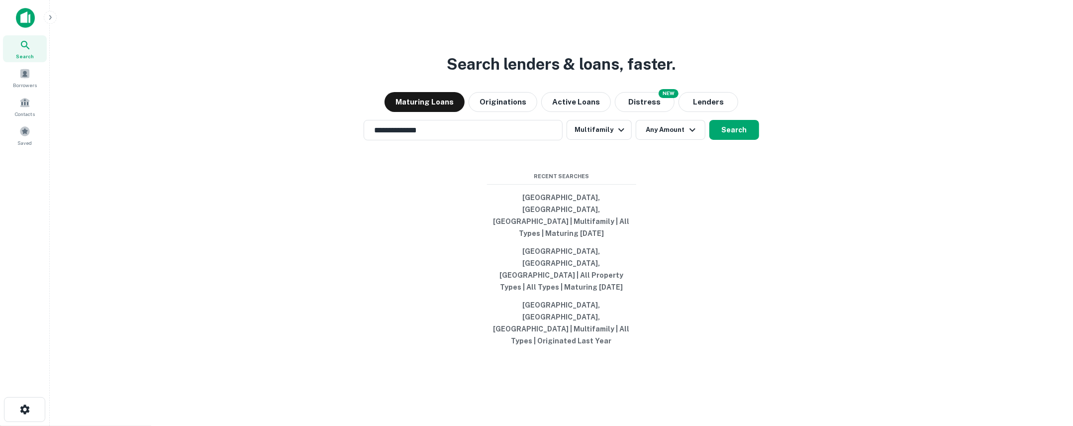
scroll to position [16, 0]
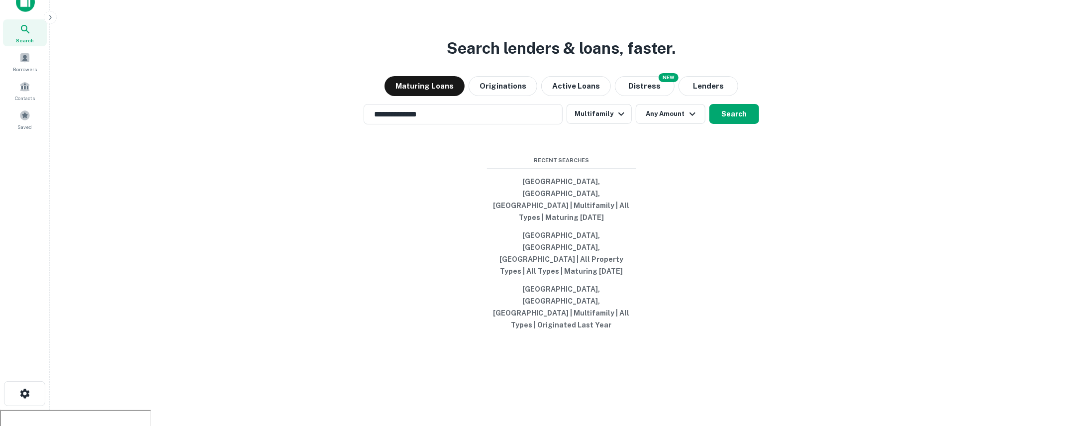
drag, startPoint x: 1037, startPoint y: 413, endPoint x: 1003, endPoint y: 412, distance: 33.8
click at [1003, 412] on div "**********" at bounding box center [561, 221] width 1007 height 426
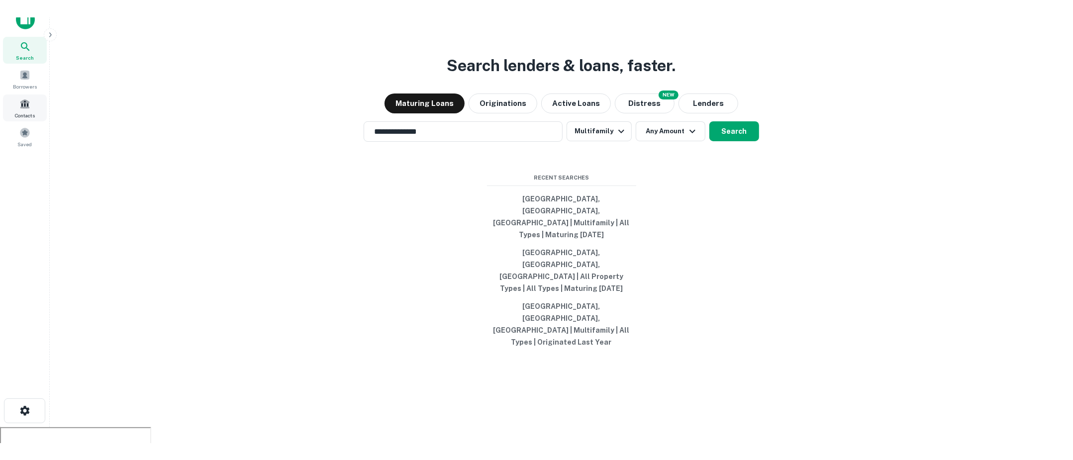
scroll to position [0, 0]
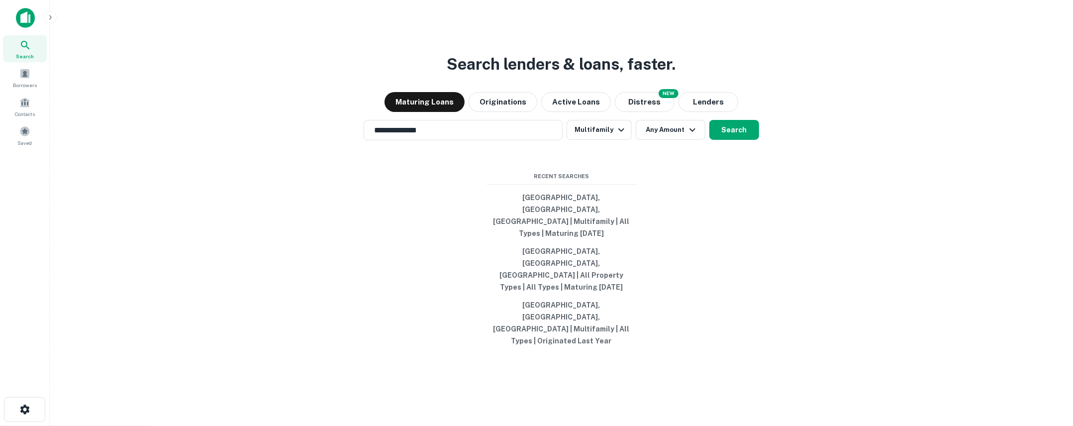
click at [1015, 267] on div "**********" at bounding box center [561, 237] width 1007 height 426
